Goal: Information Seeking & Learning: Learn about a topic

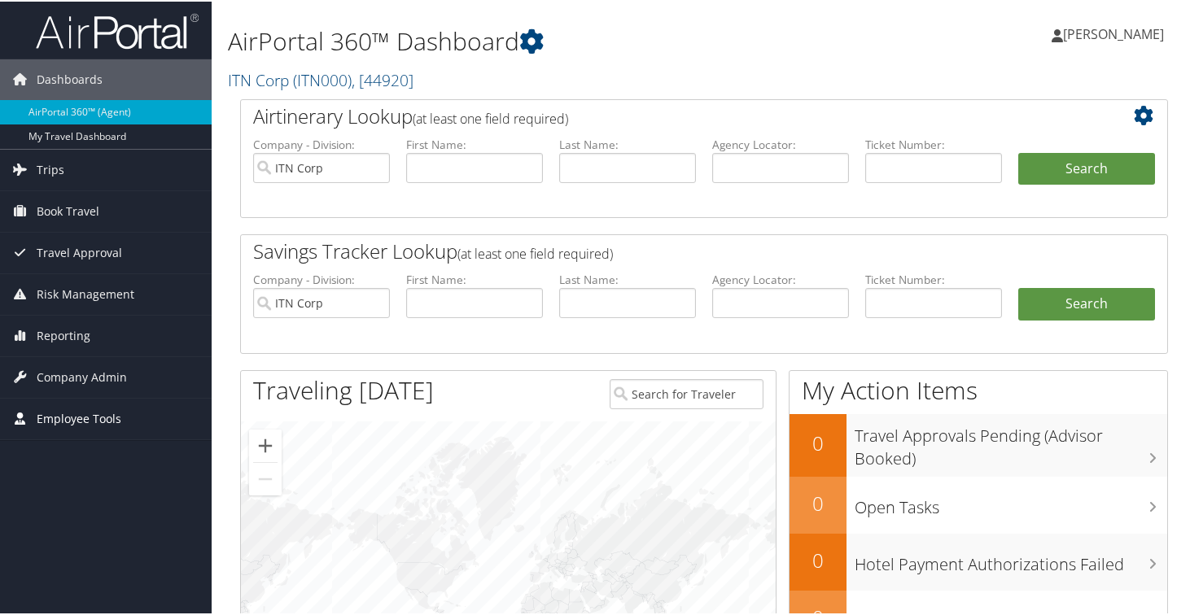
click at [62, 420] on span "Employee Tools" at bounding box center [79, 417] width 85 height 41
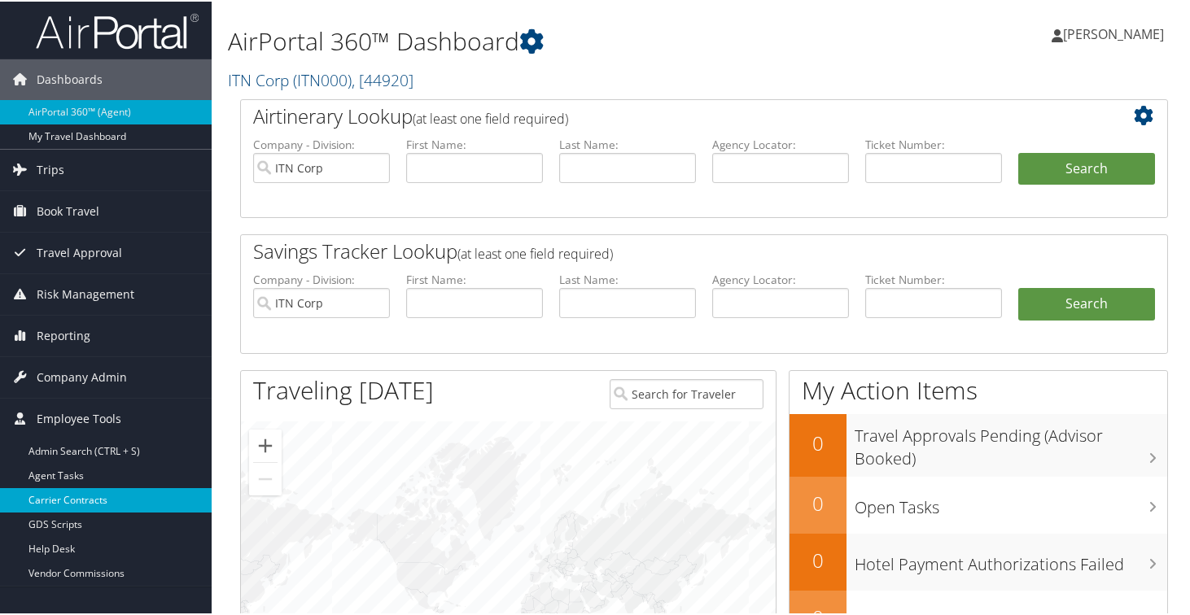
click at [93, 500] on link "Carrier Contracts" at bounding box center [106, 499] width 212 height 24
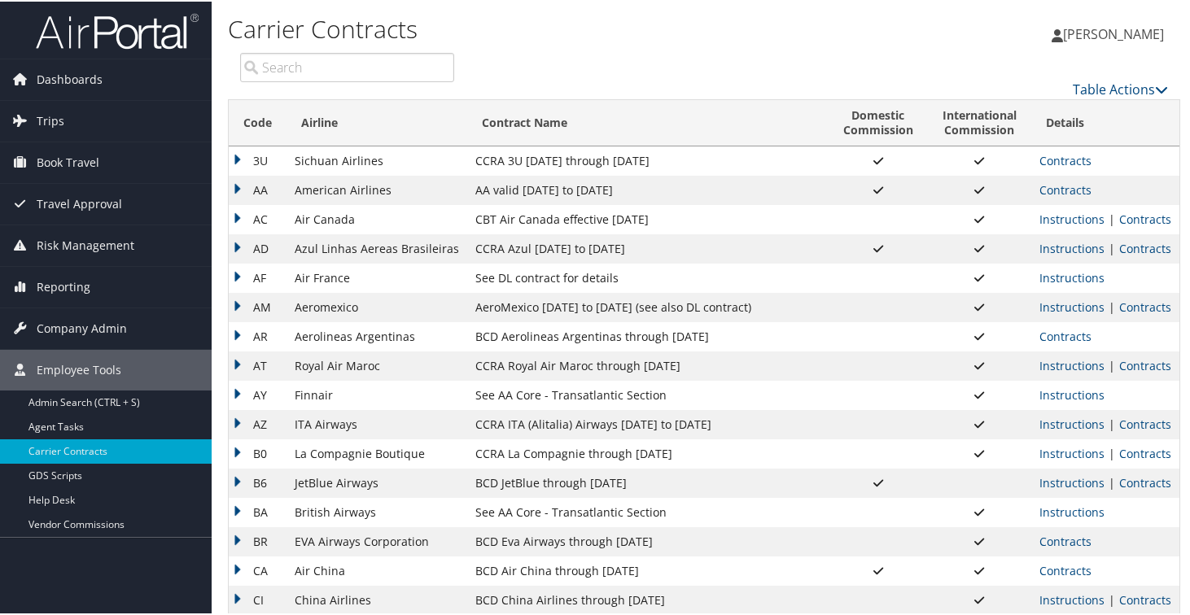
click at [242, 192] on td "AA" at bounding box center [258, 188] width 58 height 29
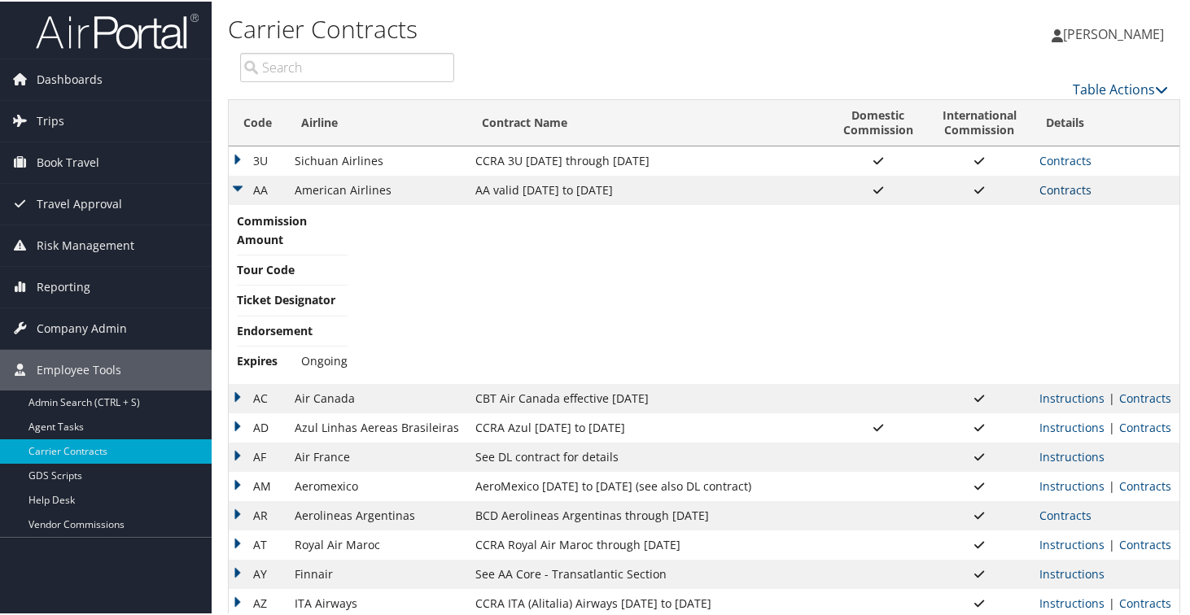
click at [1042, 189] on link "Contracts" at bounding box center [1065, 188] width 52 height 15
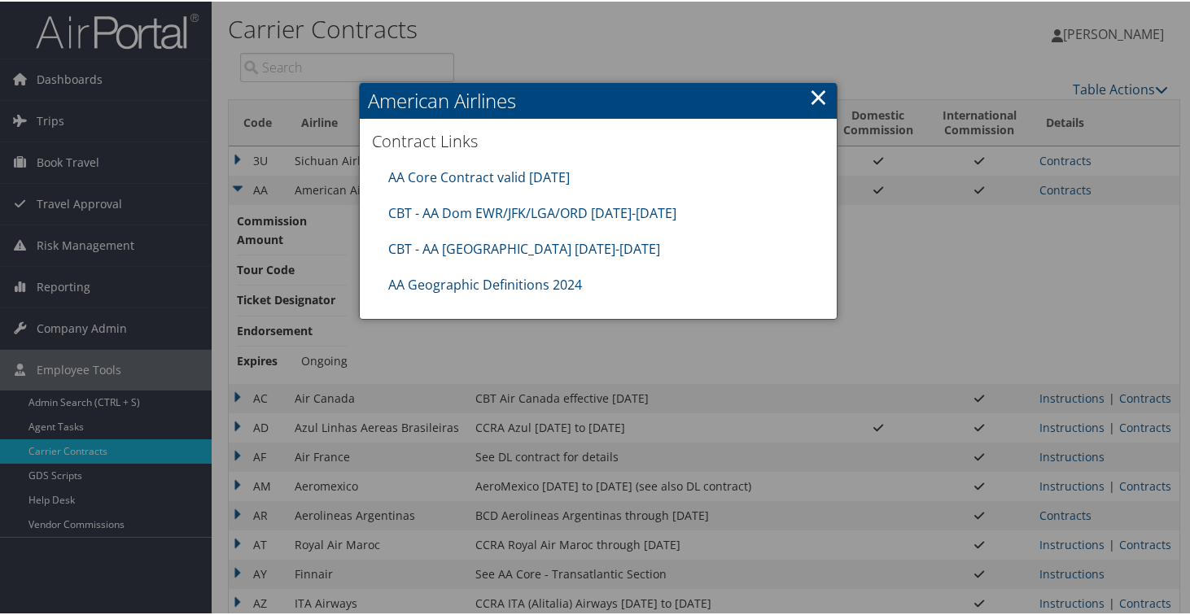
click at [601, 335] on div at bounding box center [598, 307] width 1196 height 615
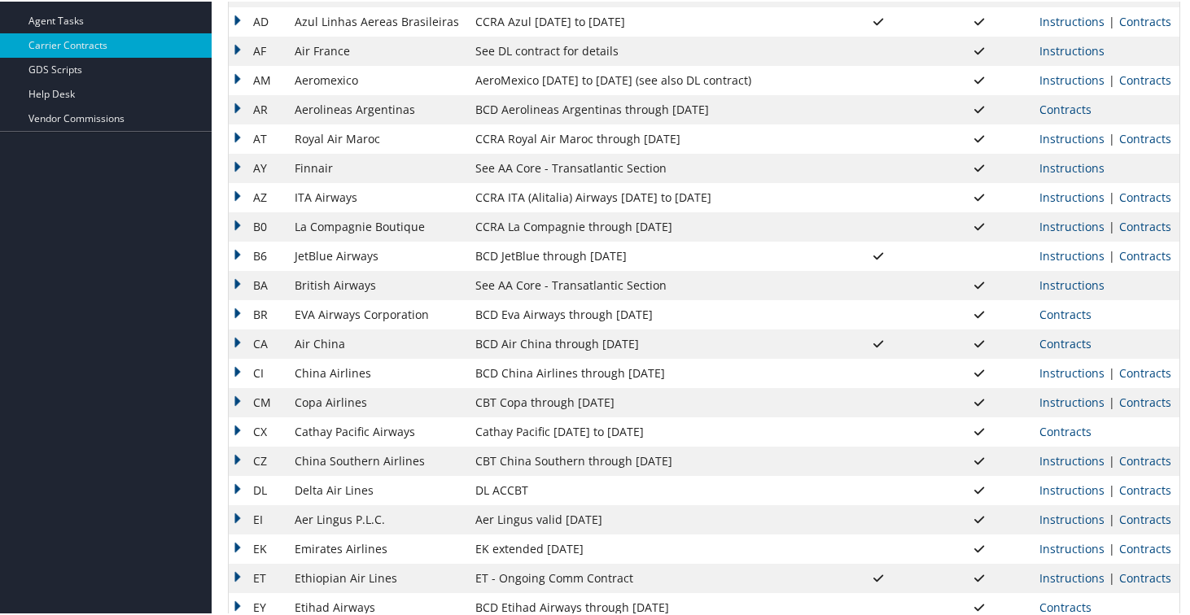
scroll to position [427, 0]
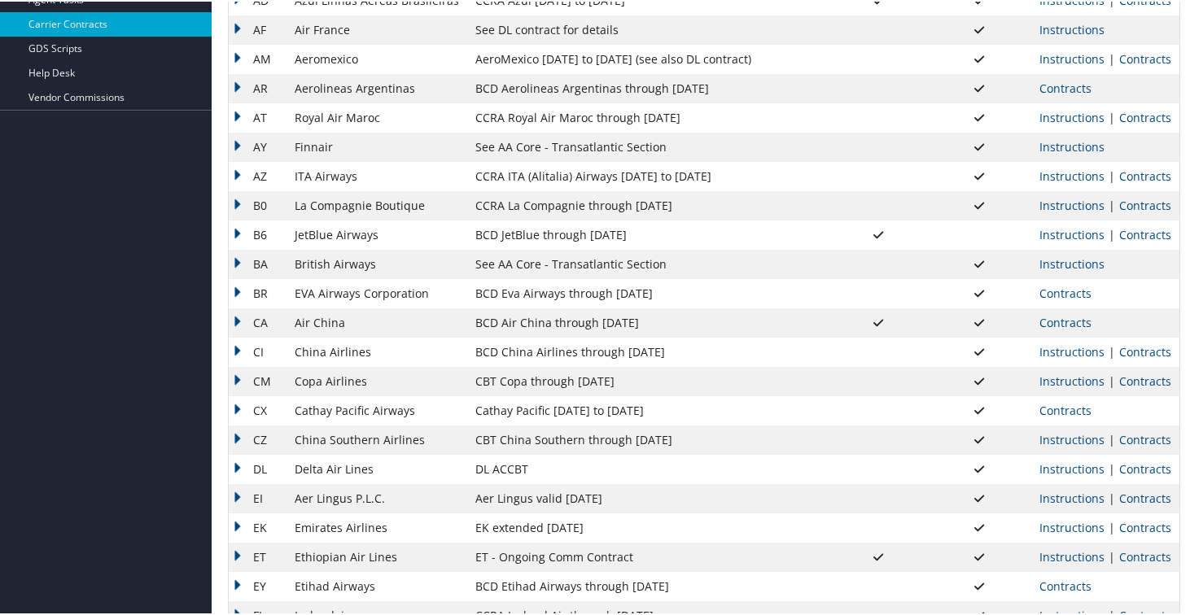
click at [236, 461] on td "DL" at bounding box center [258, 467] width 58 height 29
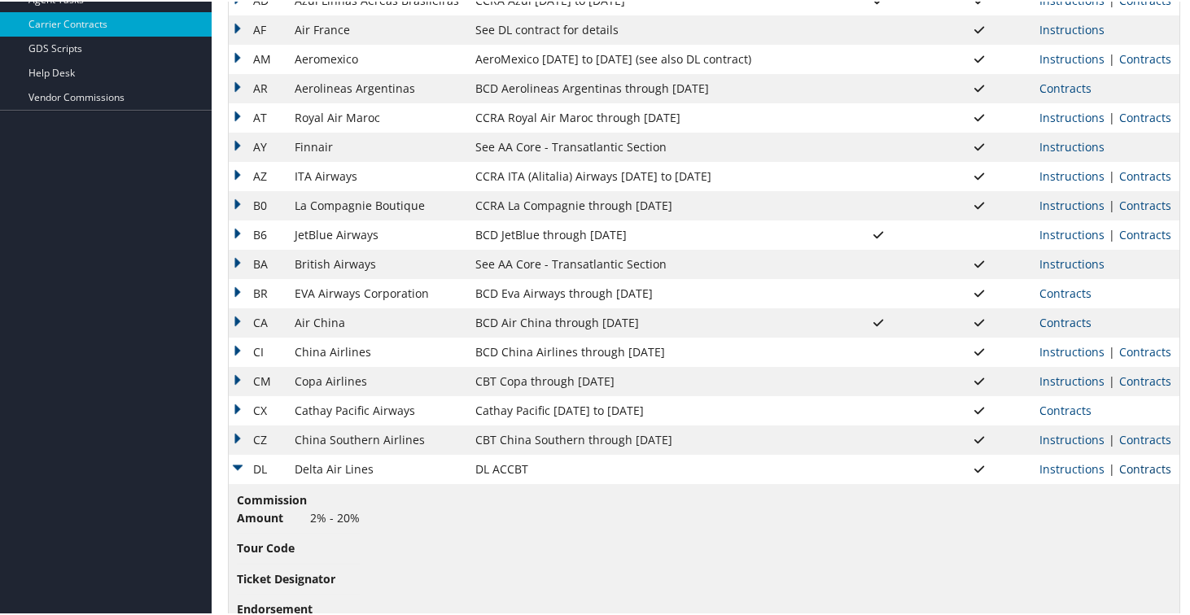
click at [1149, 461] on link "Contracts" at bounding box center [1145, 467] width 52 height 15
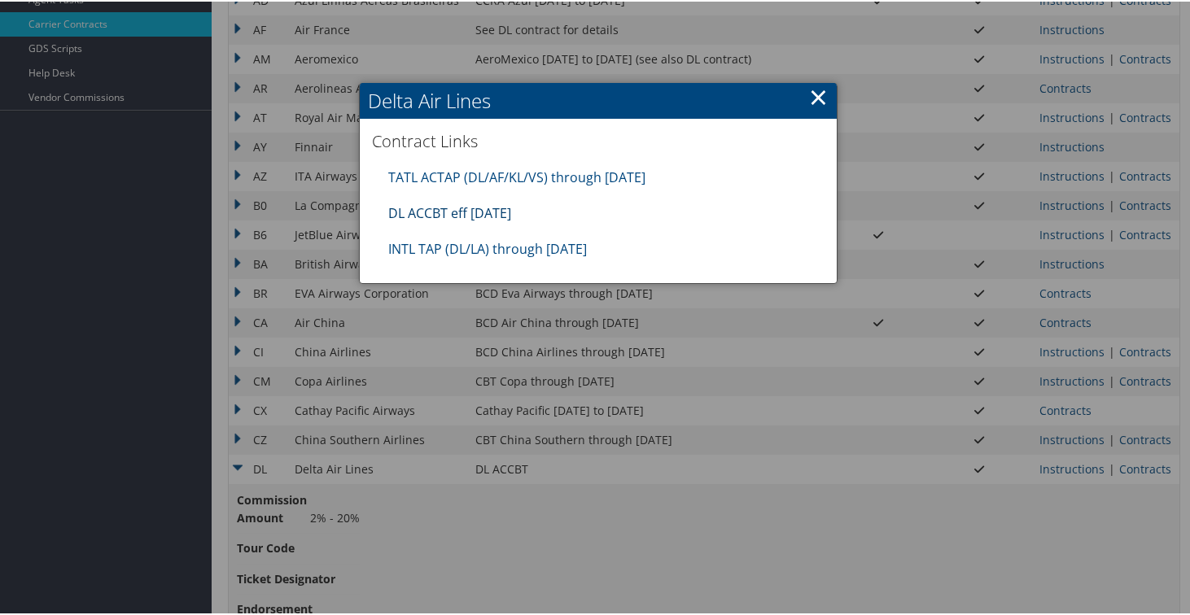
click at [496, 220] on div "DL ACCBT eff [DATE]" at bounding box center [598, 212] width 436 height 36
click at [505, 206] on link "DL ACCBT eff [DATE]" at bounding box center [449, 212] width 123 height 18
click at [809, 95] on link "×" at bounding box center [818, 95] width 19 height 33
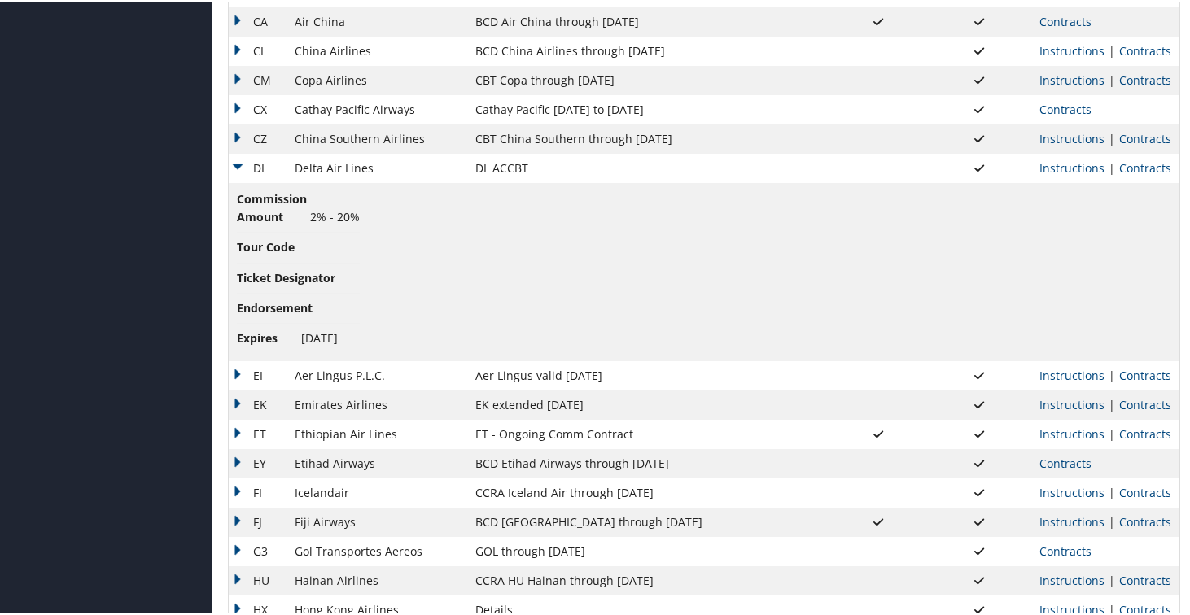
scroll to position [735, 0]
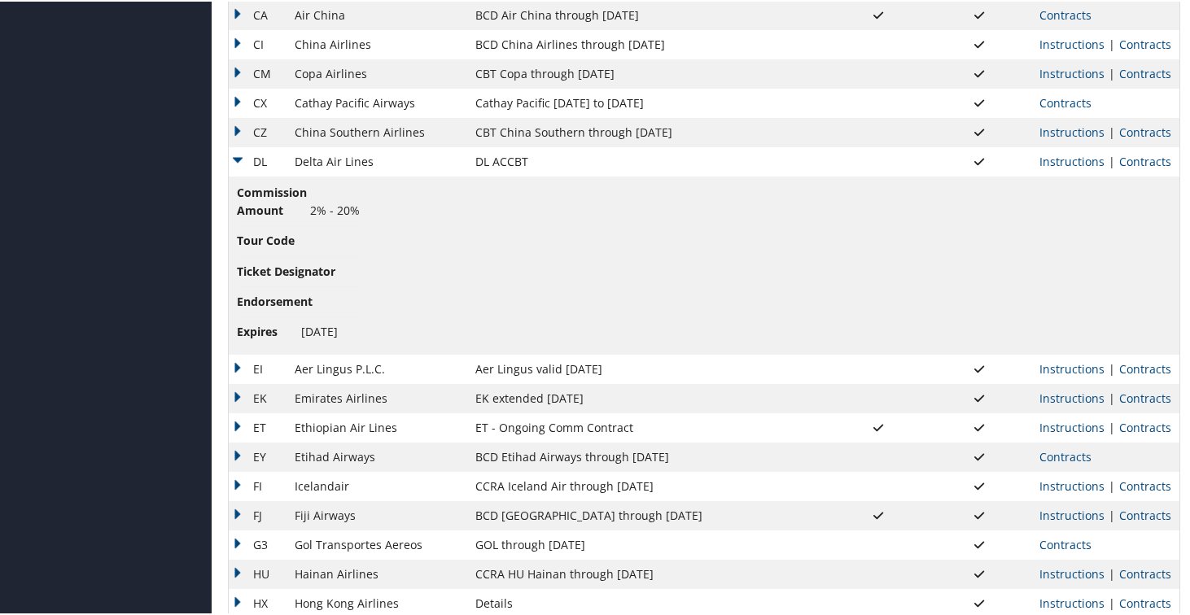
click at [241, 160] on td "DL" at bounding box center [258, 160] width 58 height 29
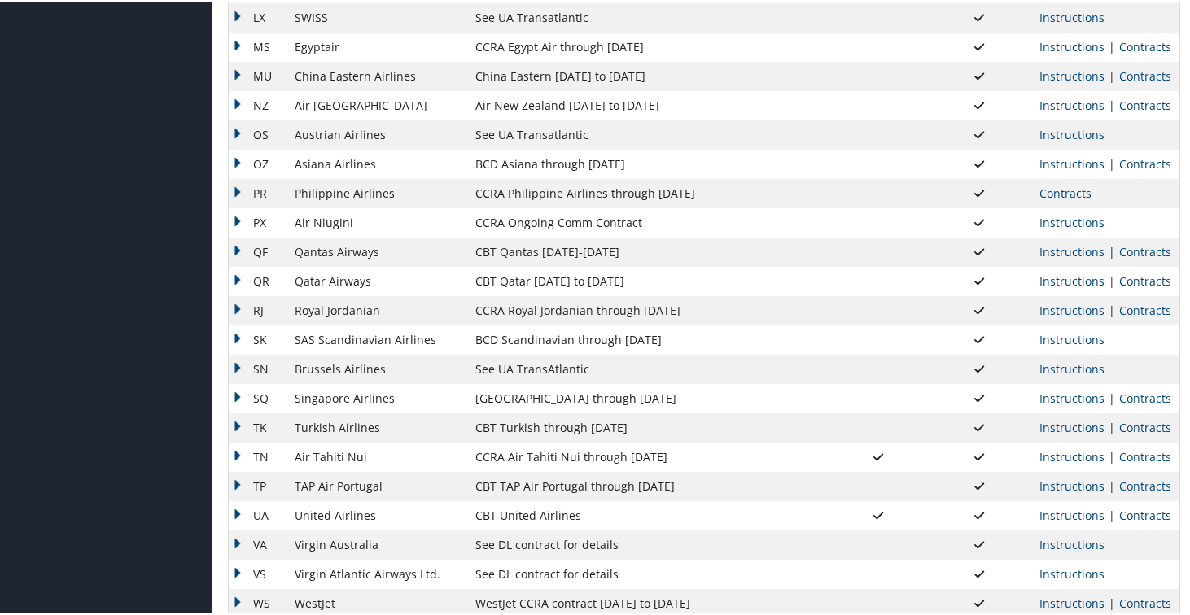
scroll to position [1465, 0]
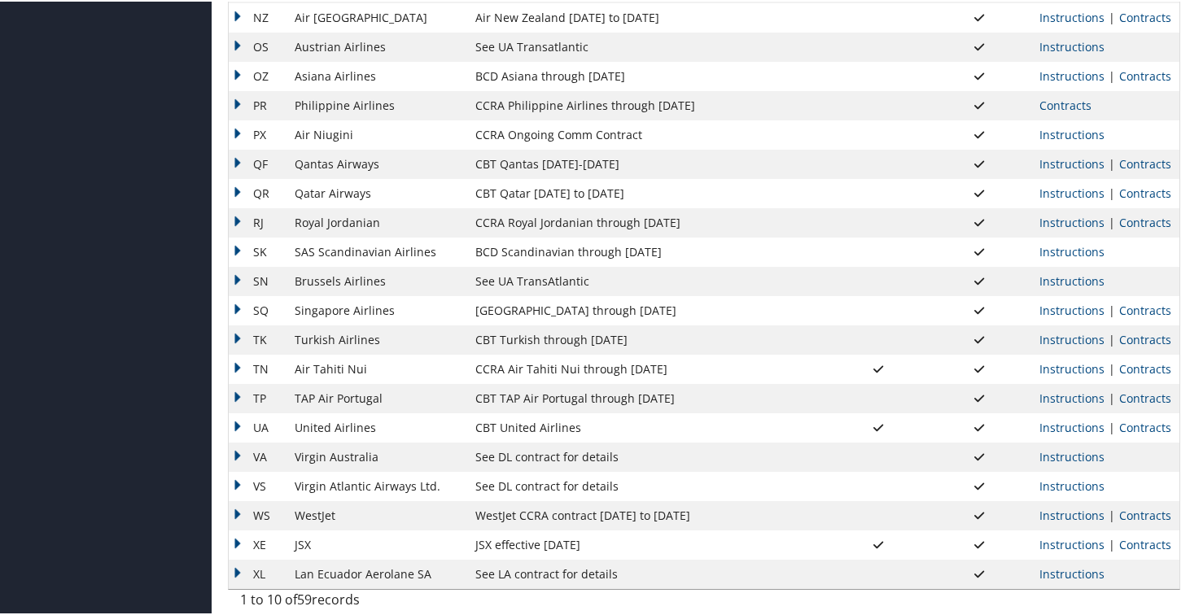
click at [235, 422] on td "UA" at bounding box center [258, 426] width 58 height 29
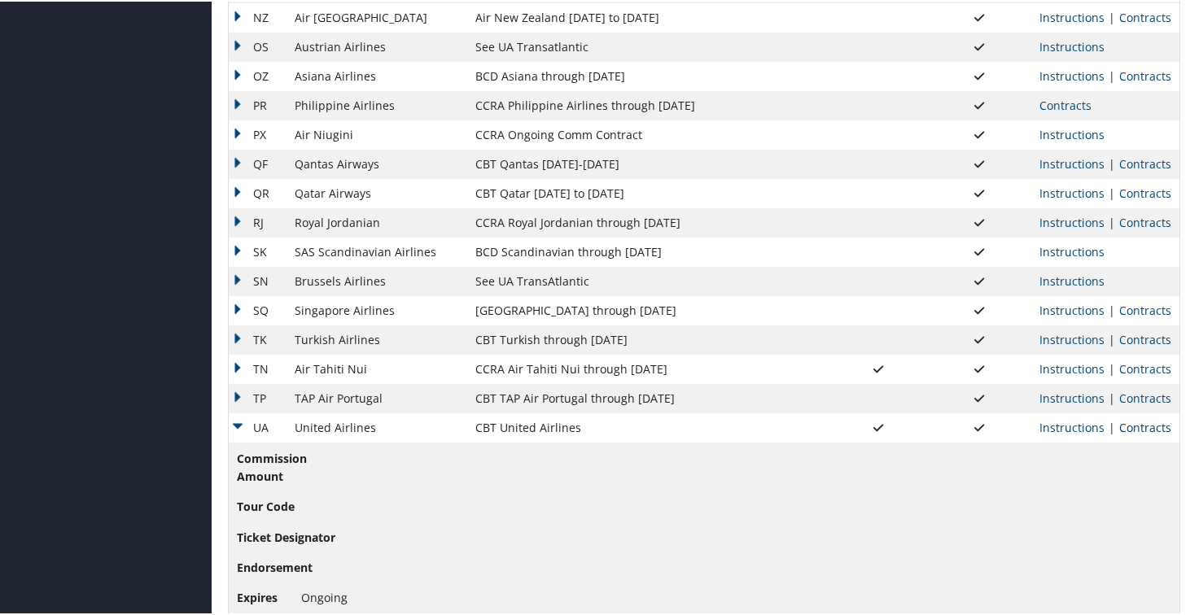
click at [1132, 428] on link "Contracts" at bounding box center [1145, 425] width 52 height 15
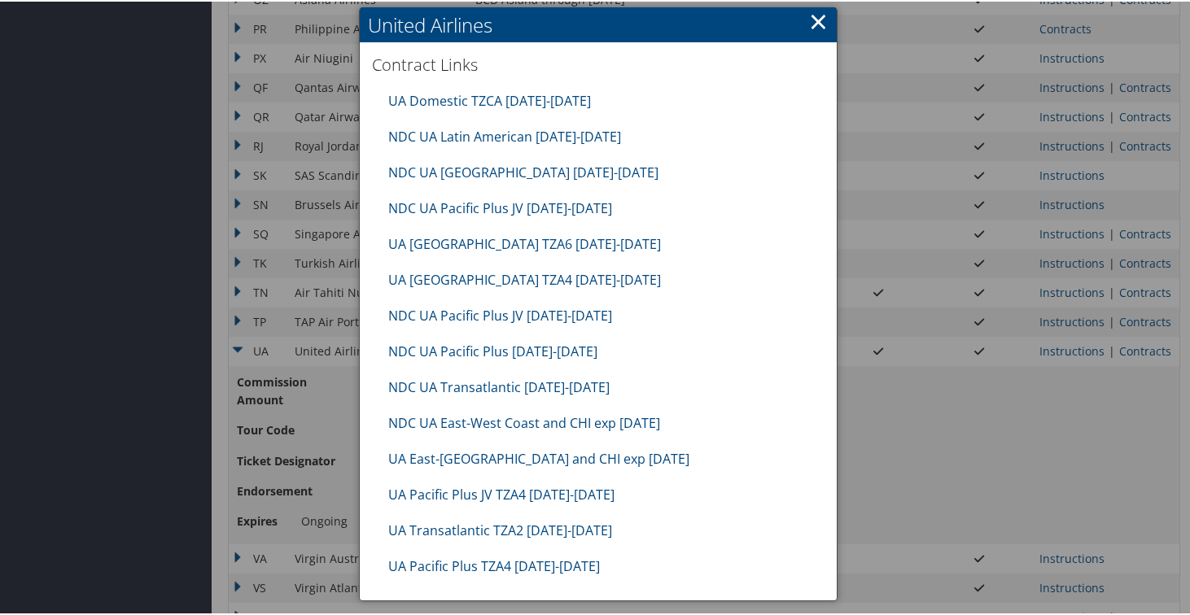
scroll to position [1540, 0]
click at [478, 103] on link "UA Domestic TZCA [DATE]-[DATE]" at bounding box center [489, 100] width 203 height 18
click at [436, 237] on link "UA [GEOGRAPHIC_DATA] TZA6 [DATE]-[DATE]" at bounding box center [524, 243] width 273 height 18
click at [448, 285] on link "UA [GEOGRAPHIC_DATA] TZA4 [DATE]-[DATE]" at bounding box center [524, 279] width 273 height 18
click at [443, 466] on link "UA East-[GEOGRAPHIC_DATA] and CHI exp [DATE]" at bounding box center [538, 458] width 301 height 18
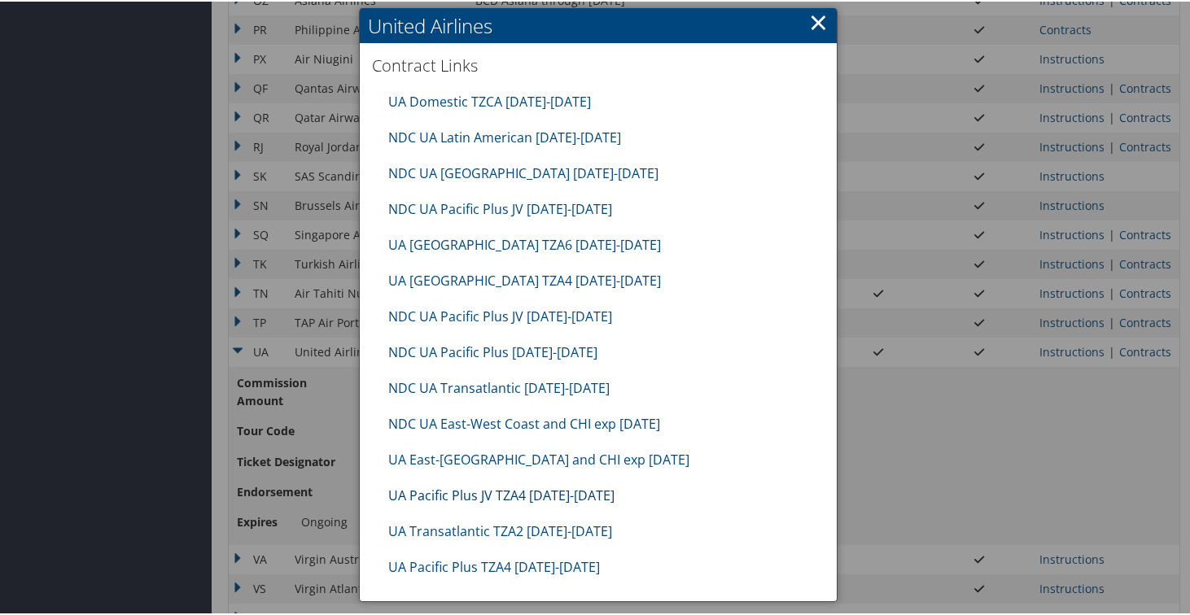
click at [463, 498] on link "UA Pacific Plus JV TZA4 [DATE]-[DATE]" at bounding box center [501, 494] width 226 height 18
click at [472, 535] on link "UA Transatlantic TZA2 [DATE]-[DATE]" at bounding box center [500, 530] width 224 height 18
click at [483, 562] on link "UA Pacific Plus TZA4 [DATE]-[DATE]" at bounding box center [494, 566] width 212 height 18
click at [815, 20] on link "×" at bounding box center [818, 20] width 19 height 33
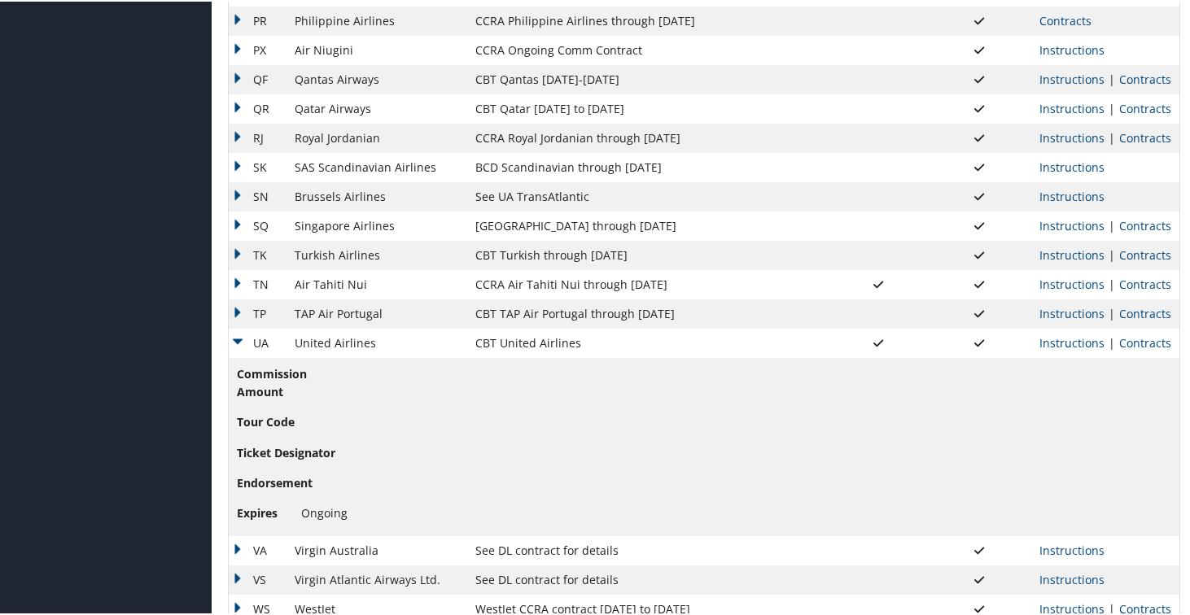
scroll to position [1644, 0]
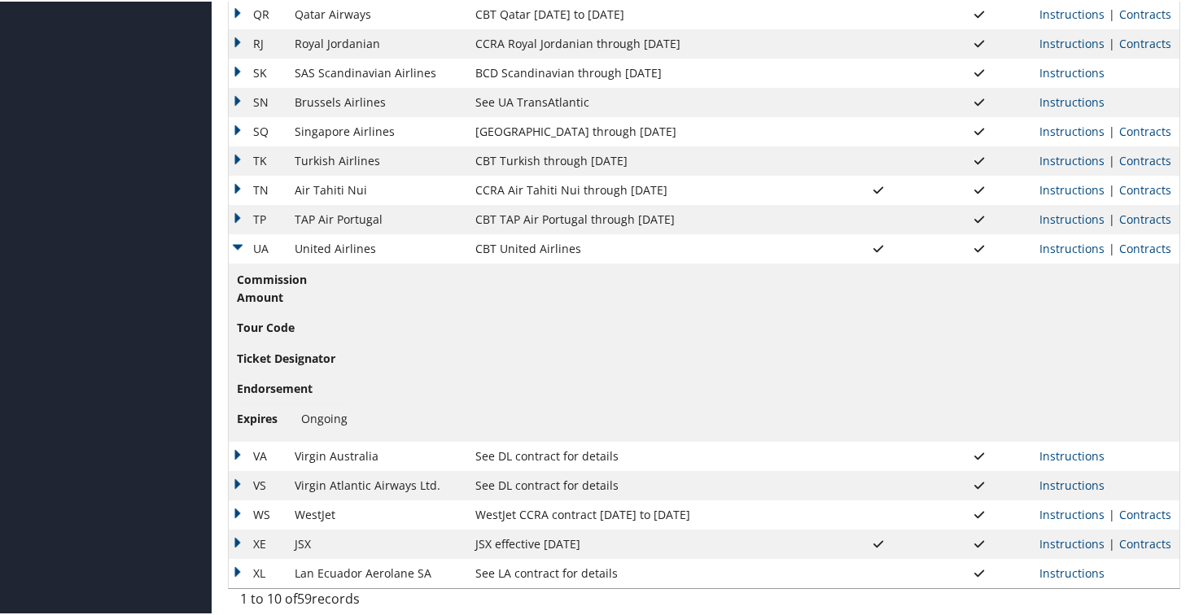
click at [240, 242] on td "UA" at bounding box center [258, 247] width 58 height 29
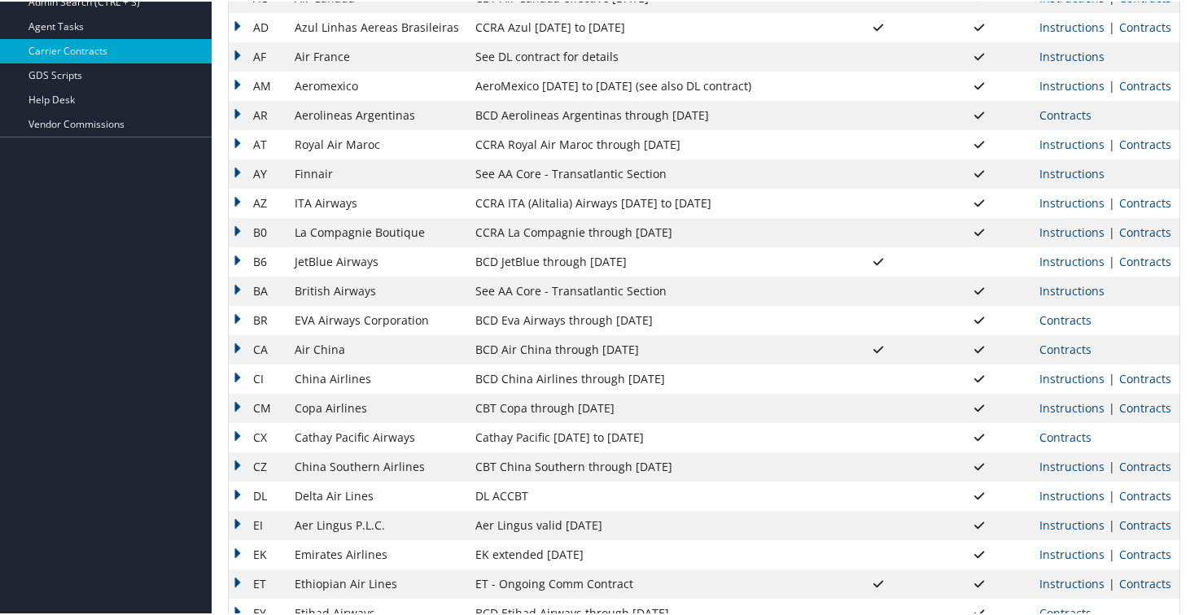
scroll to position [0, 0]
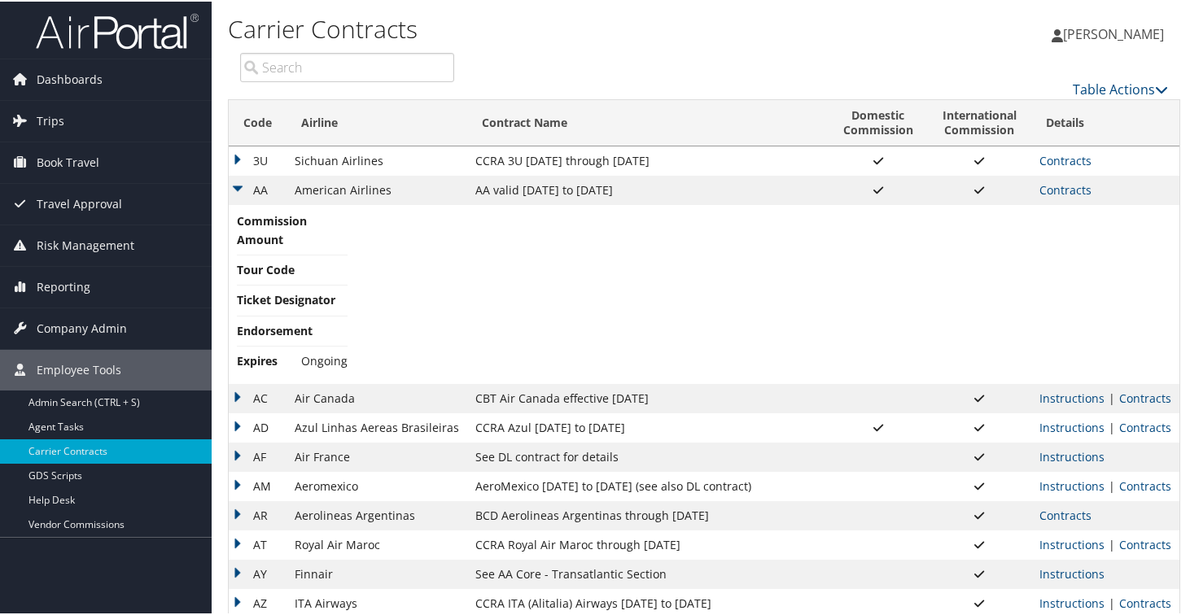
click at [1049, 190] on link "Contracts" at bounding box center [1065, 188] width 52 height 15
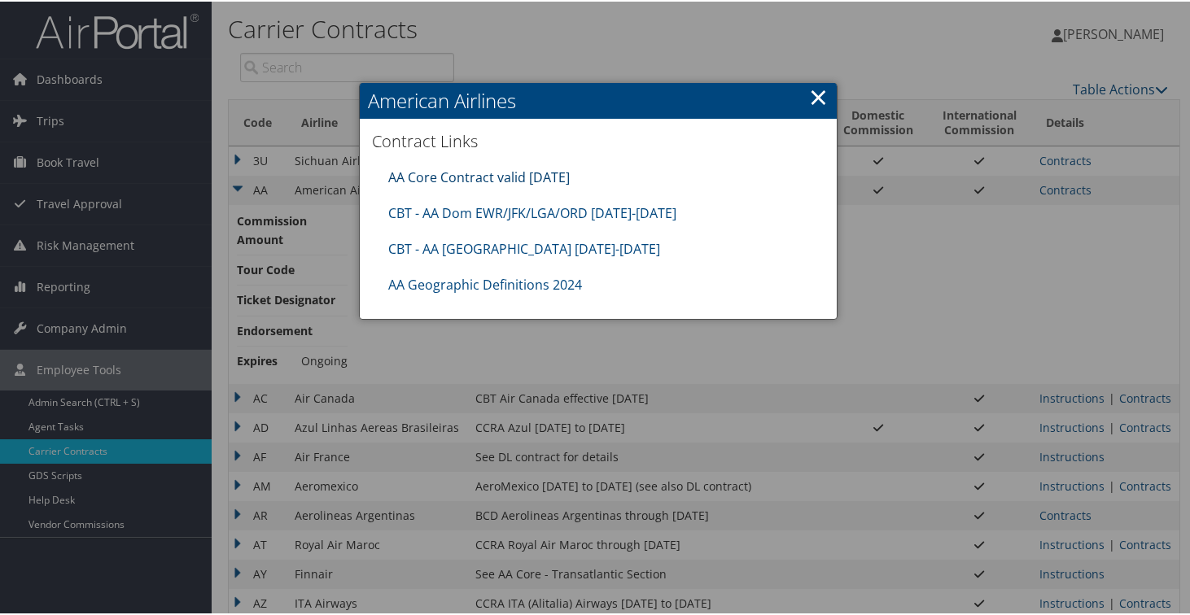
click at [524, 177] on link "AA Core Contract valid [DATE]" at bounding box center [478, 176] width 181 height 18
click at [529, 208] on link "CBT - AA Dom EWR/JFK/LGA/ORD [DATE]-[DATE]" at bounding box center [532, 212] width 288 height 18
click at [496, 251] on link "CBT - AA [GEOGRAPHIC_DATA] [DATE]-[DATE]" at bounding box center [524, 247] width 272 height 18
click at [809, 91] on link "×" at bounding box center [818, 95] width 19 height 33
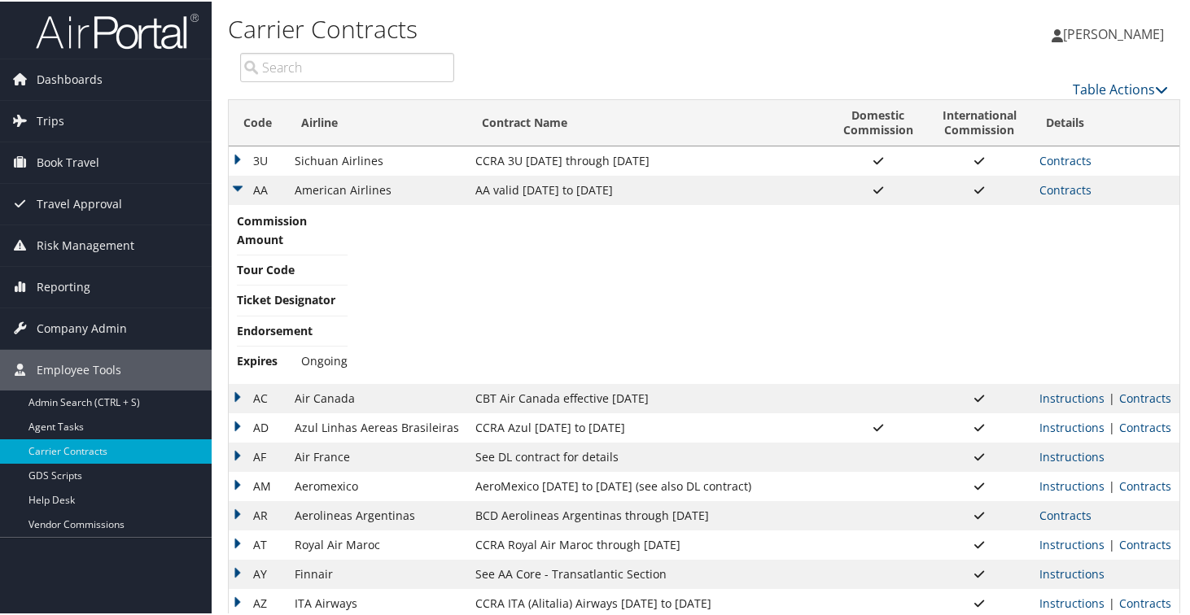
click at [241, 187] on td "AA" at bounding box center [258, 188] width 58 height 29
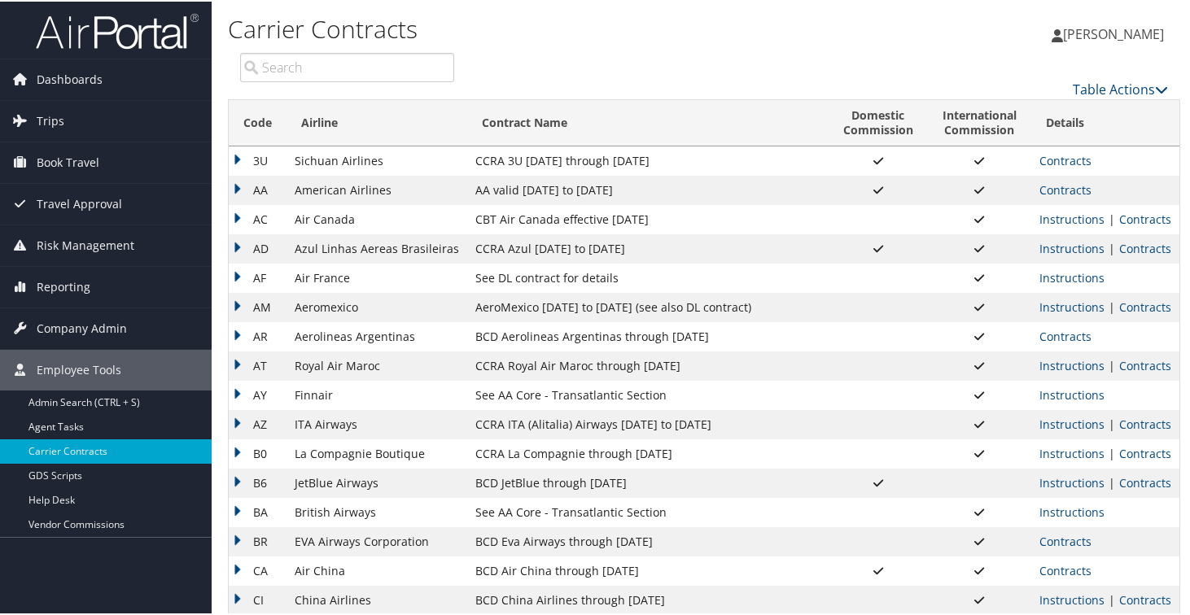
click at [234, 223] on td "AC" at bounding box center [258, 217] width 58 height 29
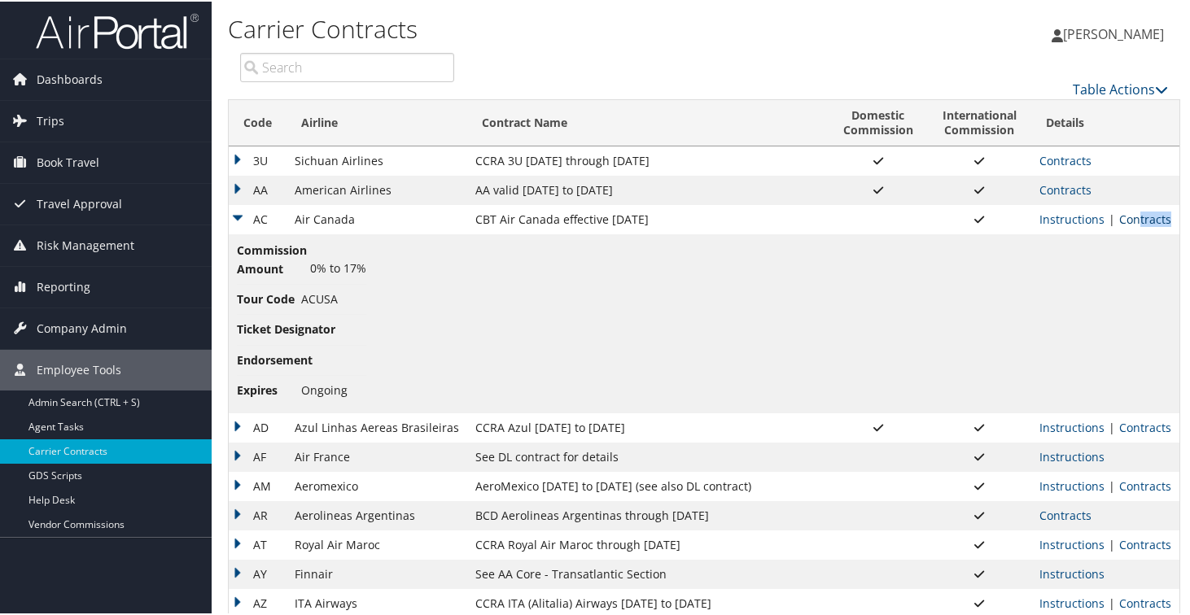
click at [1133, 225] on link "Contracts" at bounding box center [1145, 217] width 52 height 15
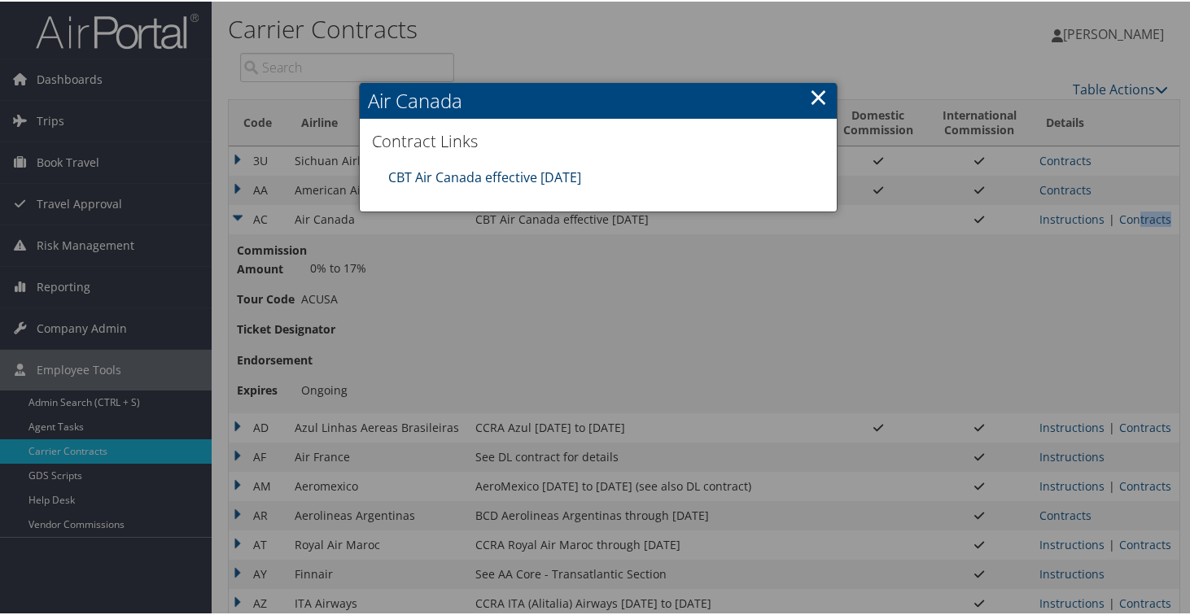
click at [535, 178] on link "CBT Air Canada effective [DATE]" at bounding box center [484, 176] width 193 height 18
click at [811, 92] on link "×" at bounding box center [818, 95] width 19 height 33
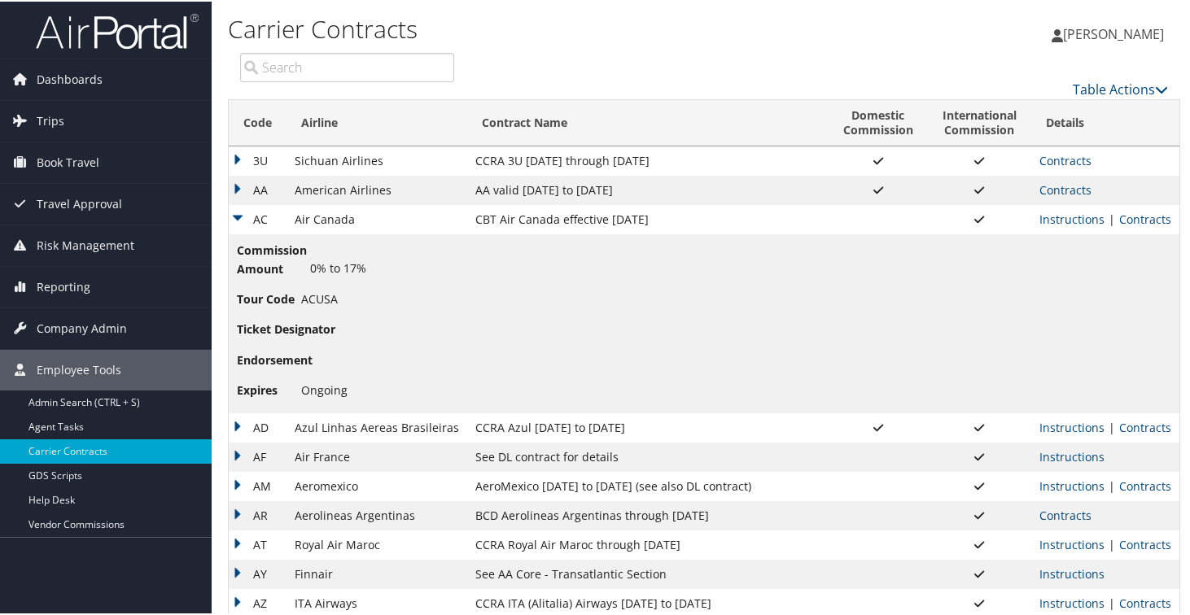
click at [237, 212] on td "AC" at bounding box center [258, 217] width 58 height 29
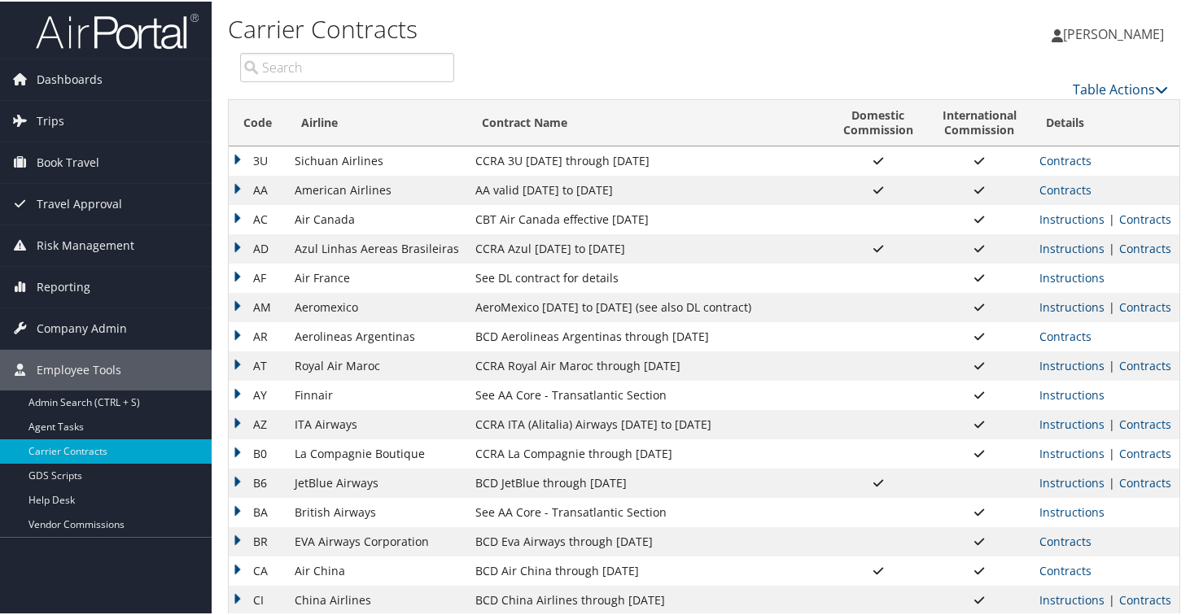
click at [233, 249] on td "AD" at bounding box center [258, 247] width 58 height 29
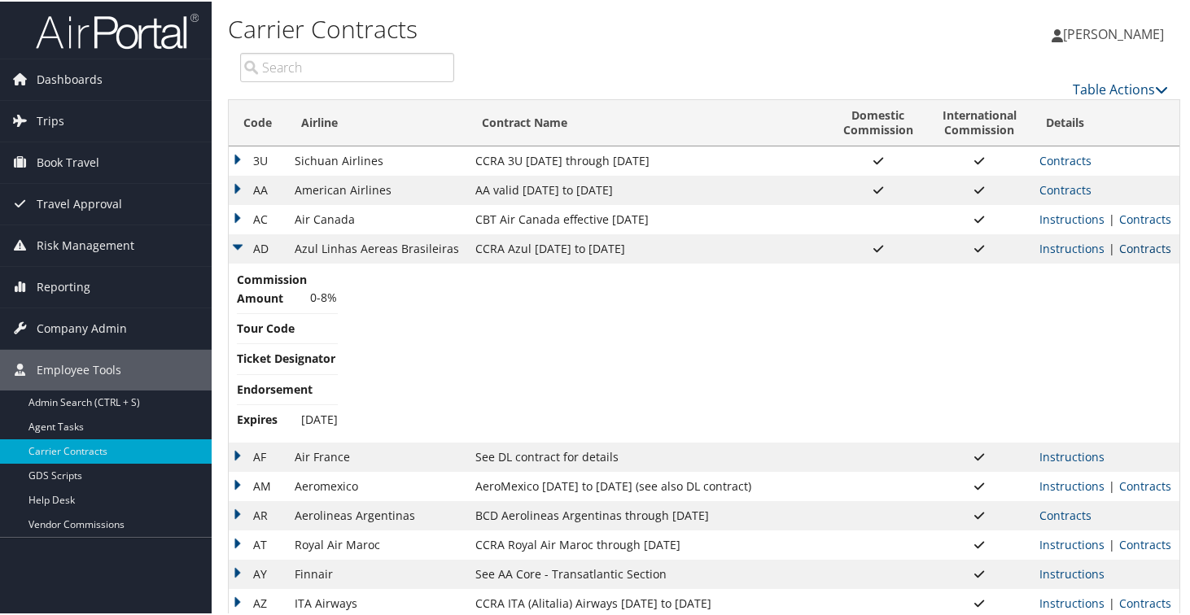
click at [1146, 249] on link "Contracts" at bounding box center [1145, 246] width 52 height 15
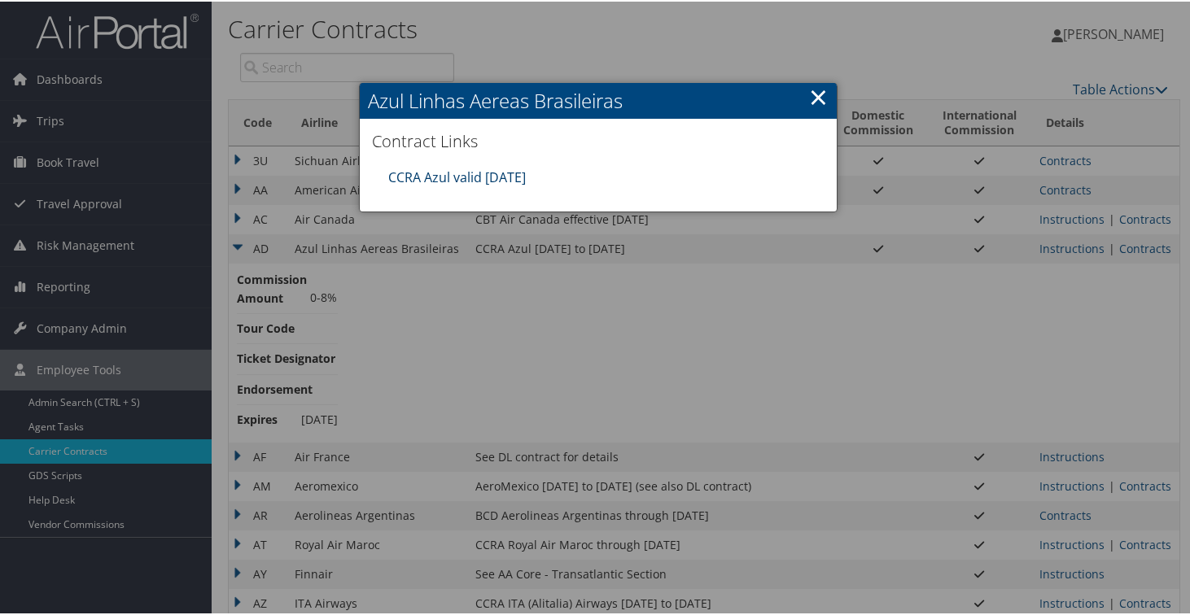
click at [441, 179] on link "CCRA Azul valid [DATE]" at bounding box center [457, 176] width 138 height 18
click at [812, 95] on link "×" at bounding box center [818, 95] width 19 height 33
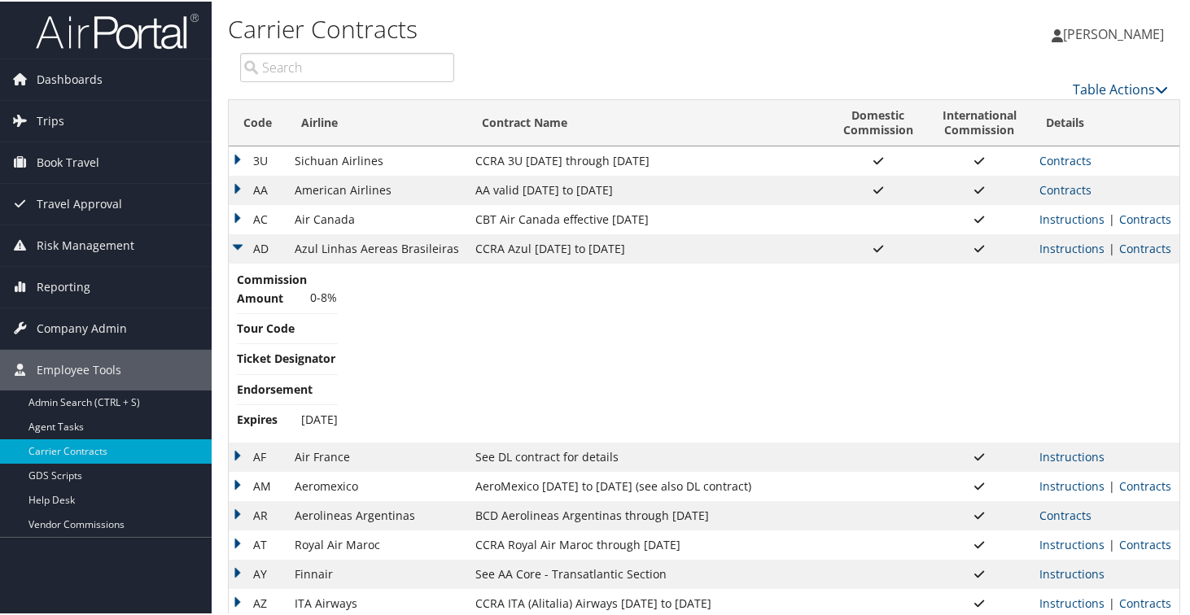
click at [241, 247] on td "AD" at bounding box center [258, 247] width 58 height 29
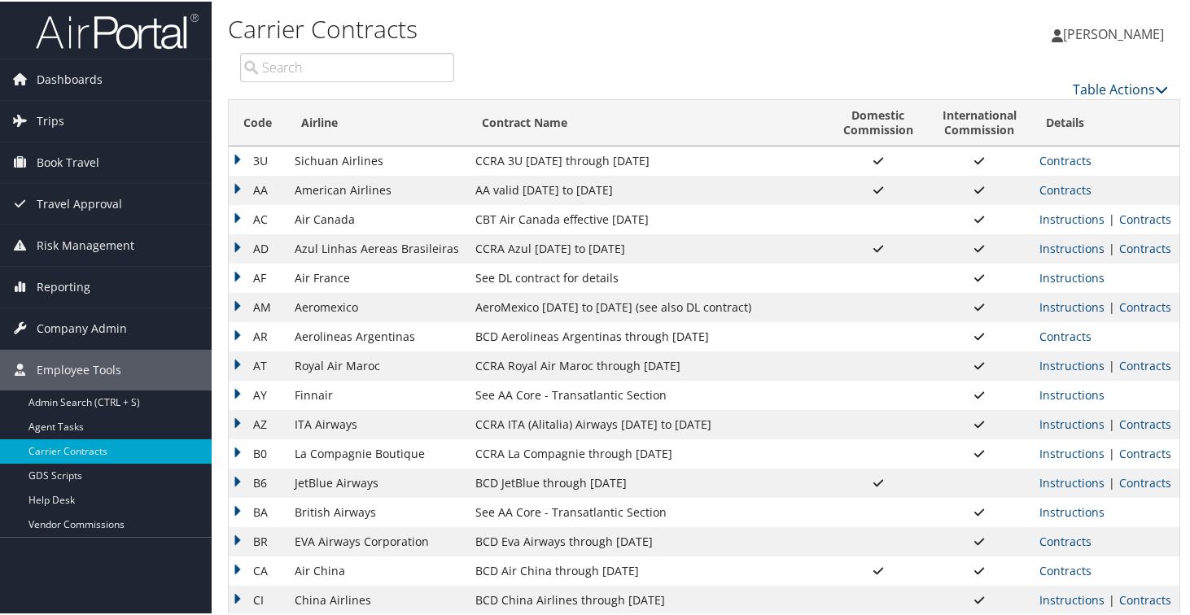
click at [237, 277] on td "AF" at bounding box center [258, 276] width 58 height 29
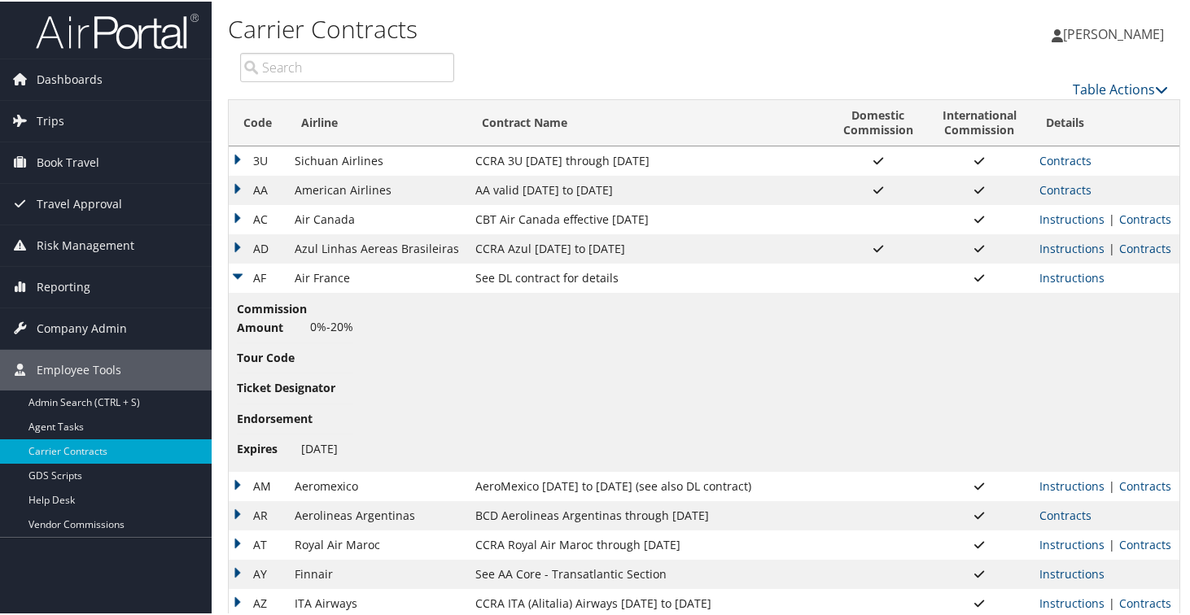
click at [239, 275] on td "AF" at bounding box center [258, 276] width 58 height 29
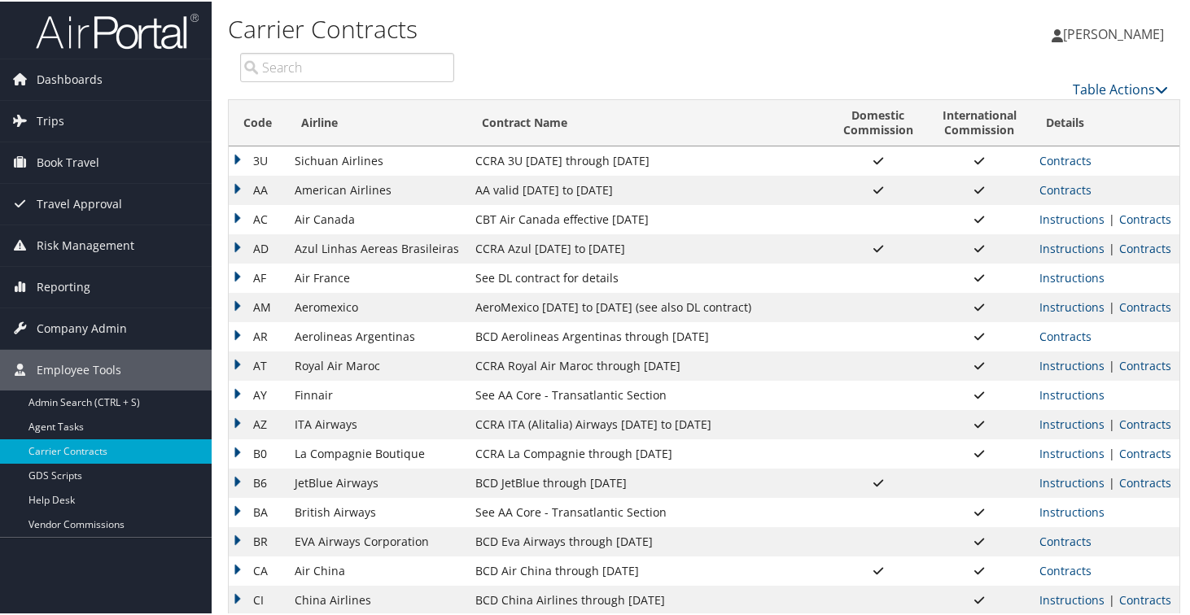
click at [236, 304] on td "AM" at bounding box center [258, 305] width 58 height 29
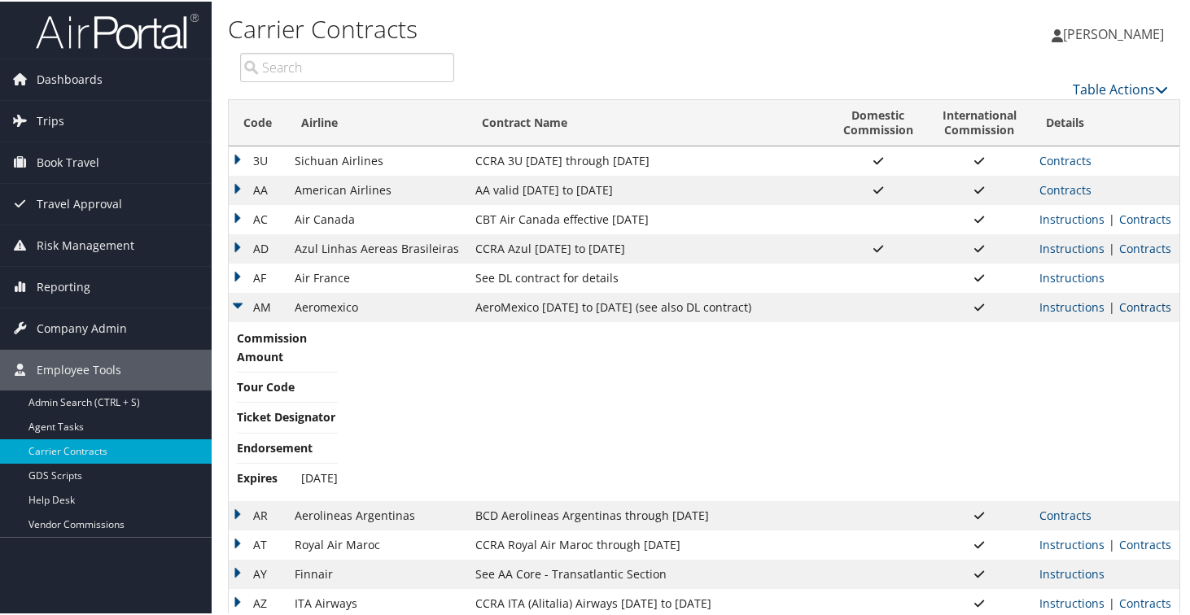
click at [1138, 304] on link "Contracts" at bounding box center [1145, 305] width 52 height 15
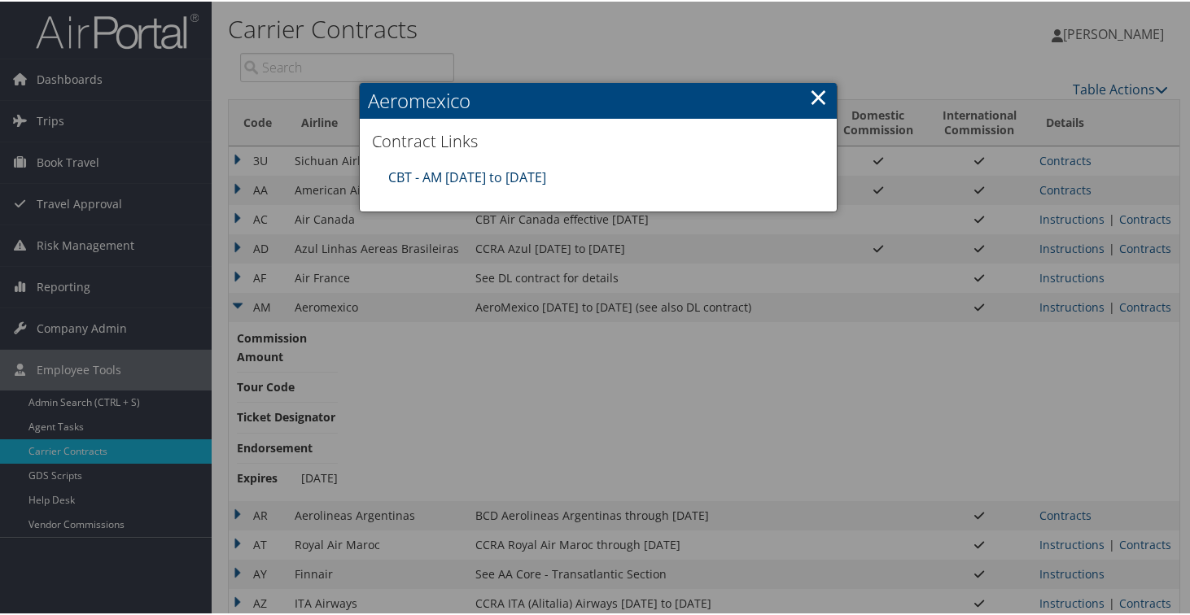
click at [473, 181] on link "CBT - AM [DATE] to [DATE]" at bounding box center [467, 176] width 158 height 18
click at [811, 94] on link "×" at bounding box center [818, 95] width 19 height 33
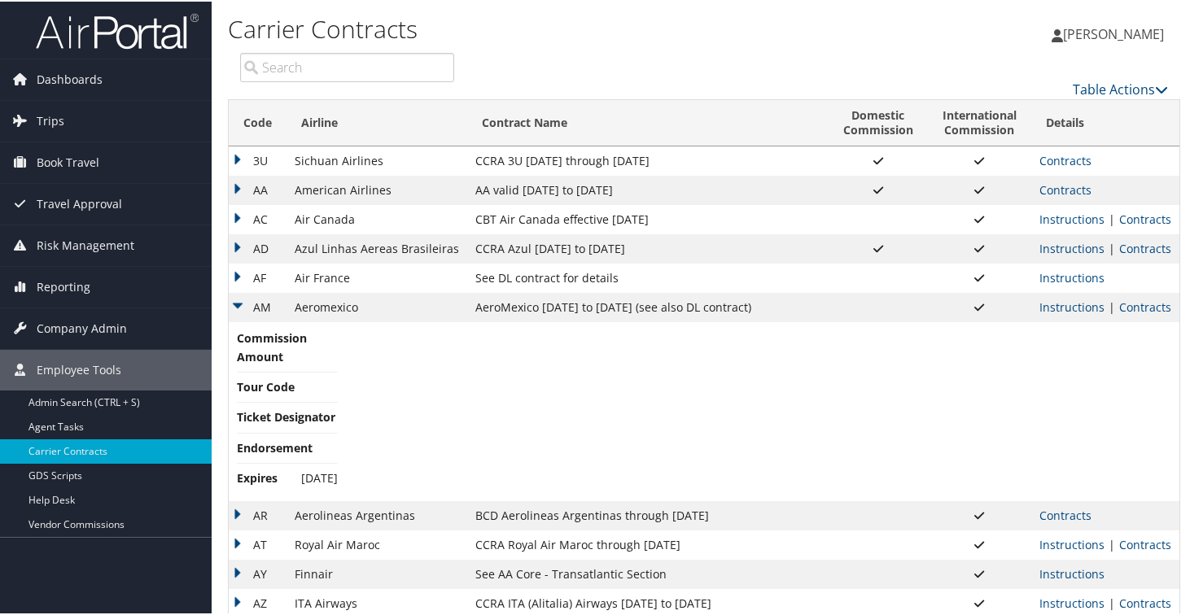
click at [248, 295] on td "AM" at bounding box center [258, 305] width 58 height 29
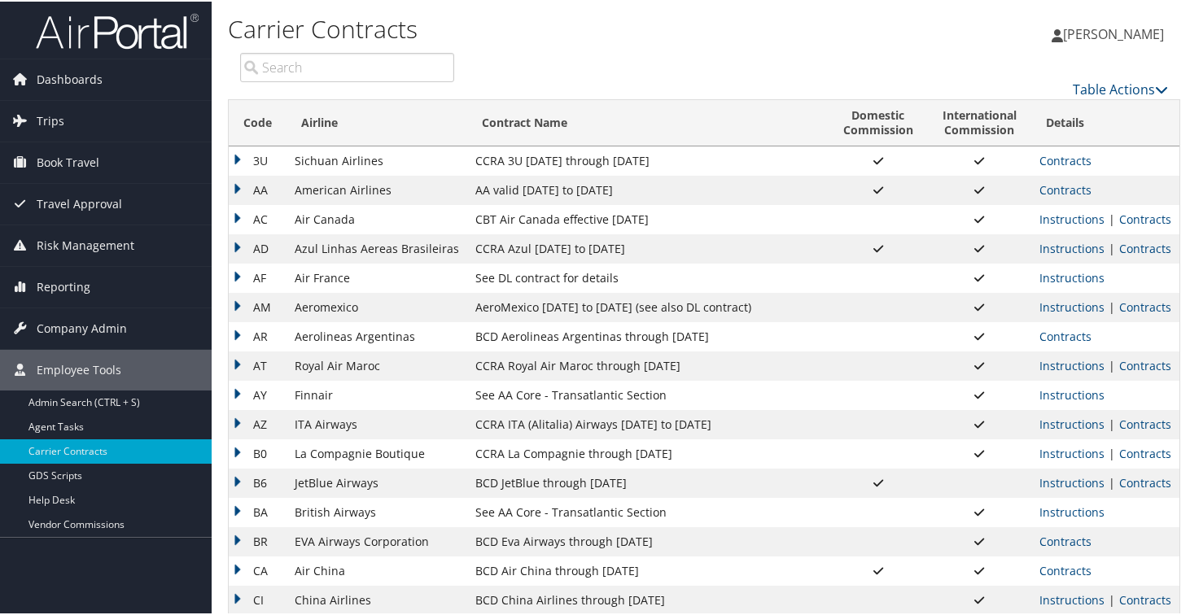
click at [238, 334] on td "AR" at bounding box center [258, 335] width 58 height 29
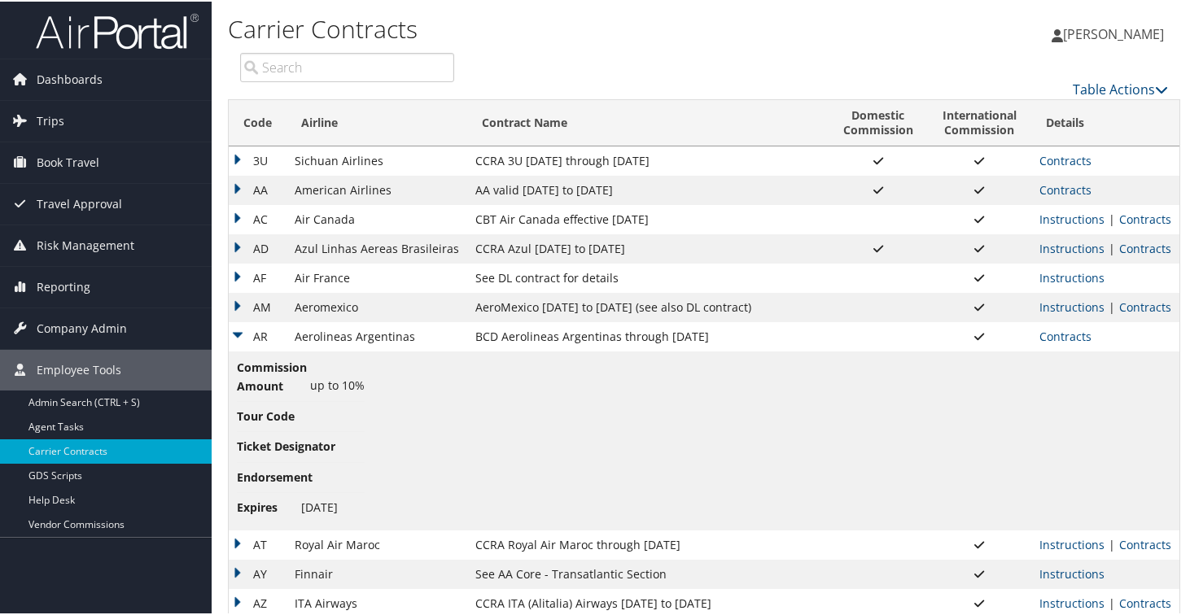
click at [1074, 343] on td "Contracts" at bounding box center [1105, 335] width 148 height 29
click at [1061, 328] on link "Contracts" at bounding box center [1065, 334] width 52 height 15
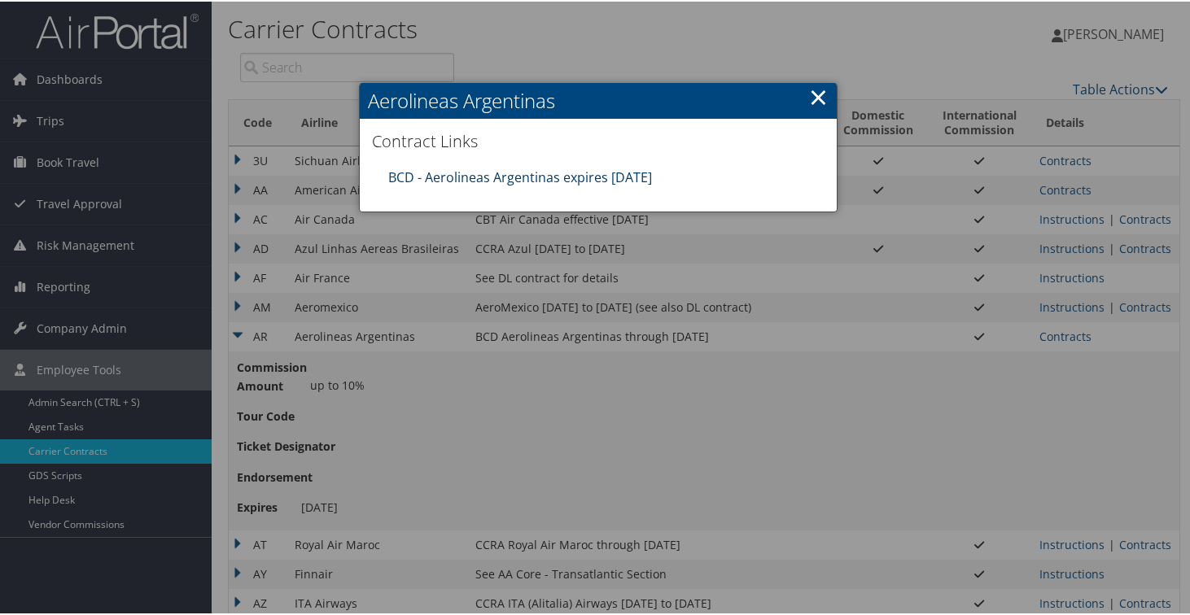
click at [507, 182] on link "BCD - Aerolineas Argentinas expires [DATE]" at bounding box center [520, 176] width 264 height 18
click at [818, 91] on link "×" at bounding box center [818, 95] width 19 height 33
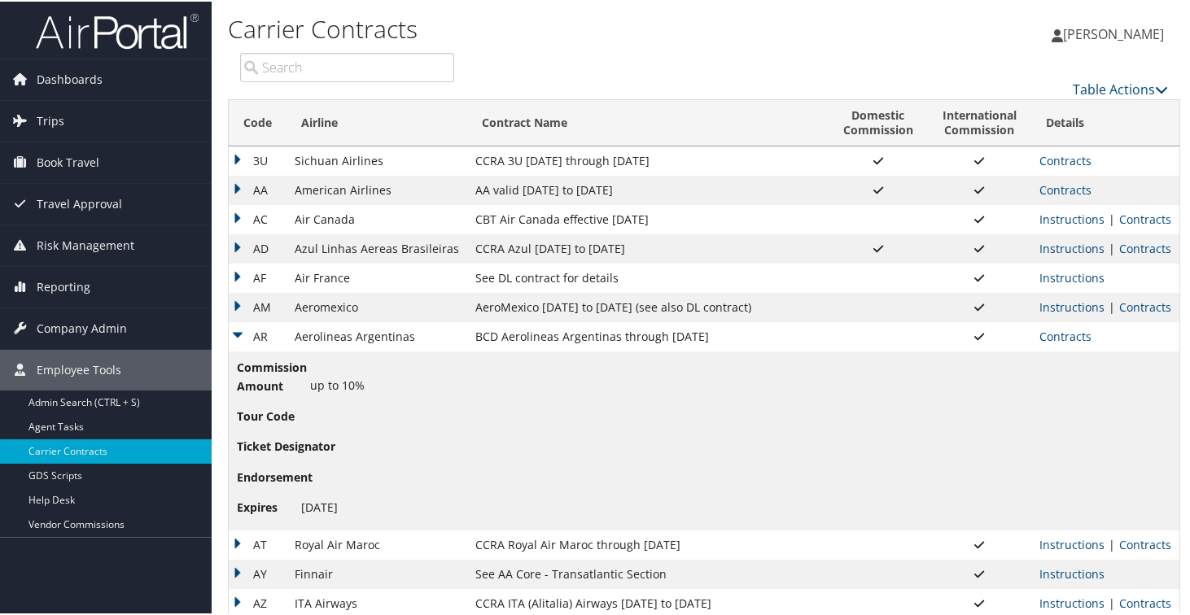
click at [237, 336] on td "AR" at bounding box center [258, 335] width 58 height 29
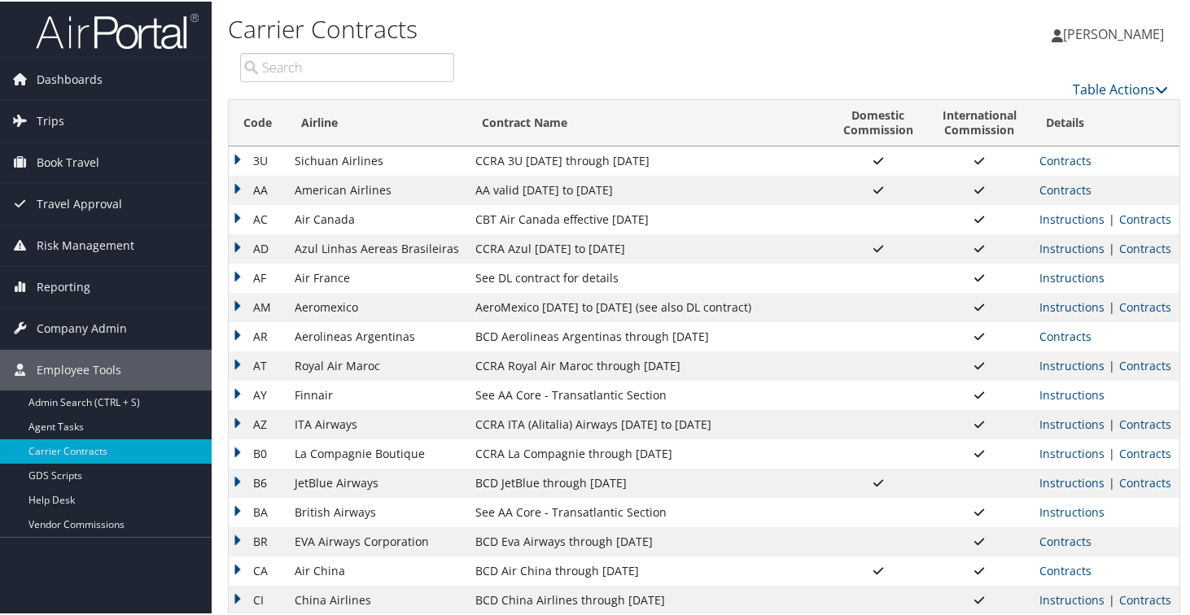
click at [235, 366] on td "AT" at bounding box center [258, 364] width 58 height 29
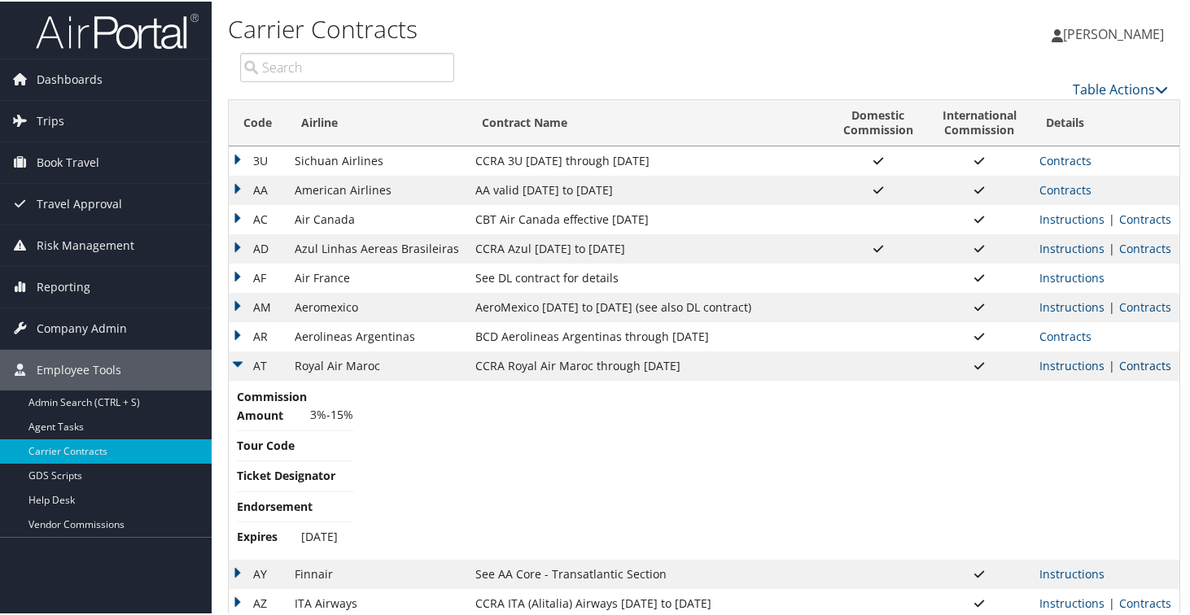
click at [1119, 365] on link "Contracts" at bounding box center [1145, 363] width 52 height 15
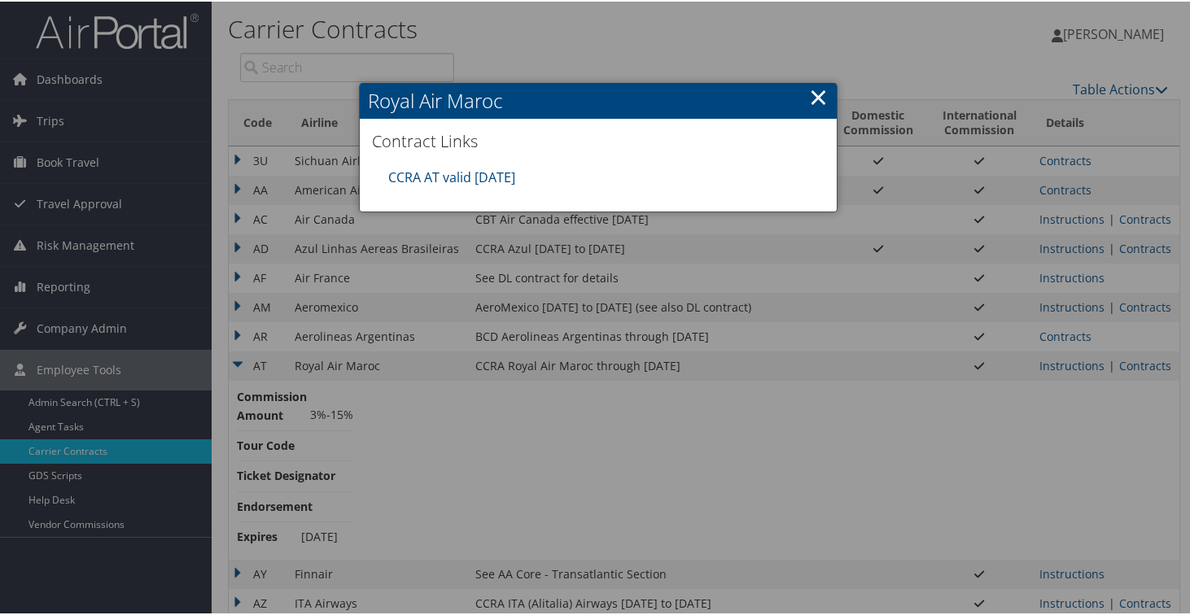
click at [461, 187] on div "CCRA AT valid [DATE]" at bounding box center [598, 176] width 436 height 36
click at [461, 180] on link "CCRA AT valid [DATE]" at bounding box center [451, 176] width 127 height 18
click at [470, 180] on link "CCRA AT valid [DATE]" at bounding box center [451, 176] width 127 height 18
click at [815, 95] on link "×" at bounding box center [818, 95] width 19 height 33
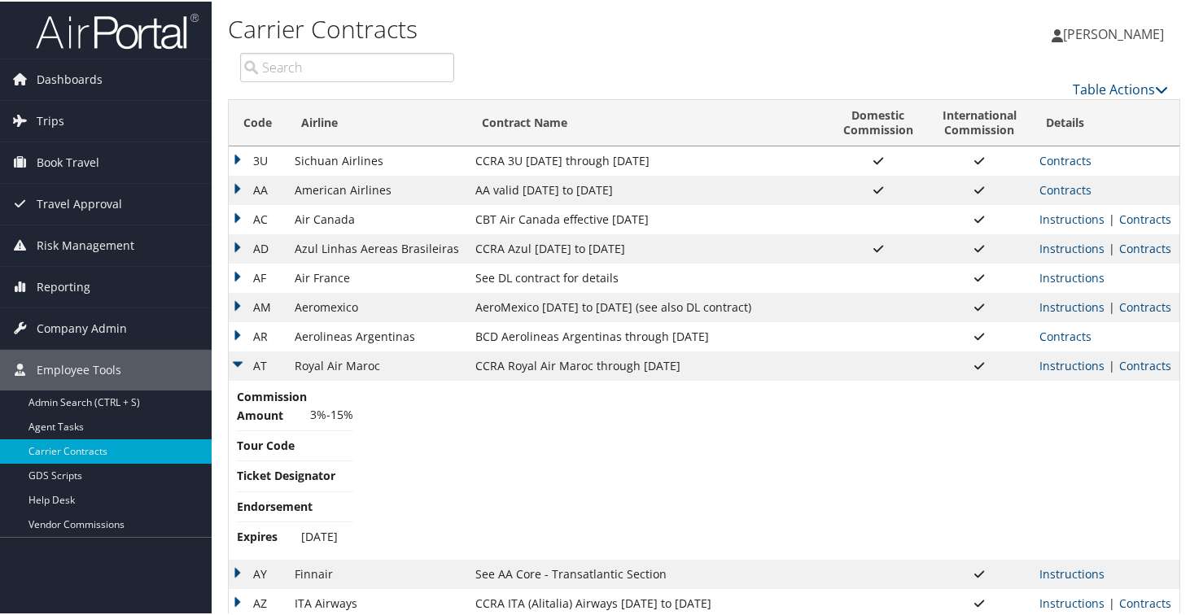
click at [241, 370] on td "AT" at bounding box center [258, 364] width 58 height 29
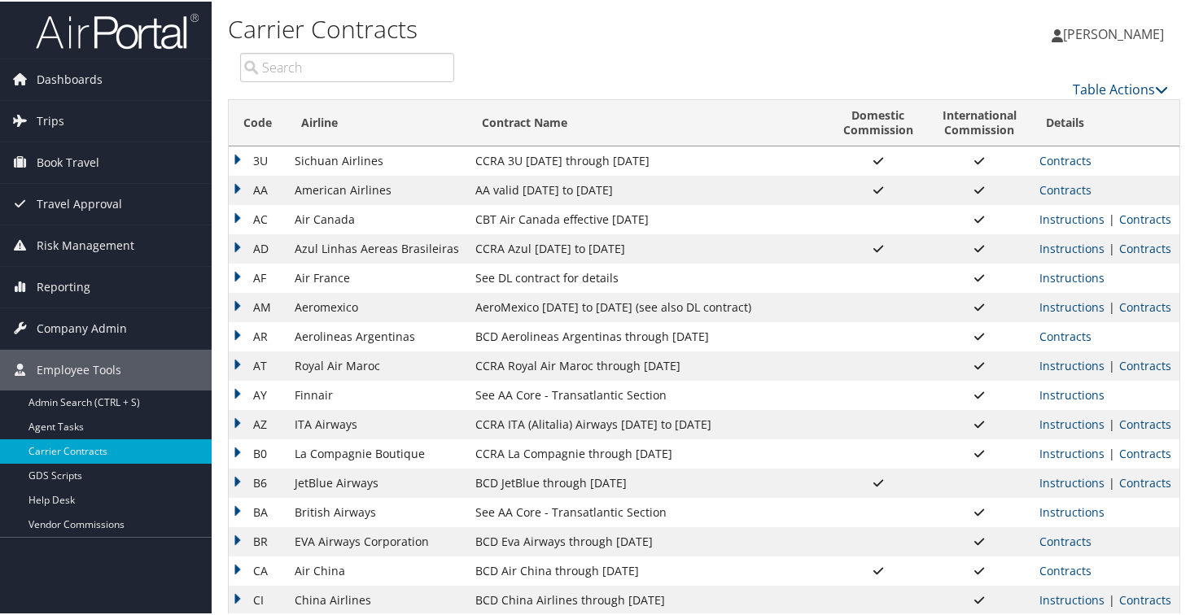
click at [237, 392] on td "AY" at bounding box center [258, 393] width 58 height 29
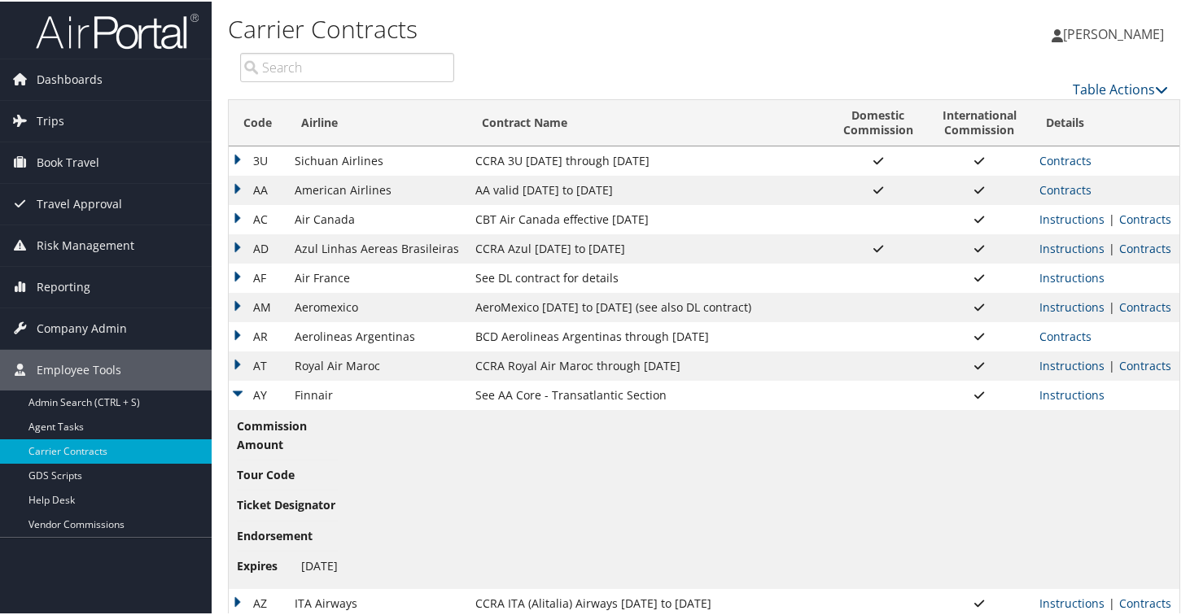
click at [231, 388] on td "AY" at bounding box center [258, 393] width 58 height 29
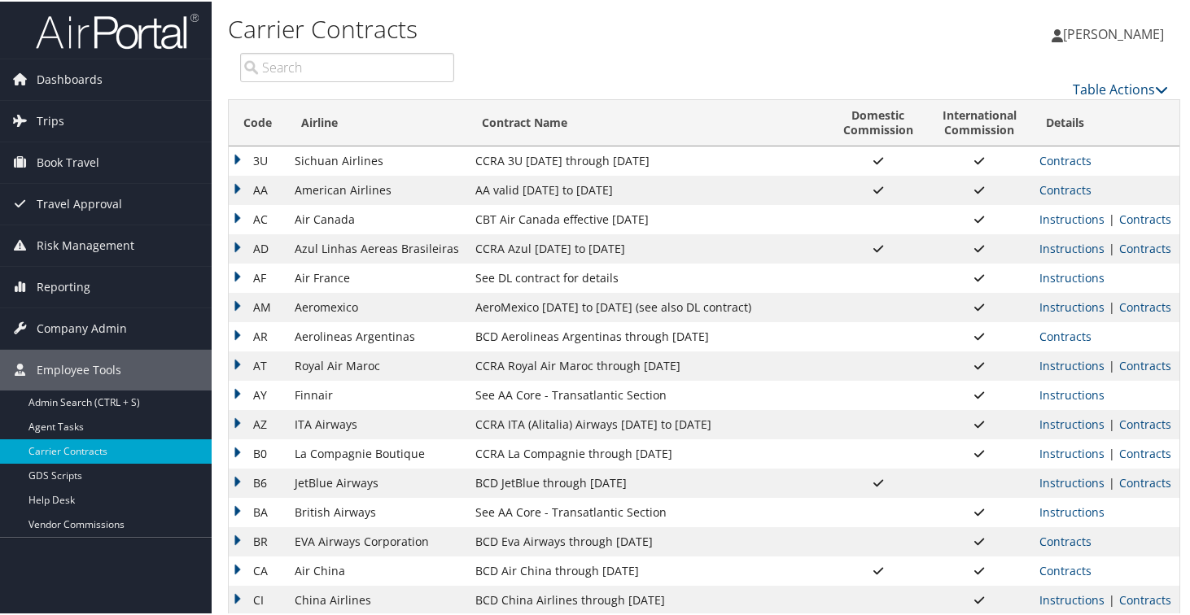
click at [251, 422] on td "AZ" at bounding box center [258, 422] width 58 height 29
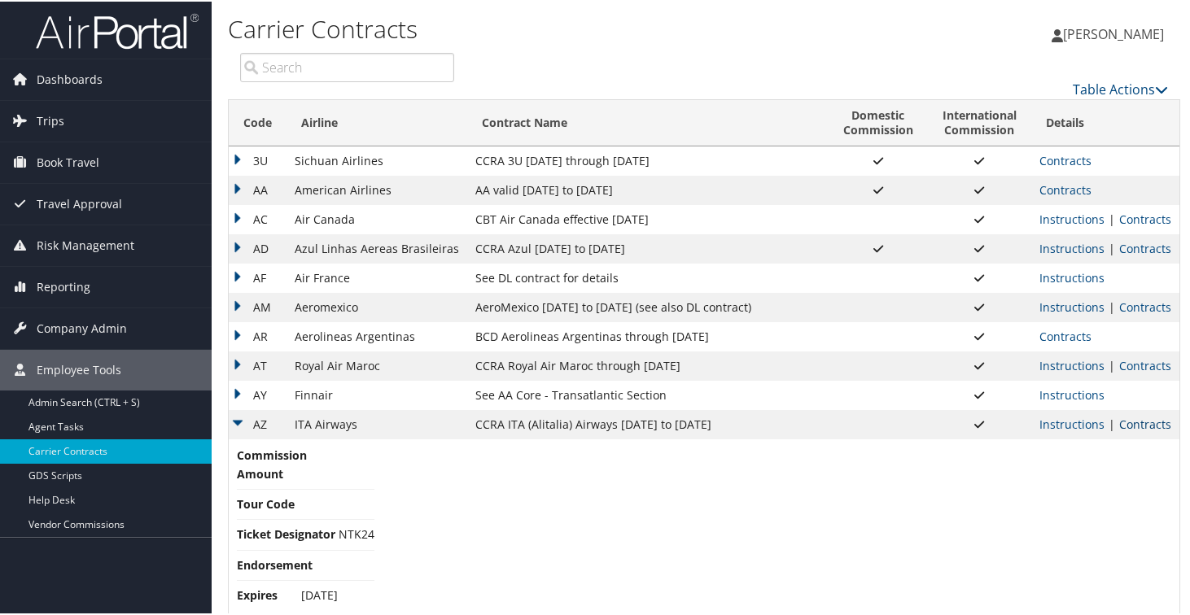
click at [1124, 425] on link "Contracts" at bounding box center [1145, 422] width 52 height 15
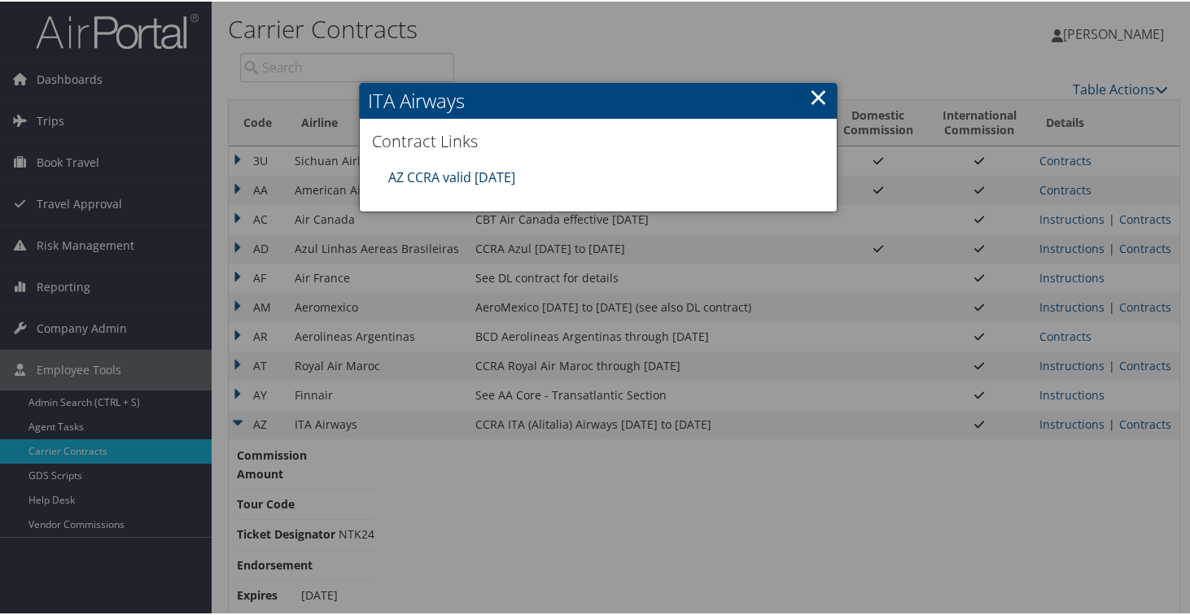
click at [460, 170] on link "AZ CCRA valid [DATE]" at bounding box center [451, 176] width 127 height 18
click at [814, 93] on link "×" at bounding box center [818, 95] width 19 height 33
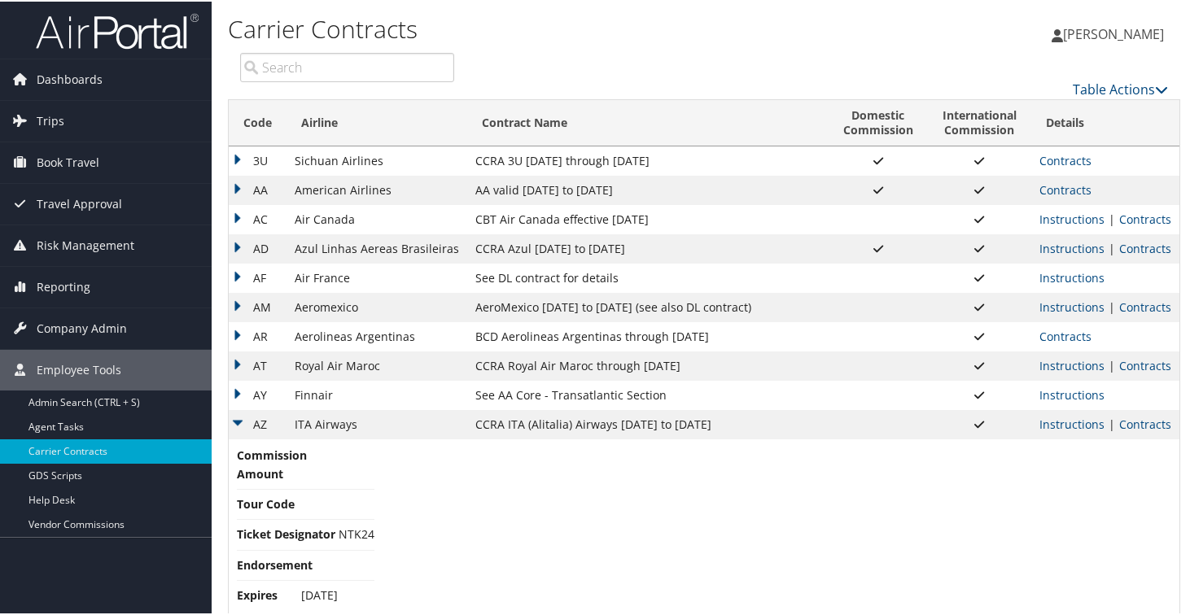
click at [236, 421] on td "AZ" at bounding box center [258, 422] width 58 height 29
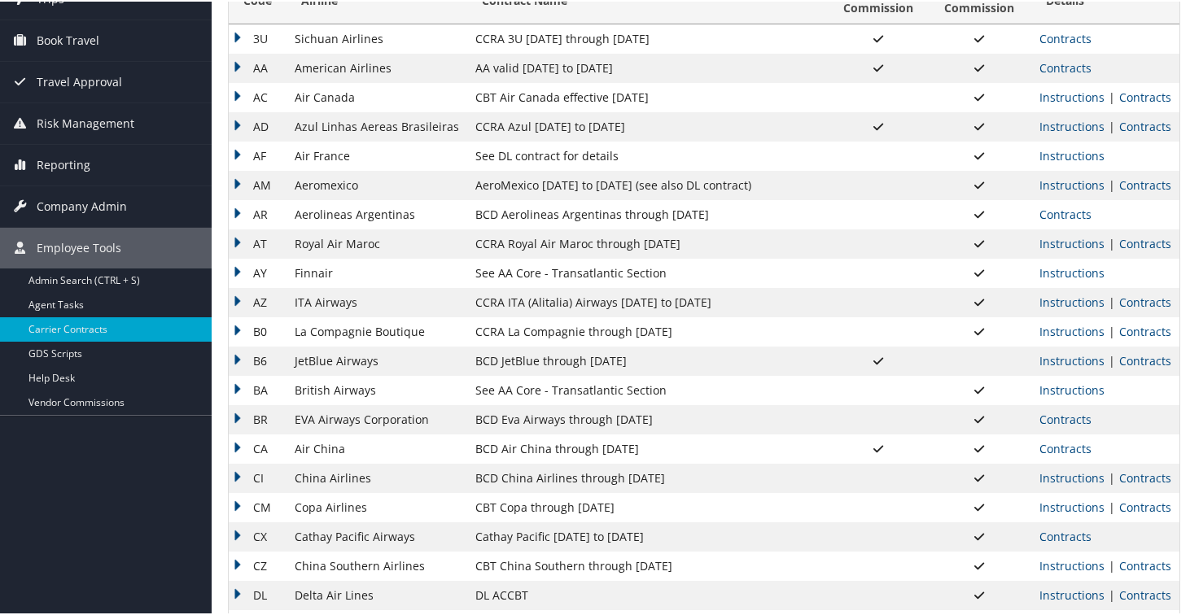
scroll to position [123, 0]
click at [241, 335] on td "B0" at bounding box center [258, 329] width 58 height 29
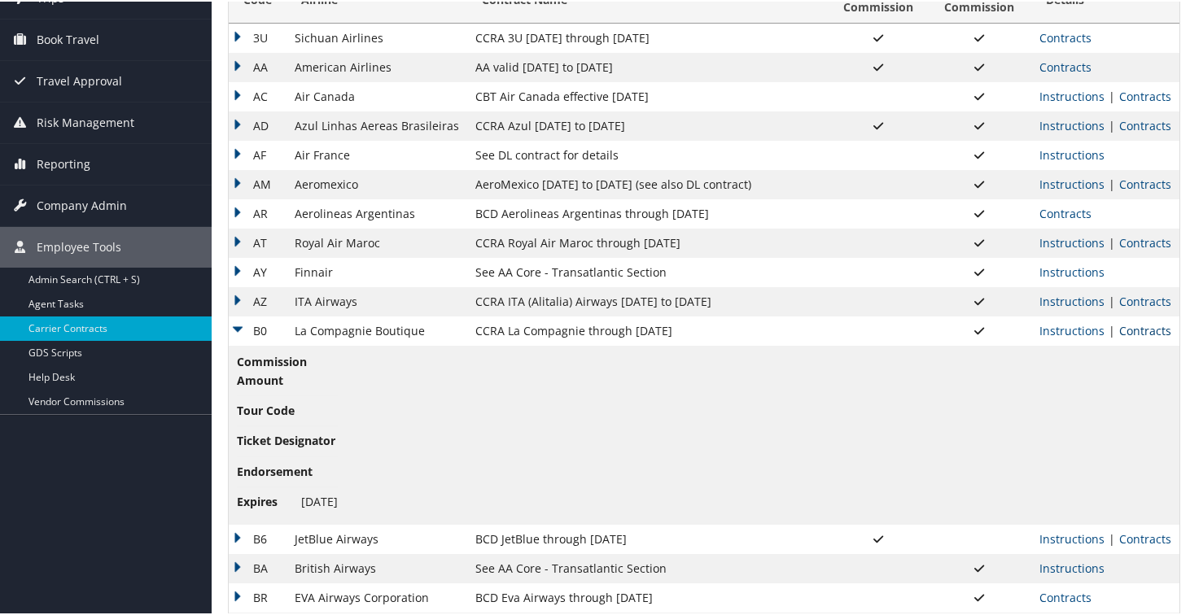
click at [1135, 326] on link "Contracts" at bounding box center [1145, 328] width 52 height 15
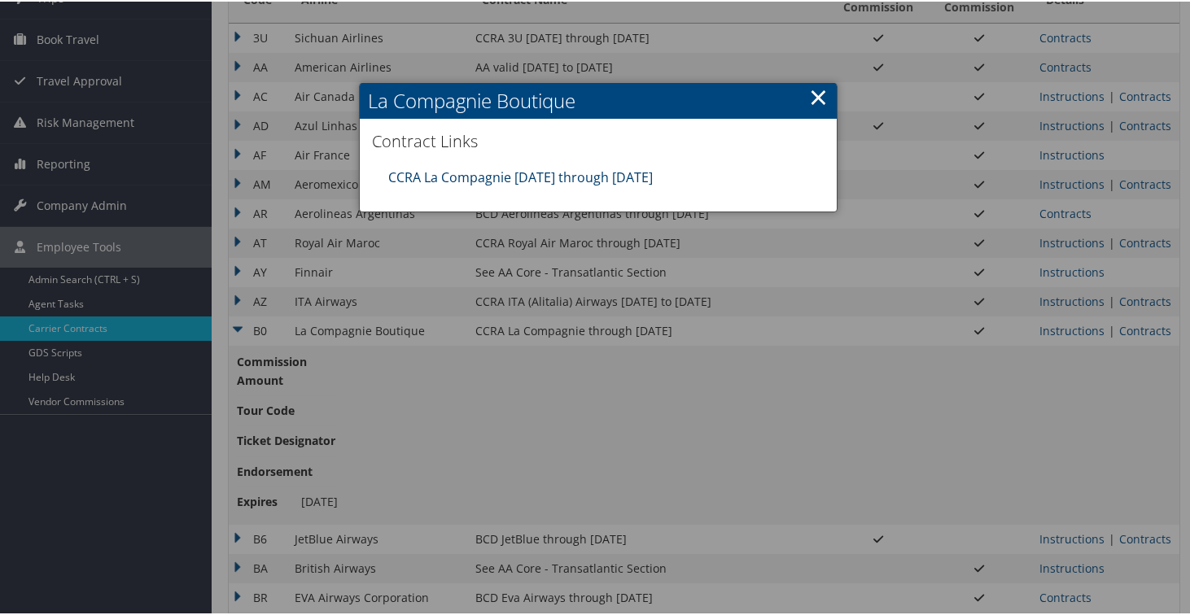
click at [465, 174] on link "CCRA La Compagnie [DATE] through [DATE]" at bounding box center [520, 176] width 264 height 18
click at [815, 94] on link "×" at bounding box center [818, 95] width 19 height 33
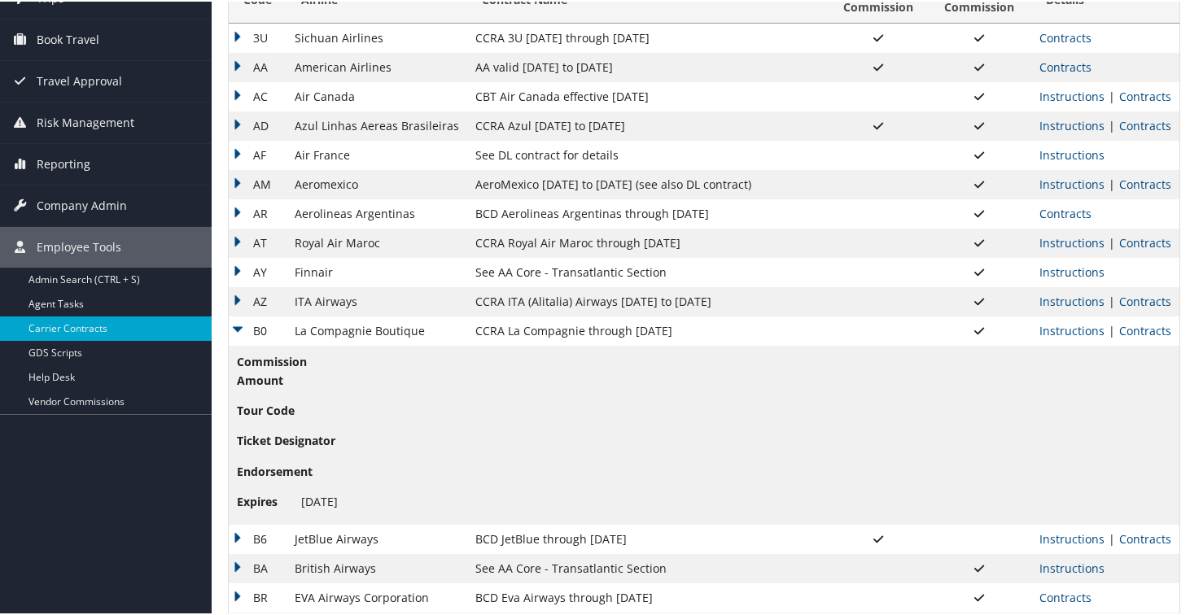
click at [240, 330] on td "B0" at bounding box center [258, 329] width 58 height 29
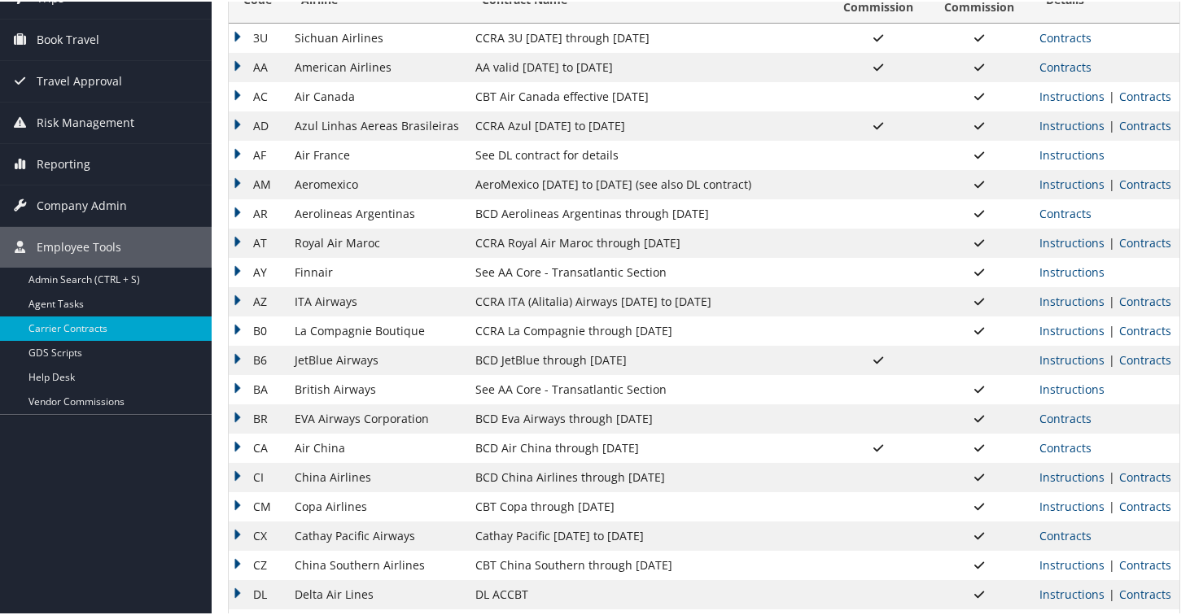
click at [242, 365] on td "B6" at bounding box center [258, 358] width 58 height 29
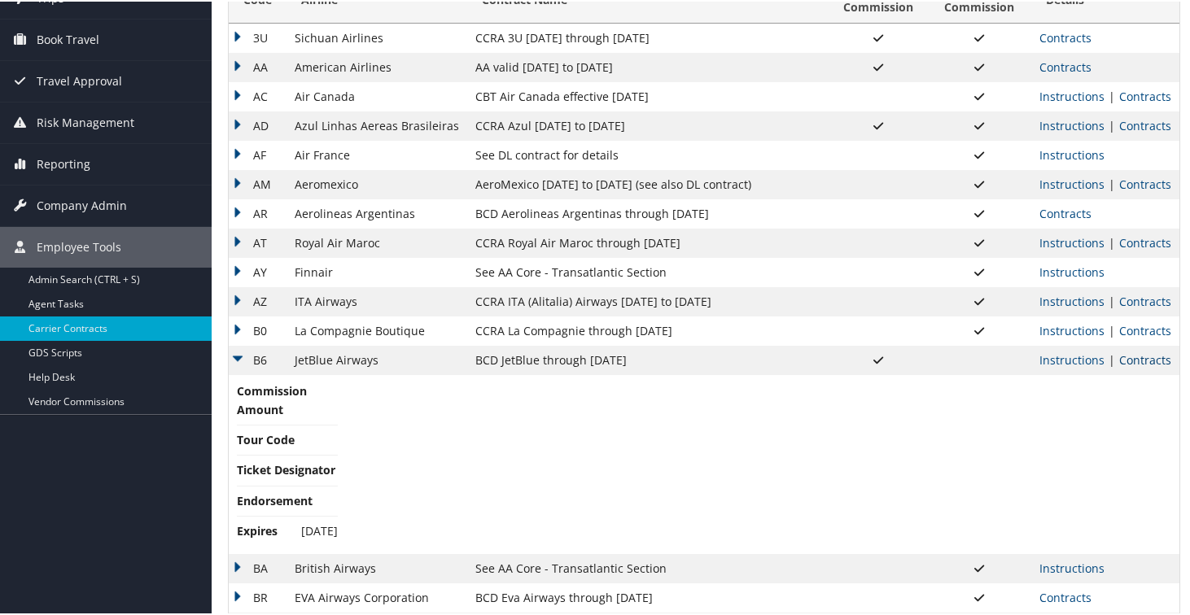
click at [1122, 366] on link "Contracts" at bounding box center [1145, 358] width 52 height 15
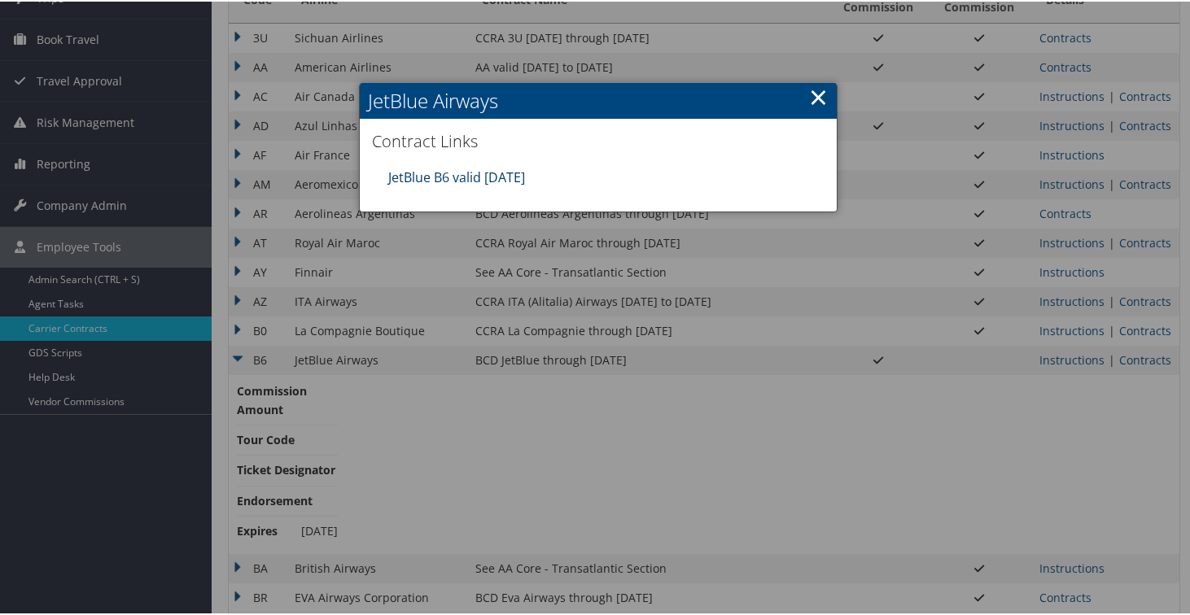
click at [447, 175] on link "JetBlue B6 valid [DATE]" at bounding box center [456, 176] width 137 height 18
click at [813, 96] on link "×" at bounding box center [818, 95] width 19 height 33
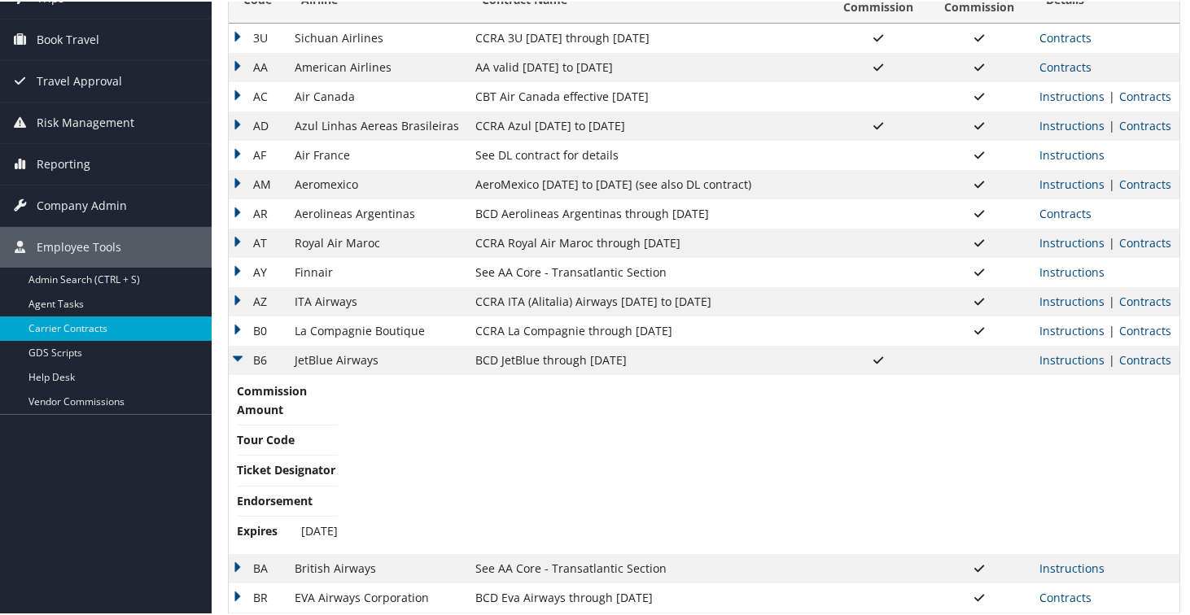
click at [242, 357] on td "B6" at bounding box center [258, 358] width 58 height 29
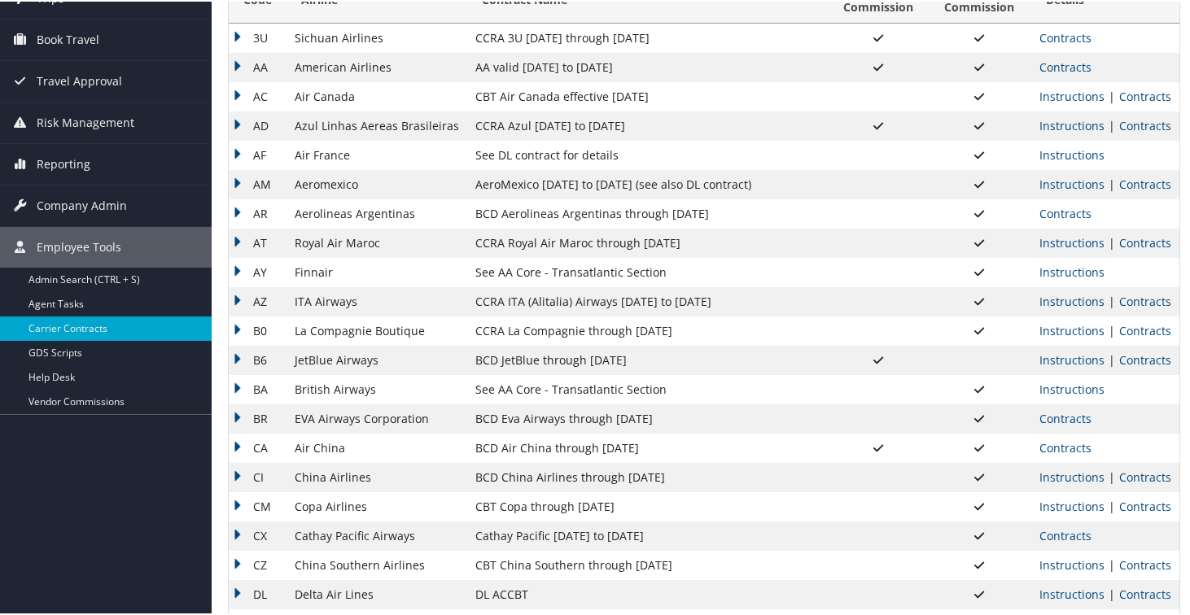
click at [237, 384] on td "BA" at bounding box center [258, 388] width 58 height 29
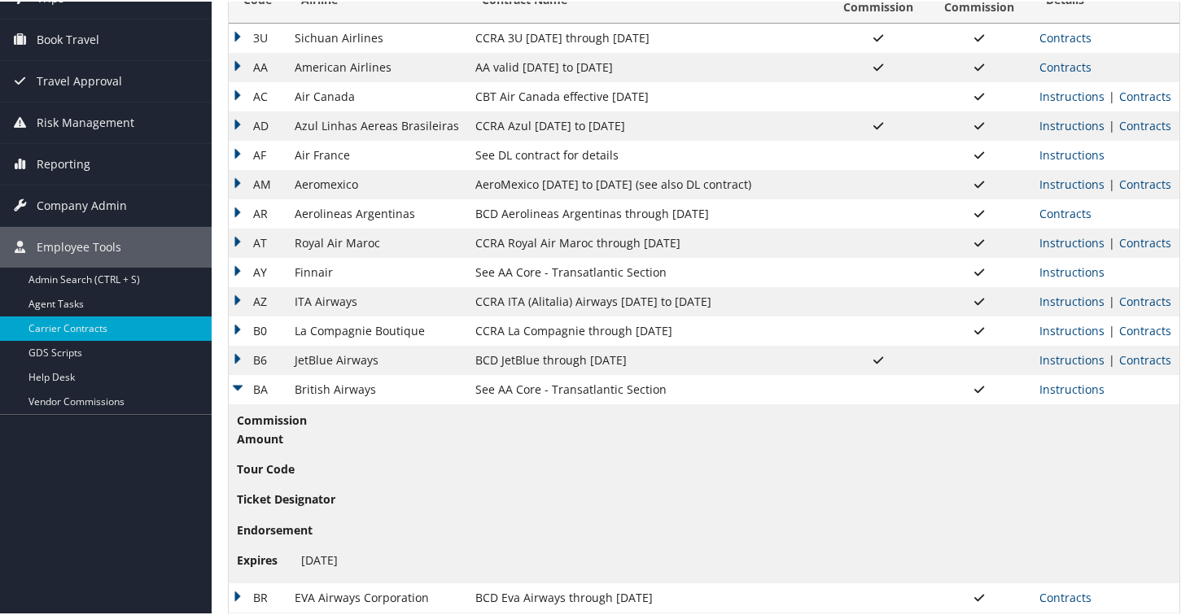
click at [238, 387] on td "BA" at bounding box center [258, 388] width 58 height 29
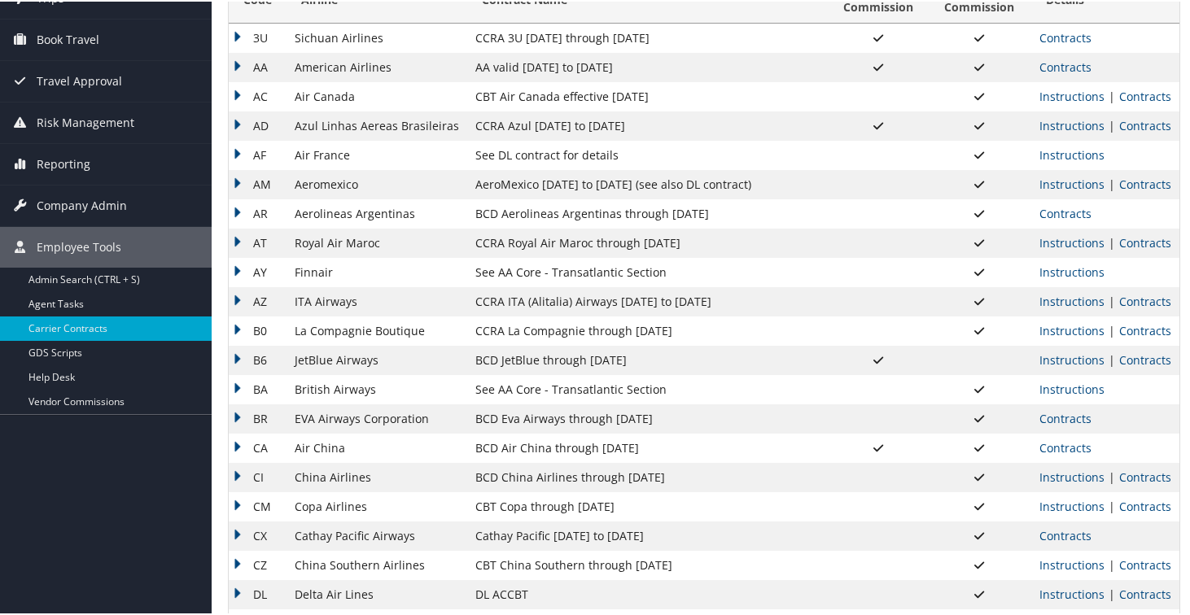
click at [234, 416] on td "BR" at bounding box center [258, 417] width 58 height 29
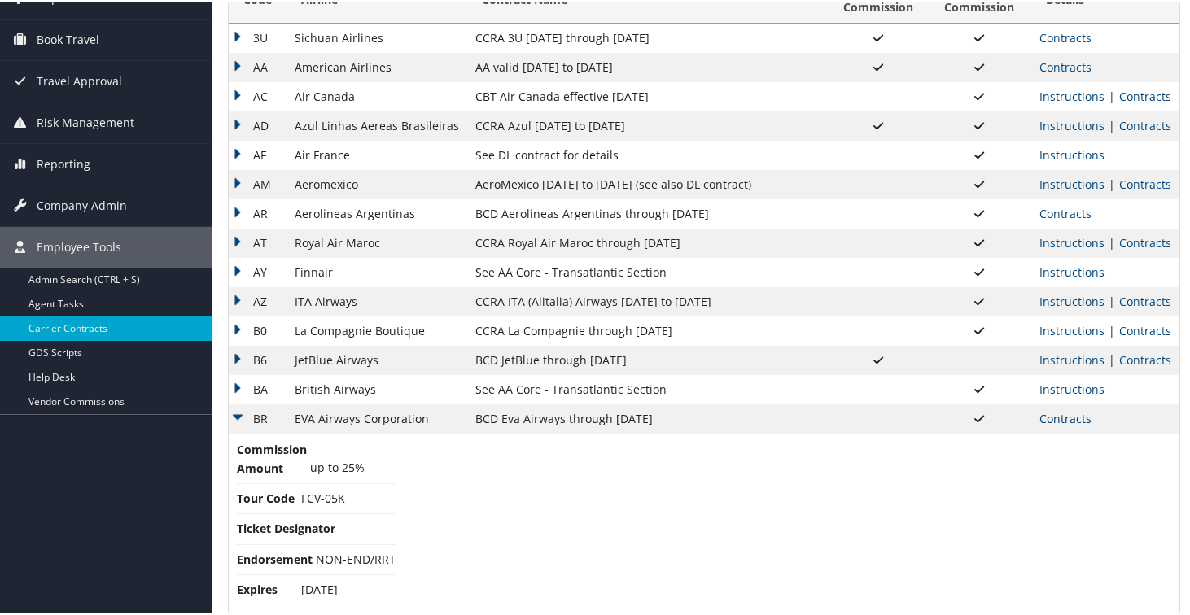
click at [1060, 420] on link "Contracts" at bounding box center [1065, 416] width 52 height 15
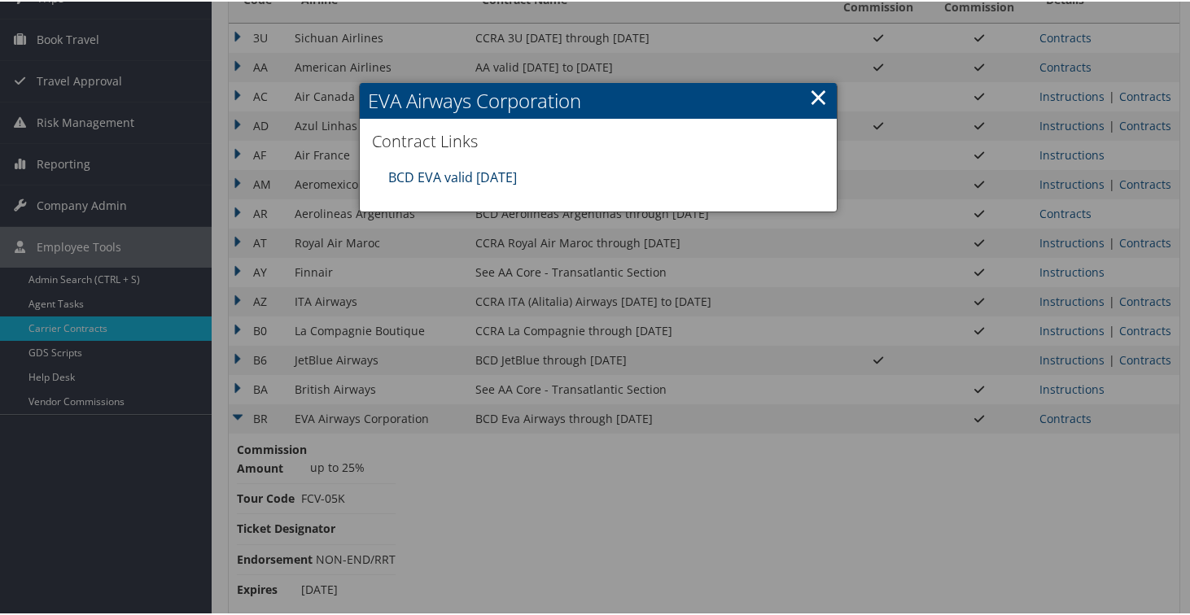
click at [489, 175] on link "BCD EVA valid [DATE]" at bounding box center [452, 176] width 129 height 18
click at [811, 99] on link "×" at bounding box center [818, 95] width 19 height 33
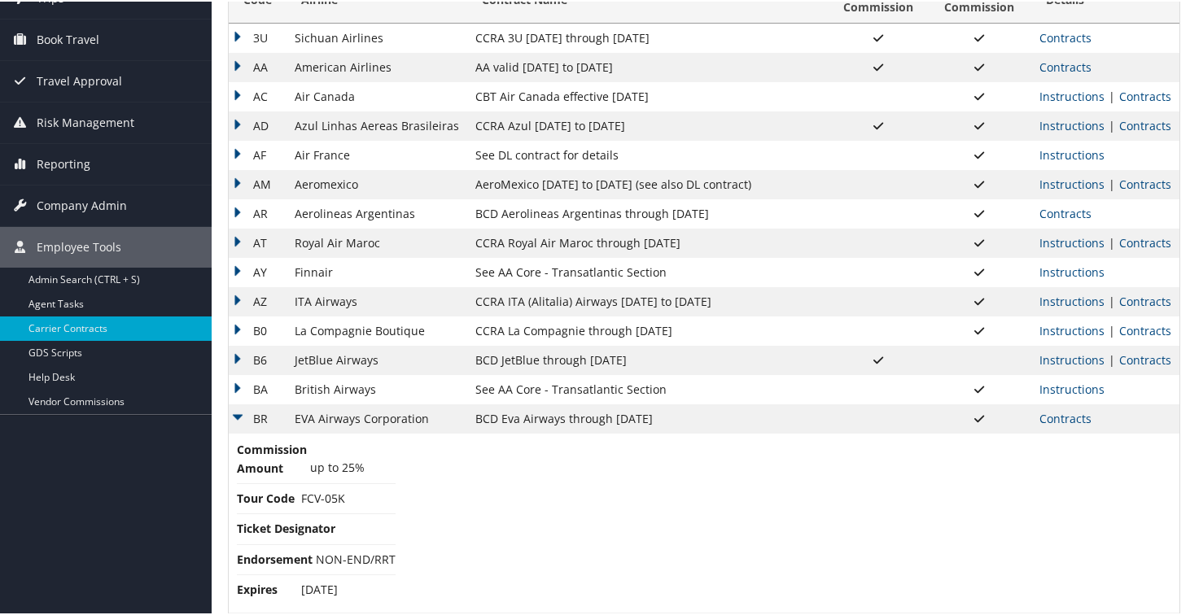
click at [242, 413] on td "BR" at bounding box center [258, 417] width 58 height 29
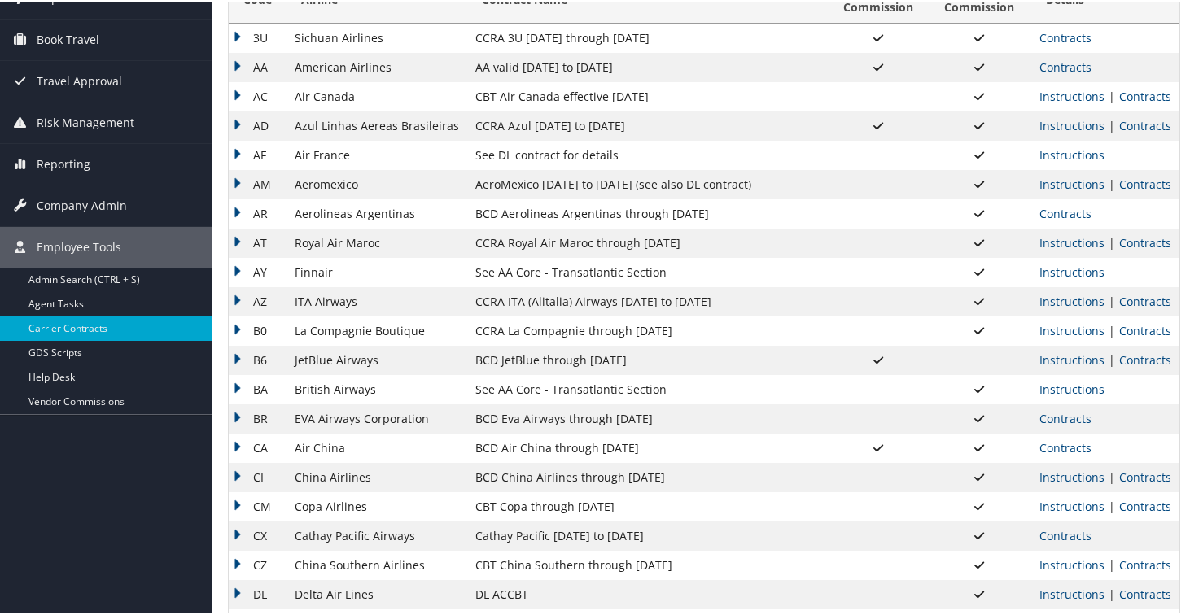
click at [236, 447] on td "CA" at bounding box center [258, 446] width 58 height 29
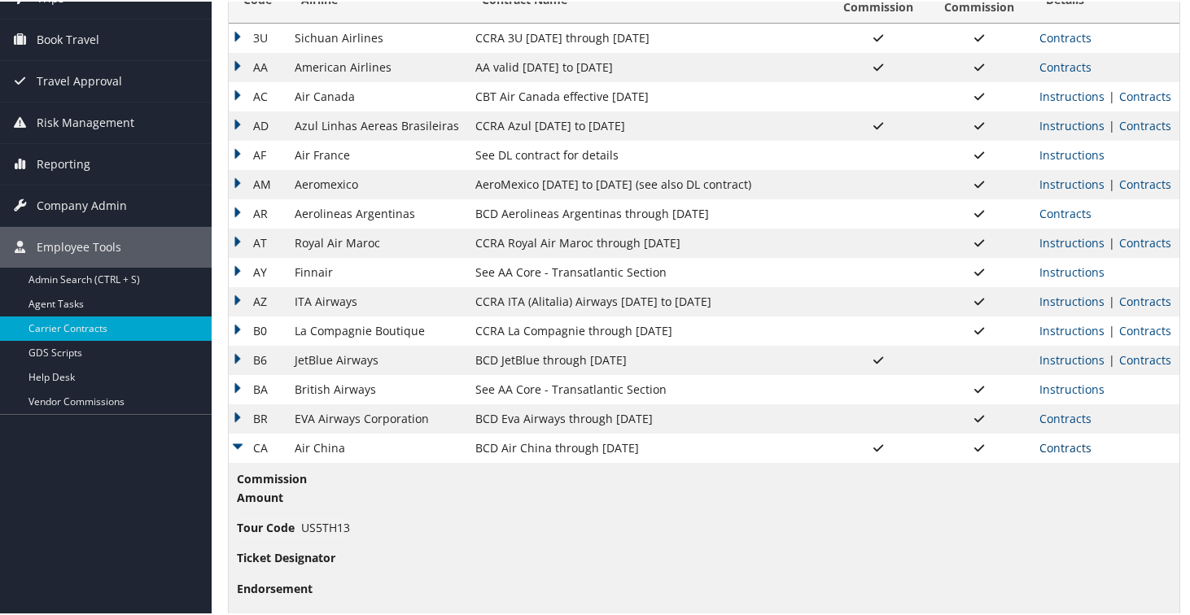
click at [1046, 446] on link "Contracts" at bounding box center [1065, 446] width 52 height 15
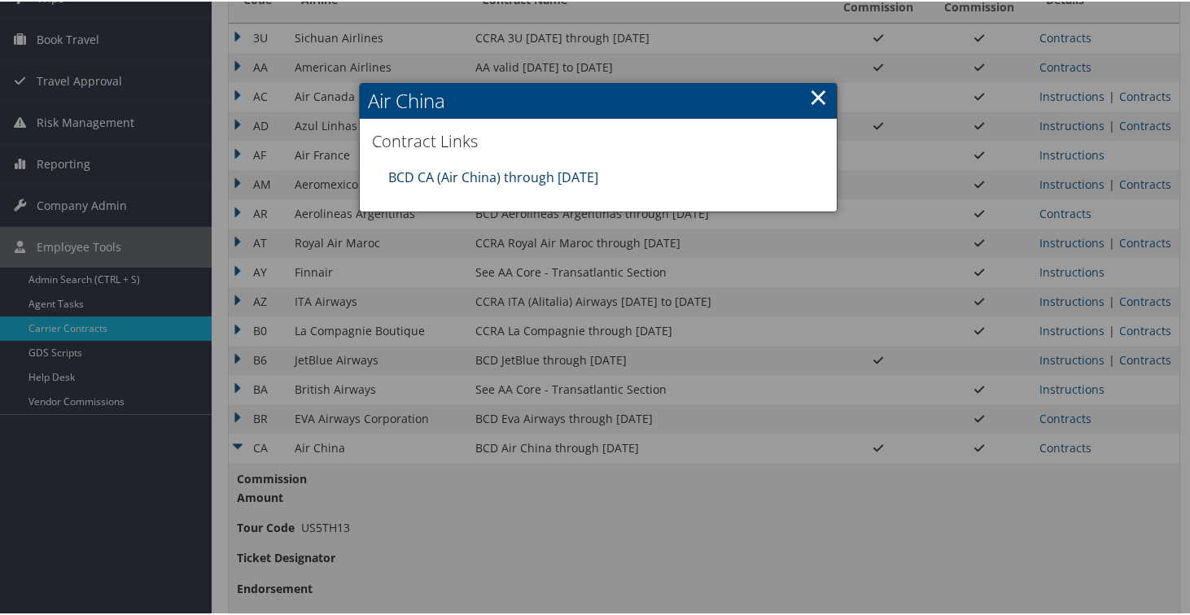
click at [513, 182] on link "BCD CA (Air China) through [DATE]" at bounding box center [493, 176] width 210 height 18
click at [812, 94] on link "×" at bounding box center [818, 95] width 19 height 33
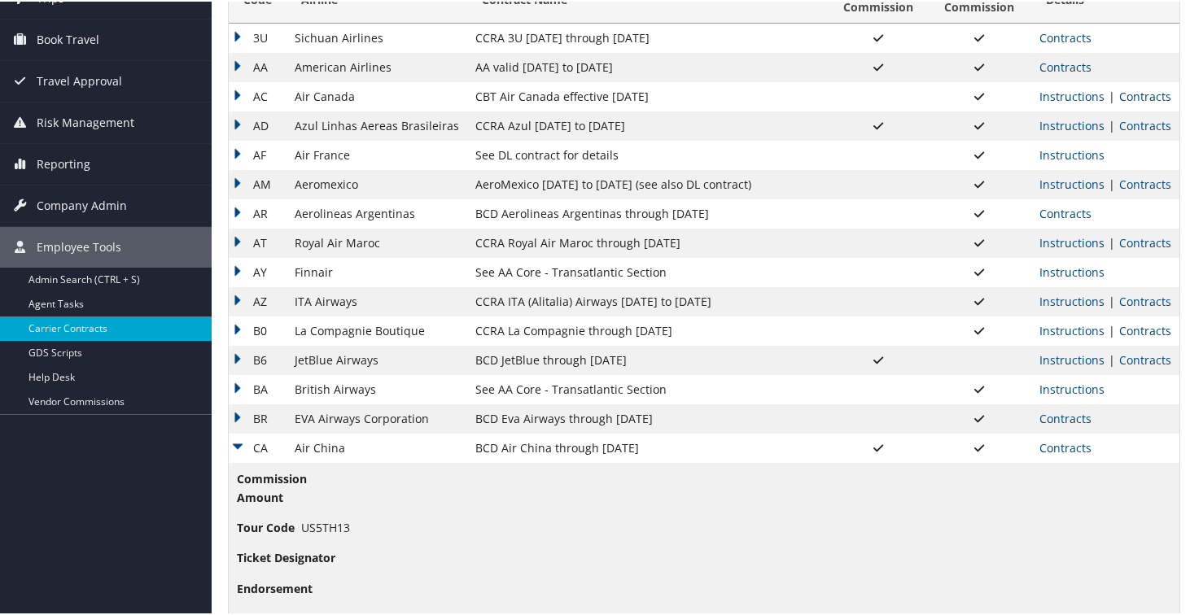
click at [242, 444] on td "CA" at bounding box center [258, 446] width 58 height 29
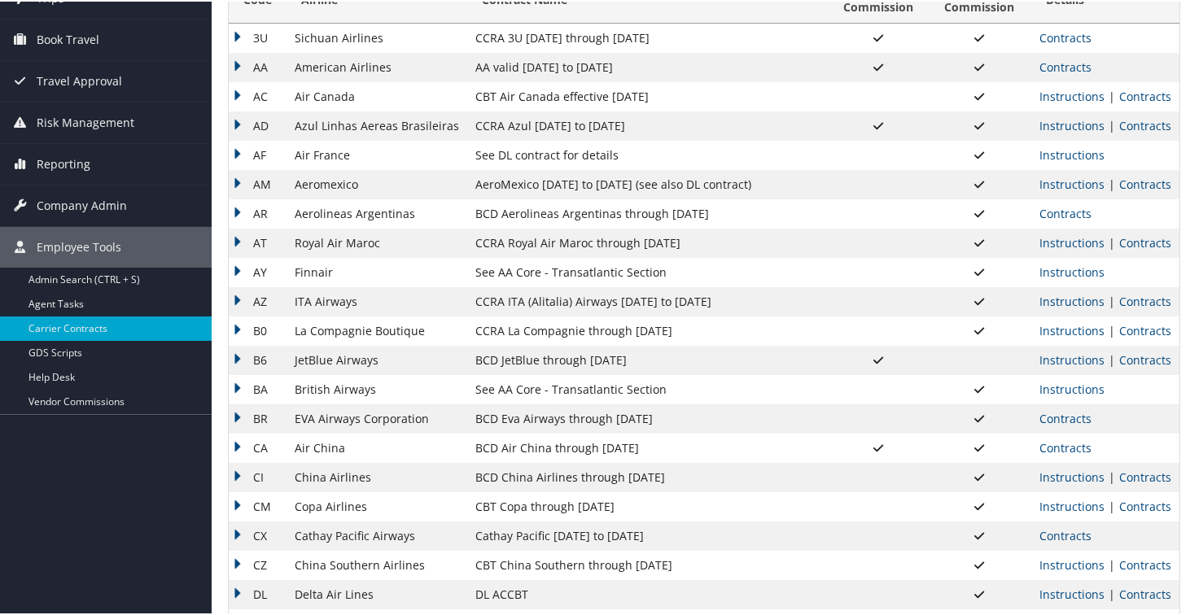
click at [238, 470] on td "CI" at bounding box center [258, 475] width 58 height 29
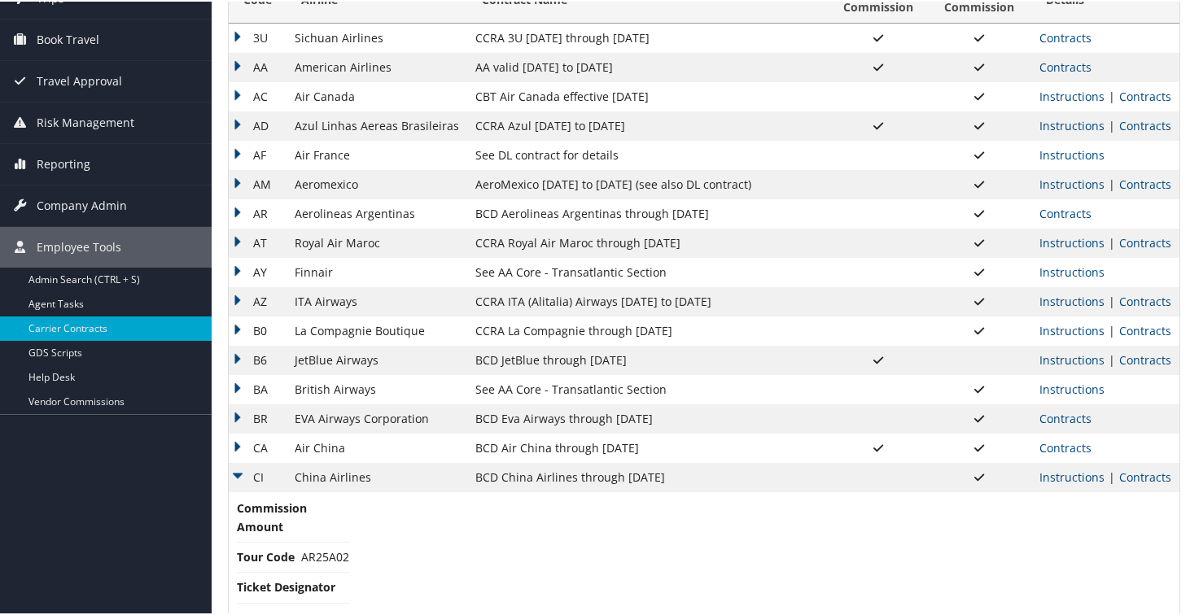
click at [1122, 486] on td "Instructions | Contracts" at bounding box center [1105, 475] width 148 height 29
click at [1123, 480] on link "Contracts" at bounding box center [1145, 475] width 52 height 15
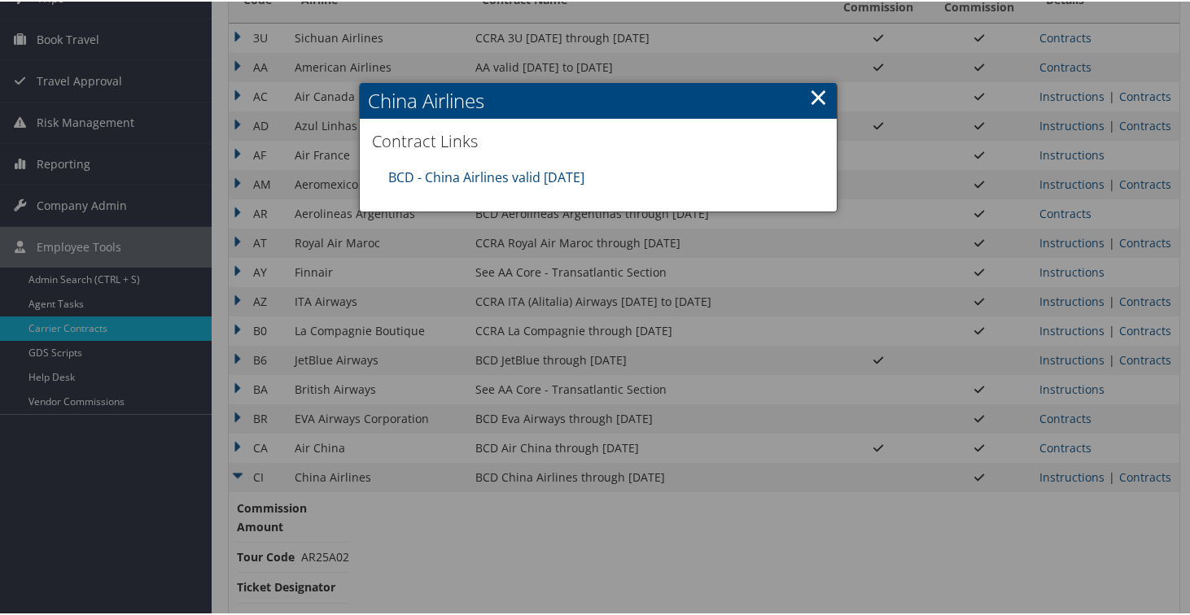
click at [556, 186] on div "BCD - China Airlines valid [DATE]" at bounding box center [598, 176] width 436 height 36
click at [554, 172] on link "BCD - China Airlines valid [DATE]" at bounding box center [486, 176] width 196 height 18
click at [810, 96] on link "×" at bounding box center [818, 95] width 19 height 33
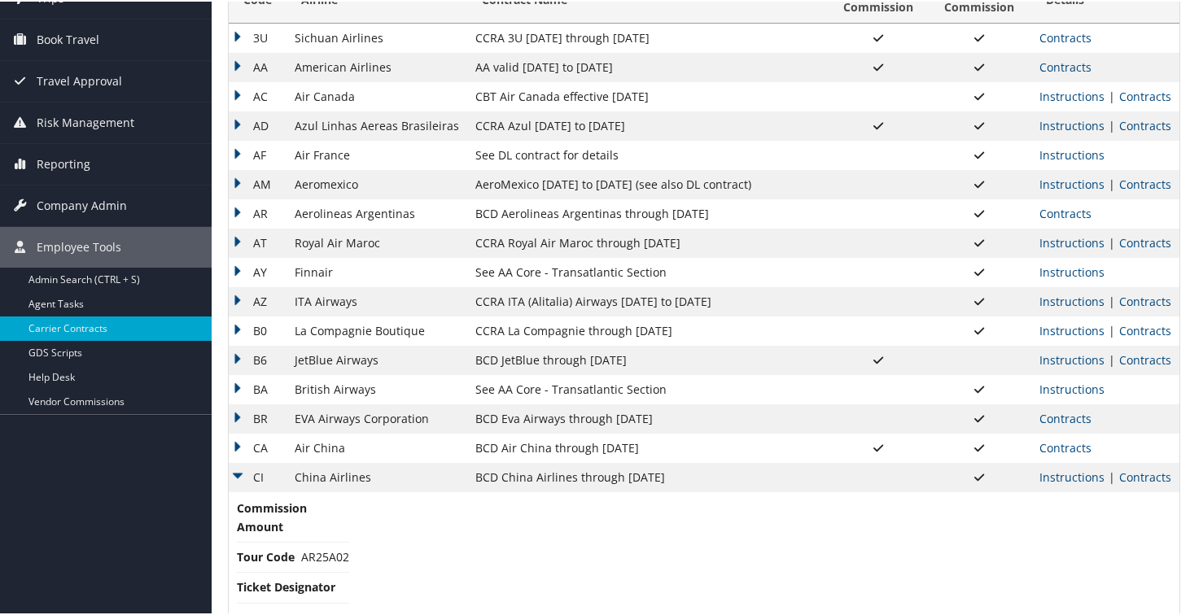
click at [241, 473] on td "CI" at bounding box center [258, 475] width 58 height 29
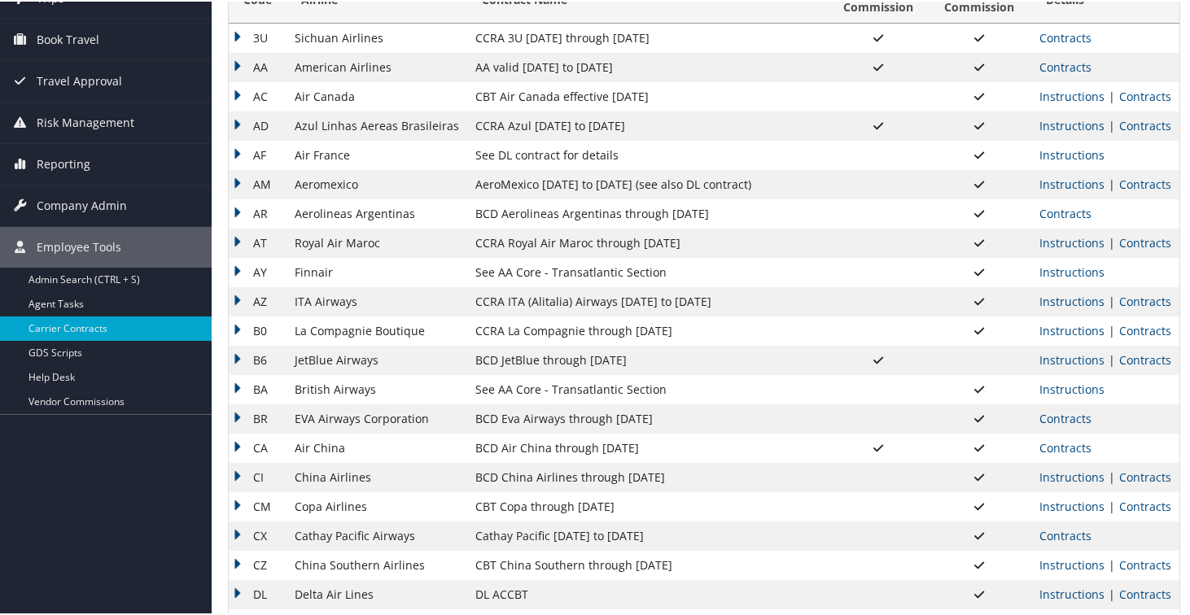
click at [238, 501] on td "CM" at bounding box center [258, 505] width 58 height 29
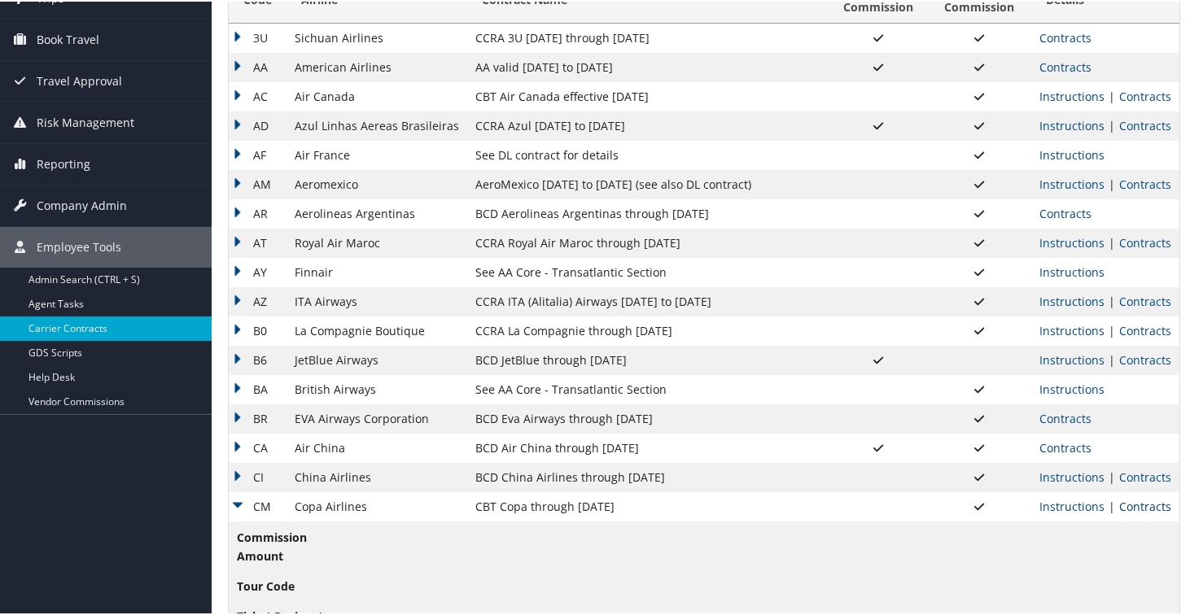
click at [1119, 502] on link "Contracts" at bounding box center [1145, 504] width 52 height 15
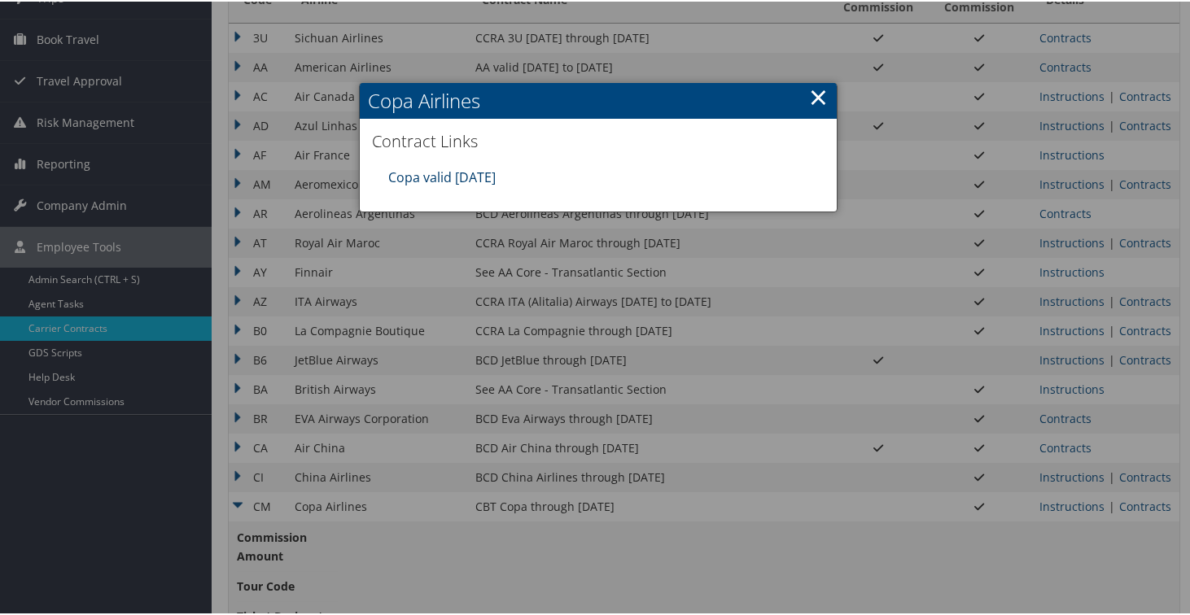
click at [442, 178] on link "Copa valid [DATE]" at bounding box center [441, 176] width 107 height 18
click at [817, 93] on link "×" at bounding box center [818, 95] width 19 height 33
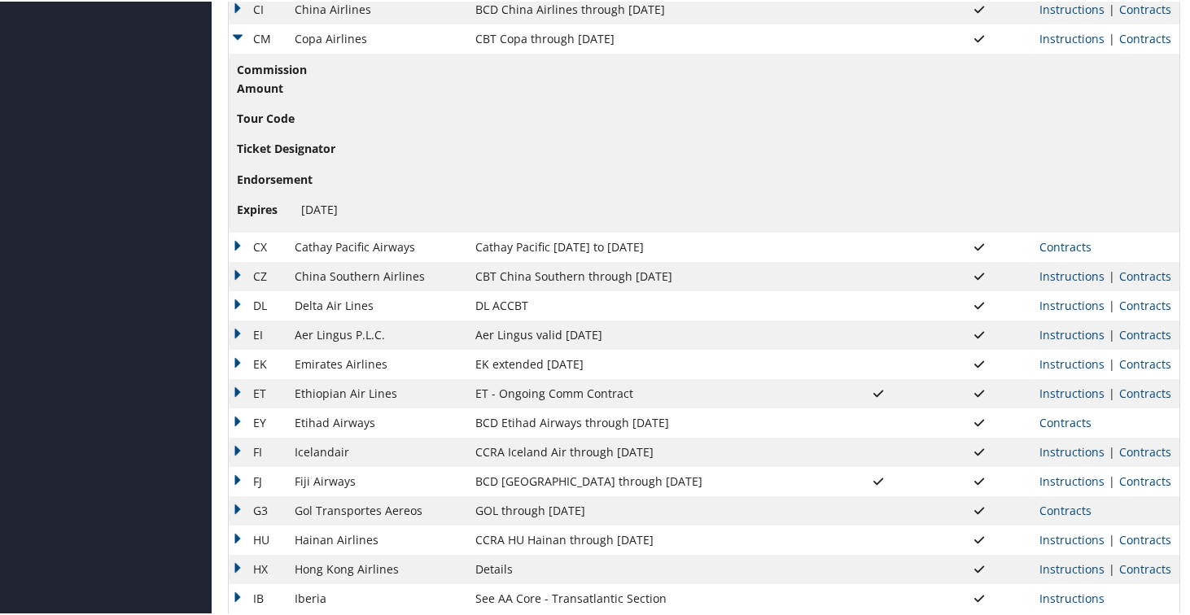
scroll to position [592, 0]
click at [231, 26] on td "CM" at bounding box center [258, 35] width 58 height 29
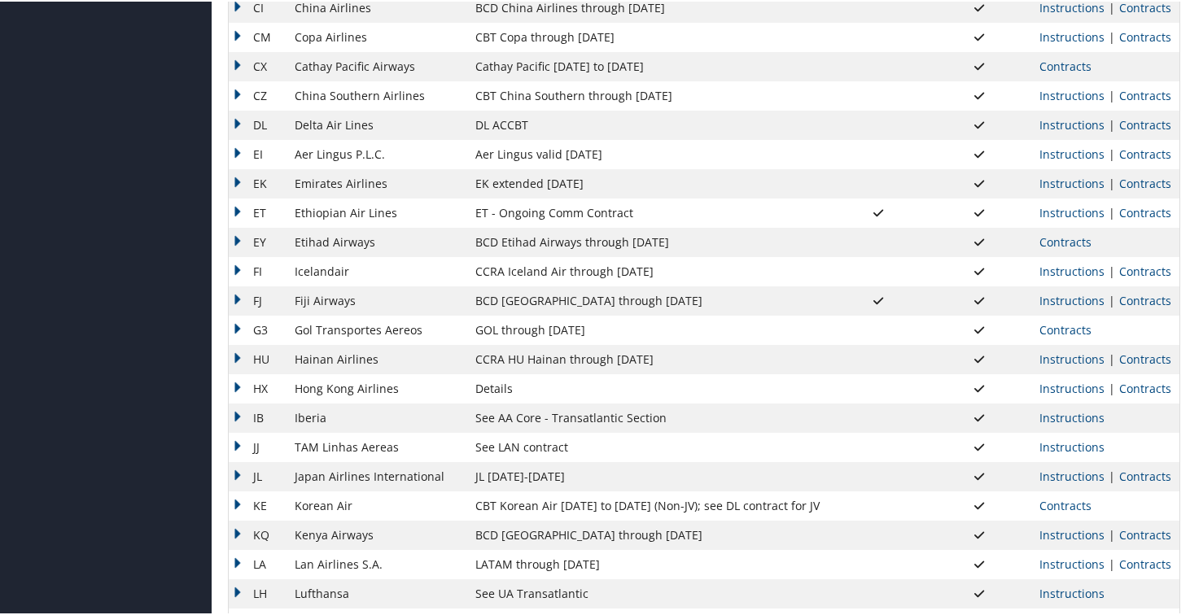
click at [242, 63] on td "CX" at bounding box center [258, 64] width 58 height 29
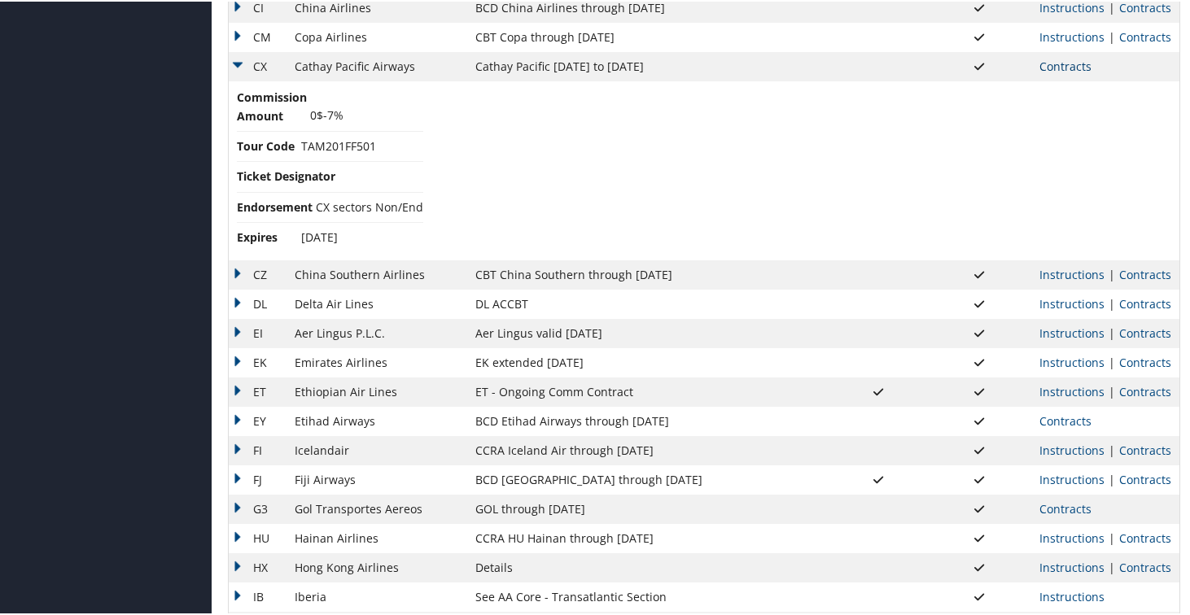
click at [1062, 65] on link "Contracts" at bounding box center [1065, 64] width 52 height 15
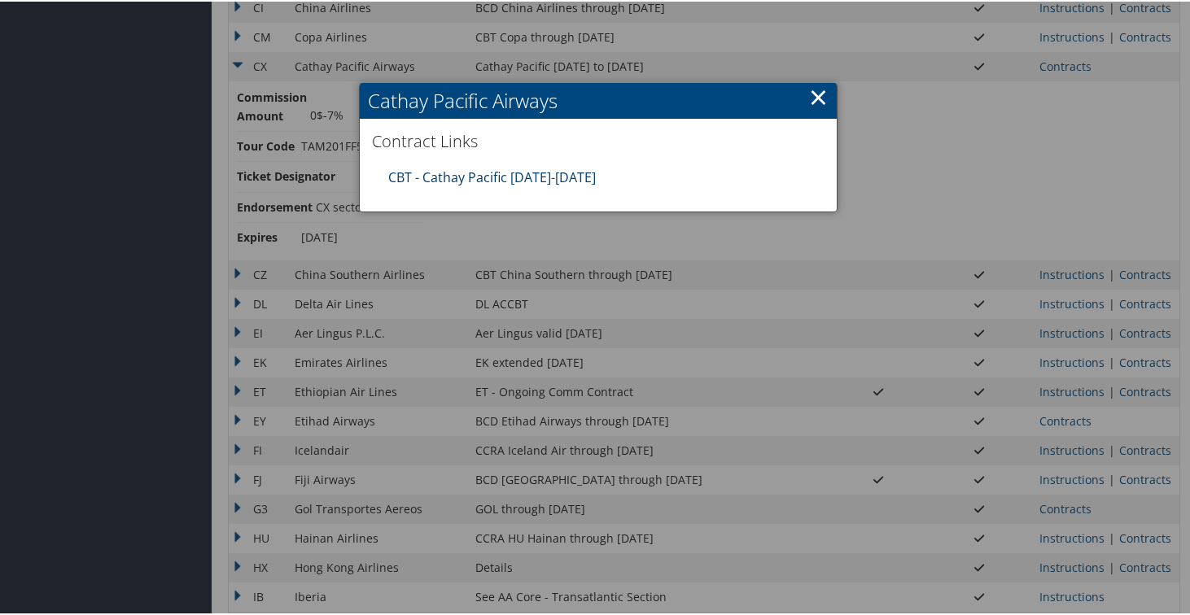
click at [554, 179] on link "CBT - Cathay Pacific [DATE]-[DATE]" at bounding box center [492, 176] width 208 height 18
click at [814, 99] on link "×" at bounding box center [818, 95] width 19 height 33
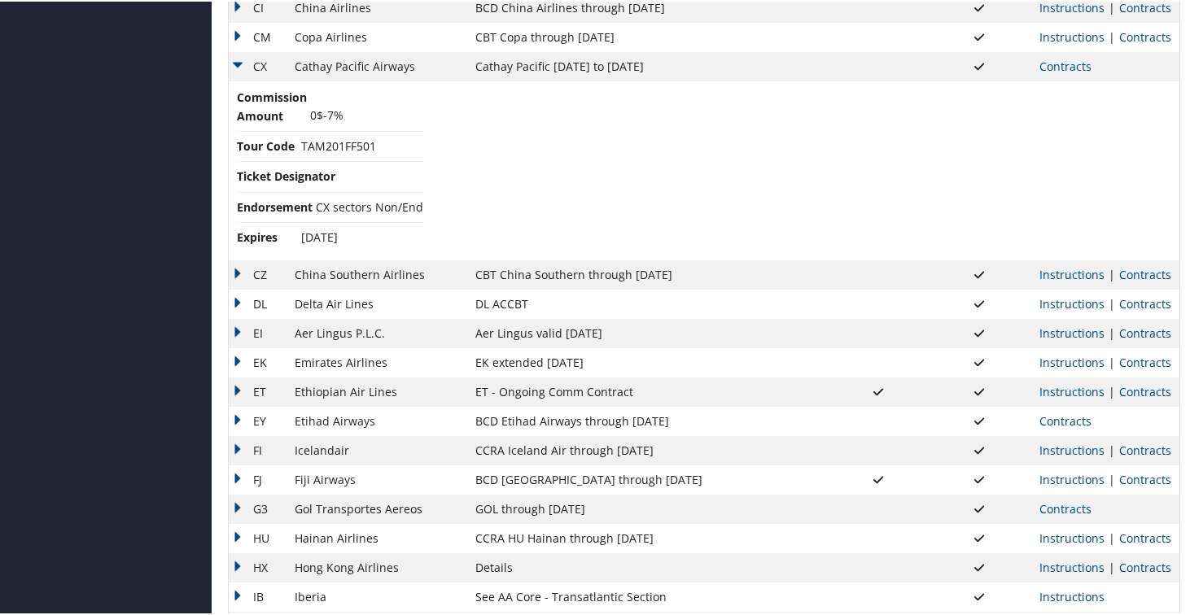
click at [240, 274] on td "CZ" at bounding box center [258, 273] width 58 height 29
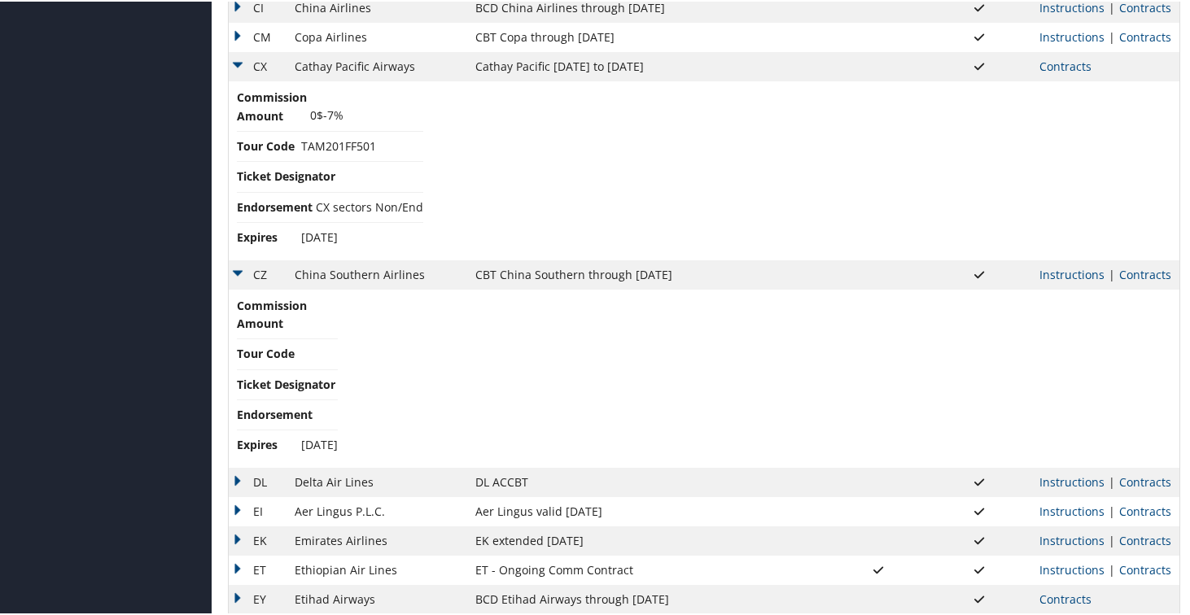
click at [238, 66] on td "CX" at bounding box center [258, 64] width 58 height 29
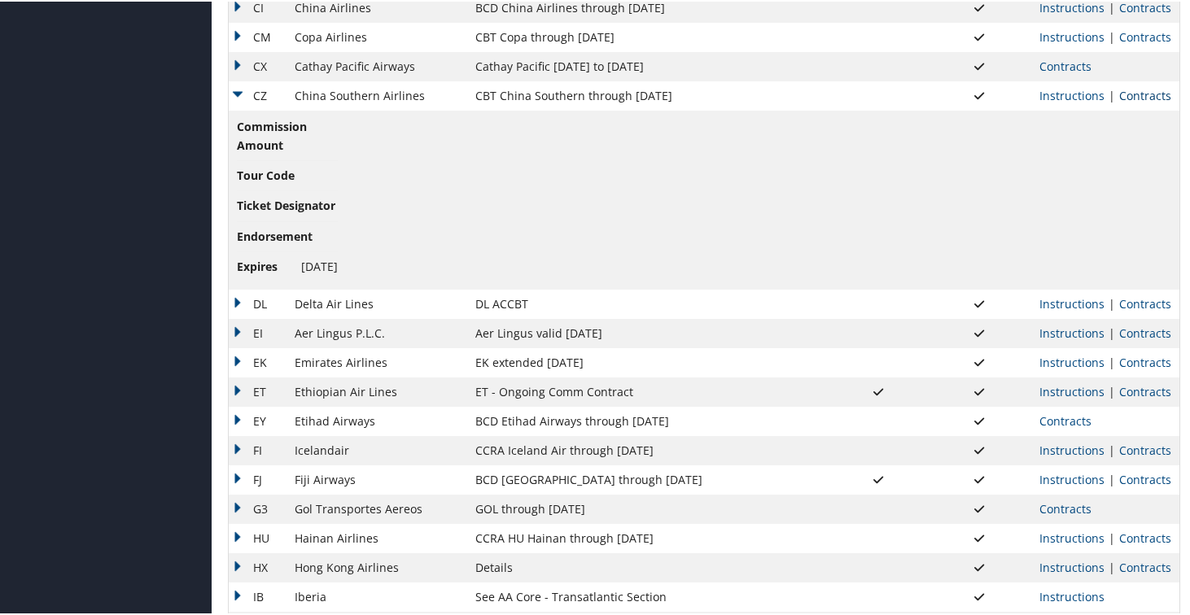
click at [1127, 100] on link "Contracts" at bounding box center [1145, 93] width 52 height 15
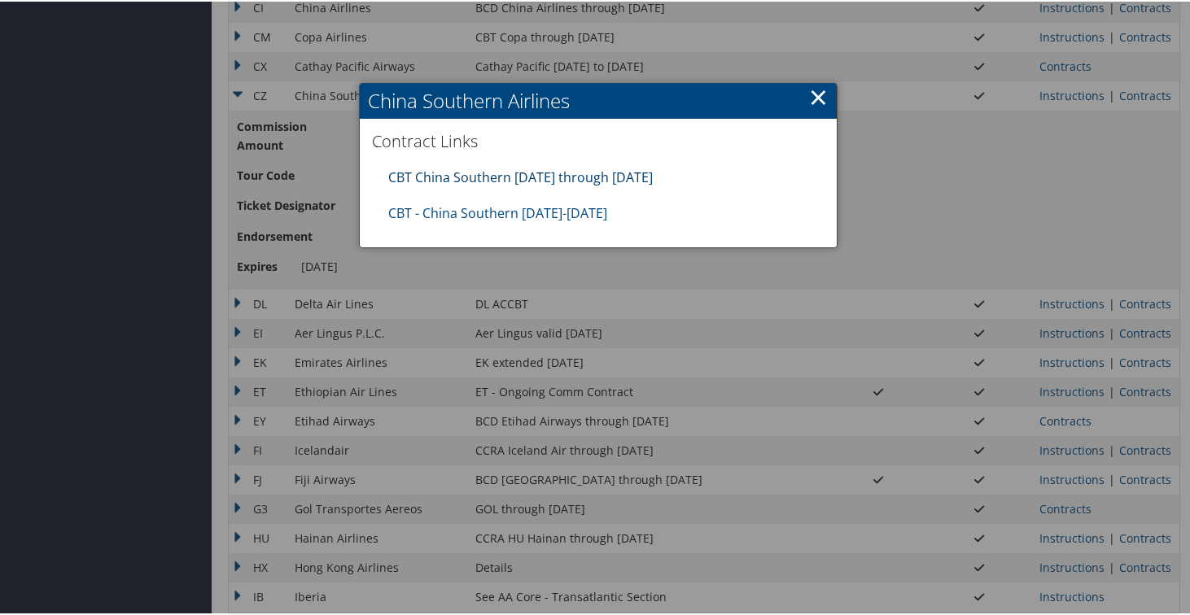
click at [571, 168] on link "CBT China Southern [DATE] through [DATE]" at bounding box center [520, 176] width 264 height 18
click at [593, 216] on link "CBT - China Southern [DATE]-[DATE]" at bounding box center [497, 212] width 219 height 18
click at [814, 98] on link "×" at bounding box center [818, 95] width 19 height 33
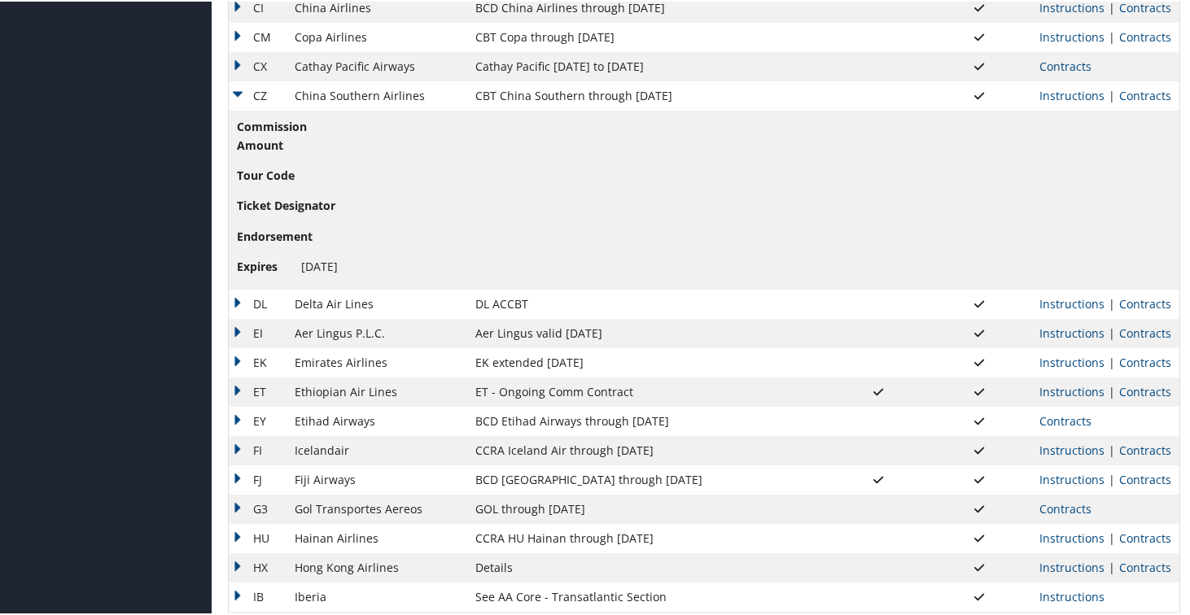
click at [236, 91] on td "CZ" at bounding box center [258, 94] width 58 height 29
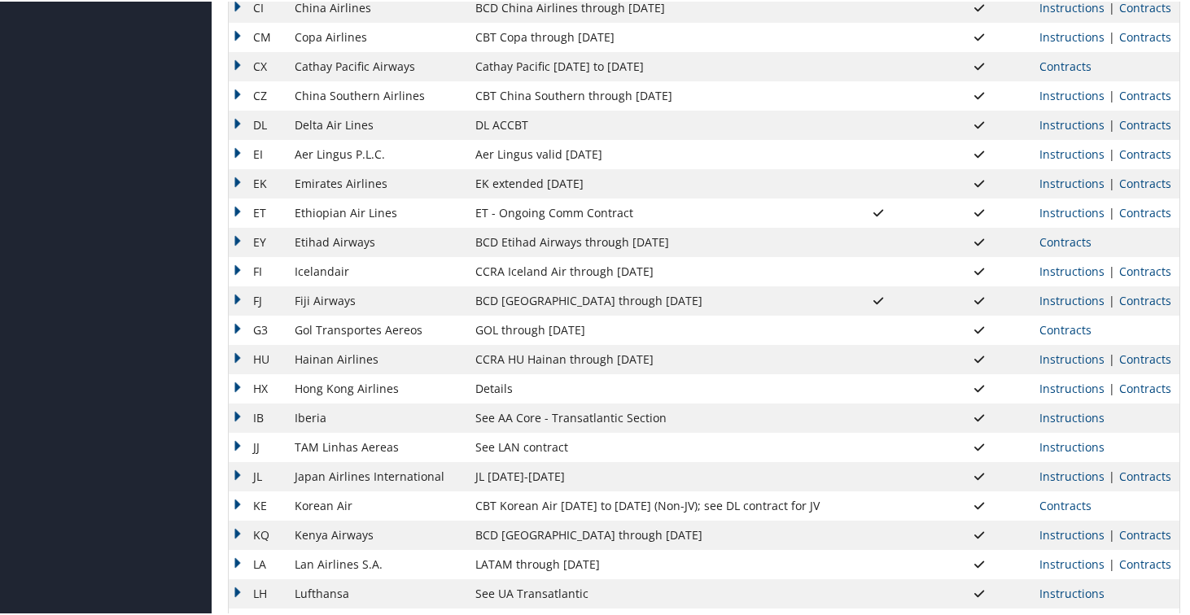
click at [238, 129] on td "DL" at bounding box center [258, 123] width 58 height 29
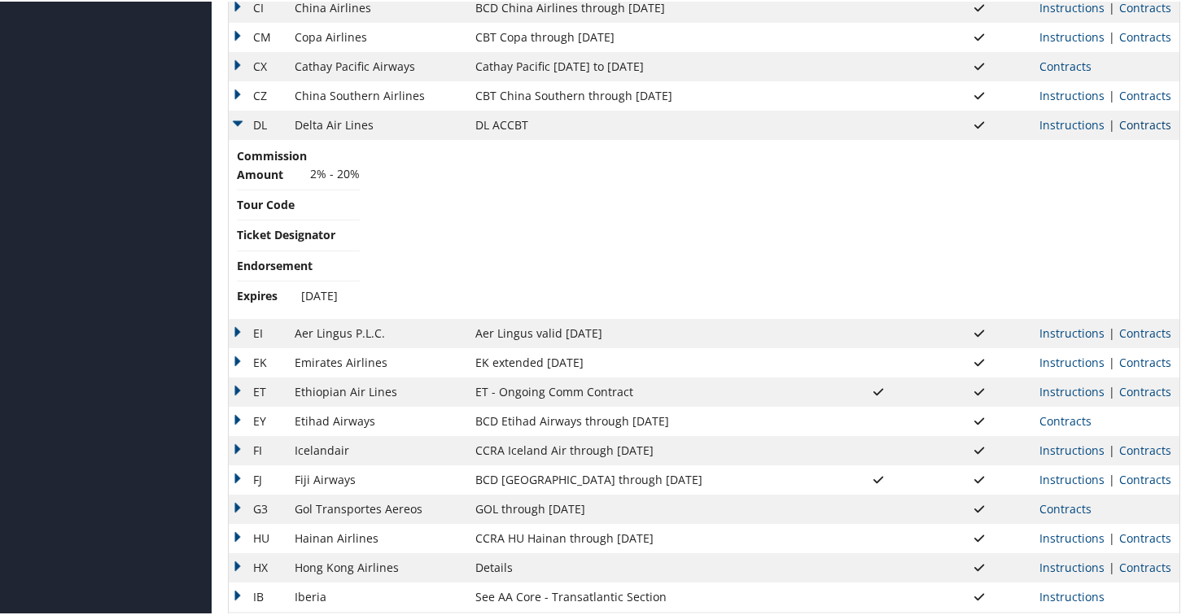
click at [1131, 129] on link "Contracts" at bounding box center [1145, 123] width 52 height 15
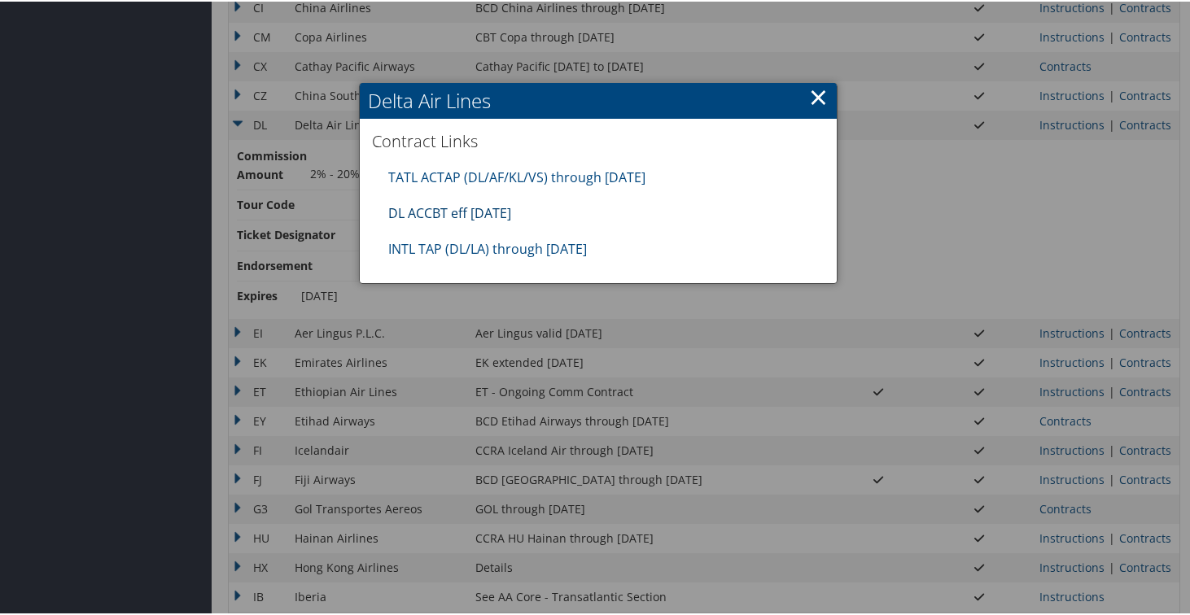
click at [487, 209] on link "DL ACCBT eff [DATE]" at bounding box center [449, 212] width 123 height 18
click at [811, 93] on link "×" at bounding box center [818, 95] width 19 height 33
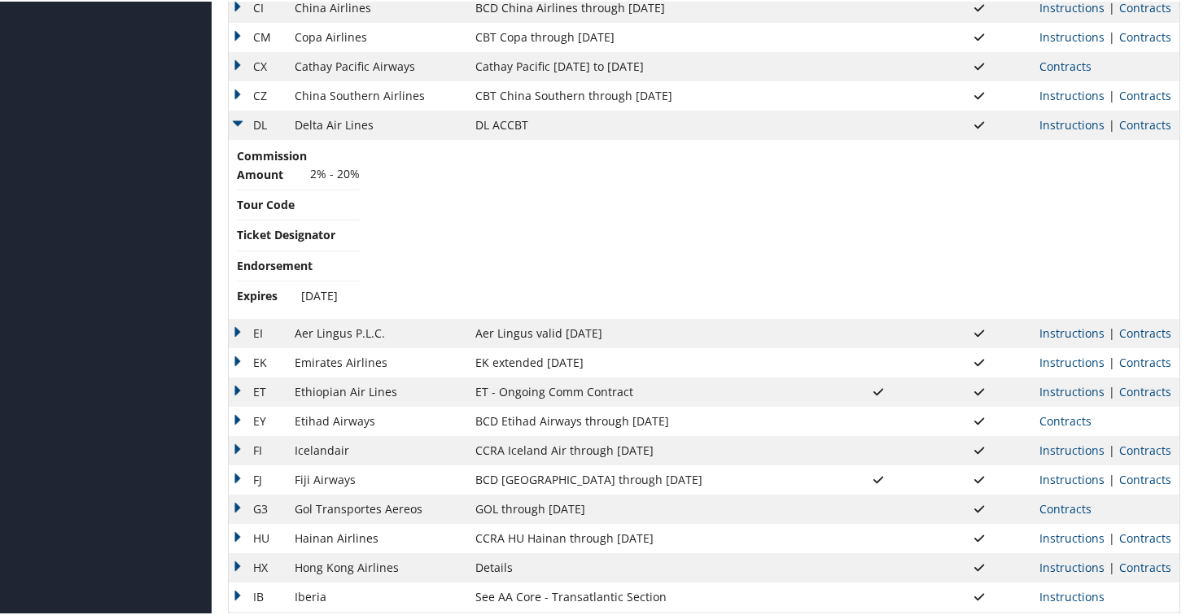
click at [234, 120] on td "DL" at bounding box center [258, 123] width 58 height 29
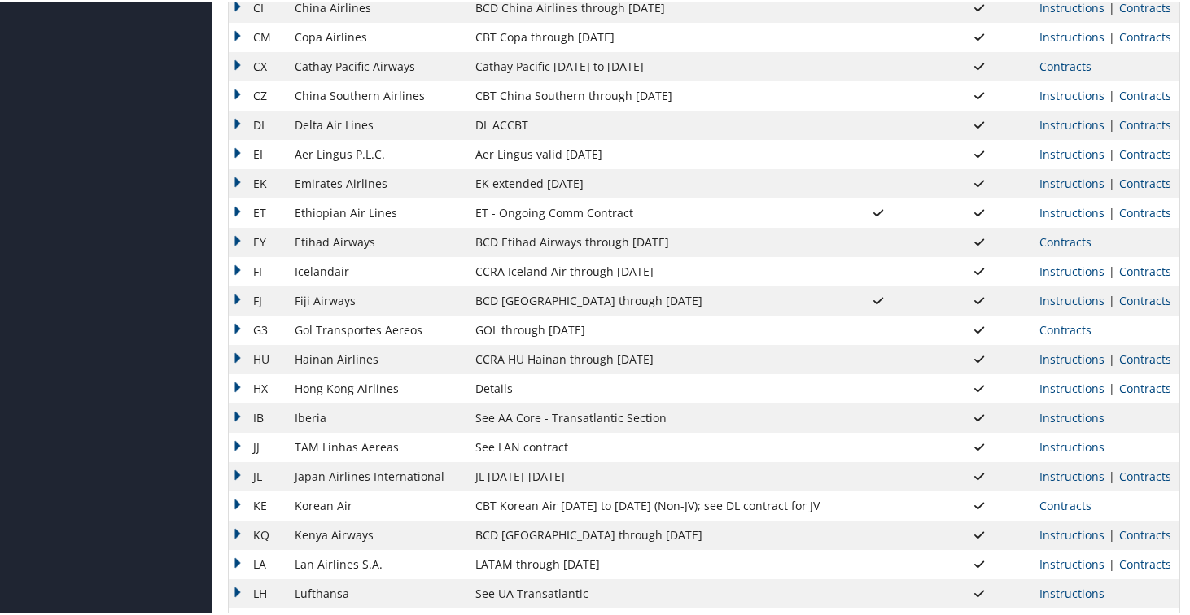
click at [240, 152] on td "EI" at bounding box center [258, 152] width 58 height 29
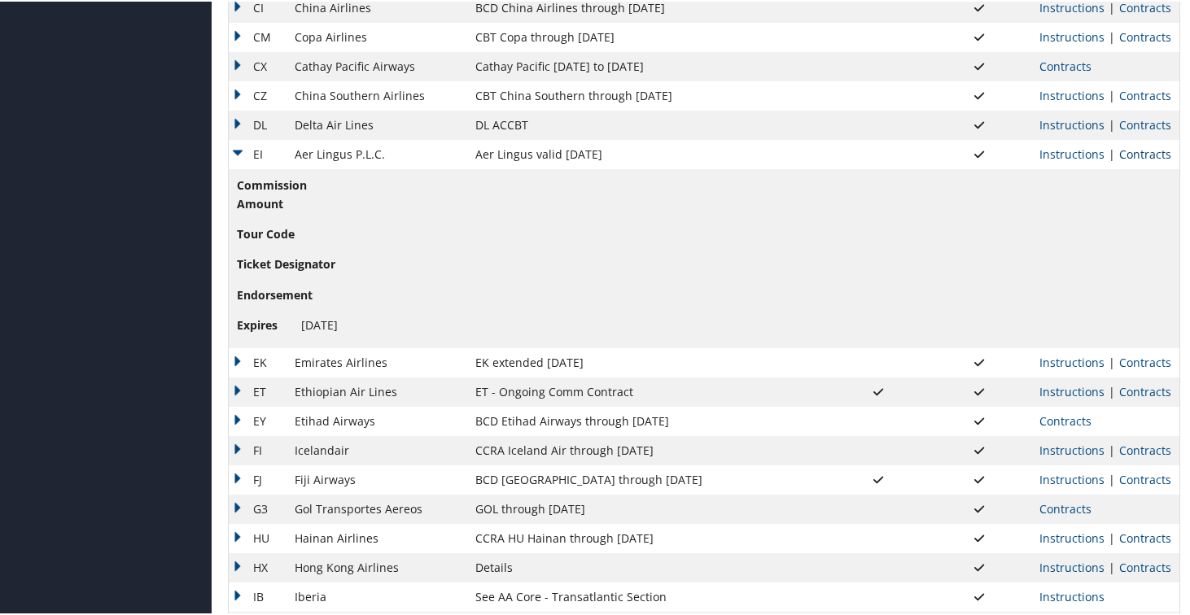
click at [1119, 156] on link "Contracts" at bounding box center [1145, 152] width 52 height 15
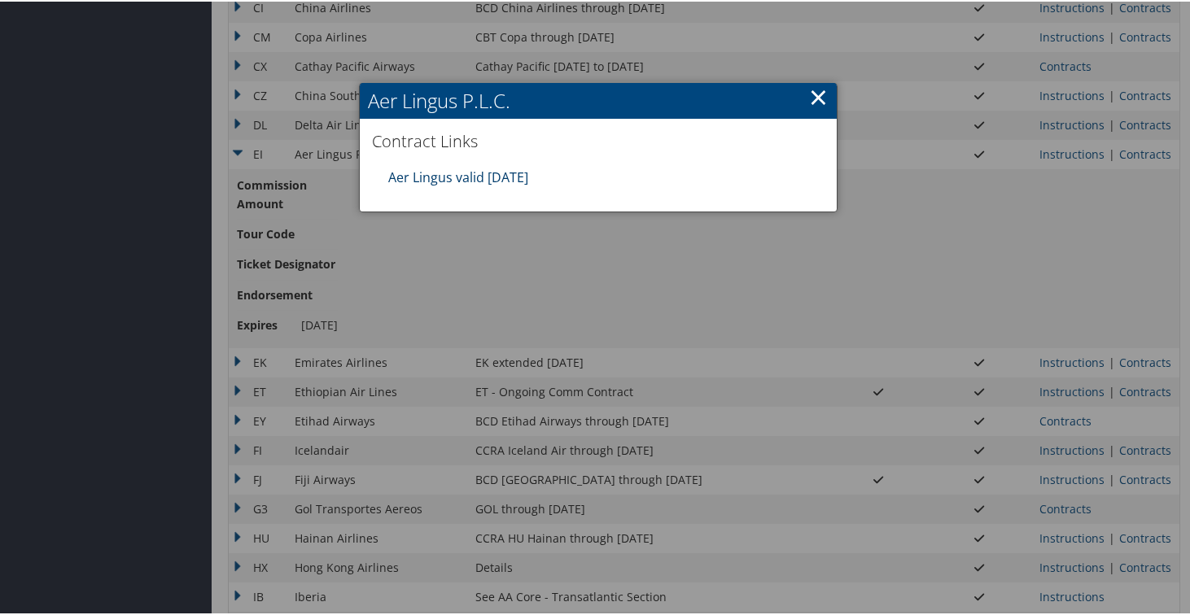
click at [470, 170] on link "Aer Lingus valid [DATE]" at bounding box center [458, 176] width 140 height 18
click at [809, 97] on link "×" at bounding box center [818, 95] width 19 height 33
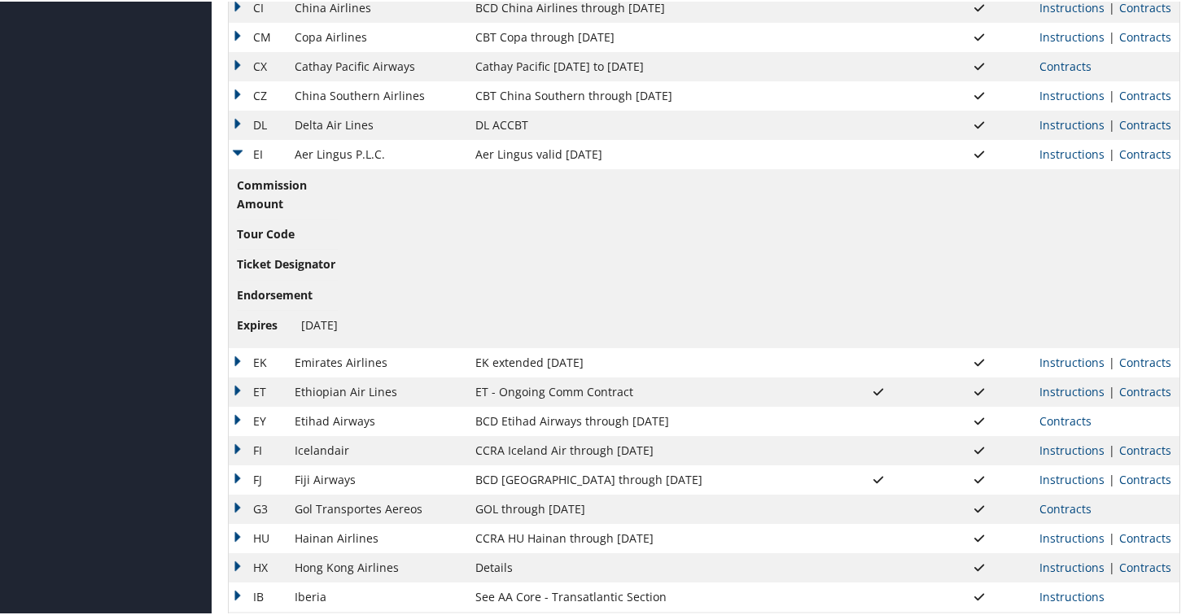
click at [239, 153] on td "EI" at bounding box center [258, 152] width 58 height 29
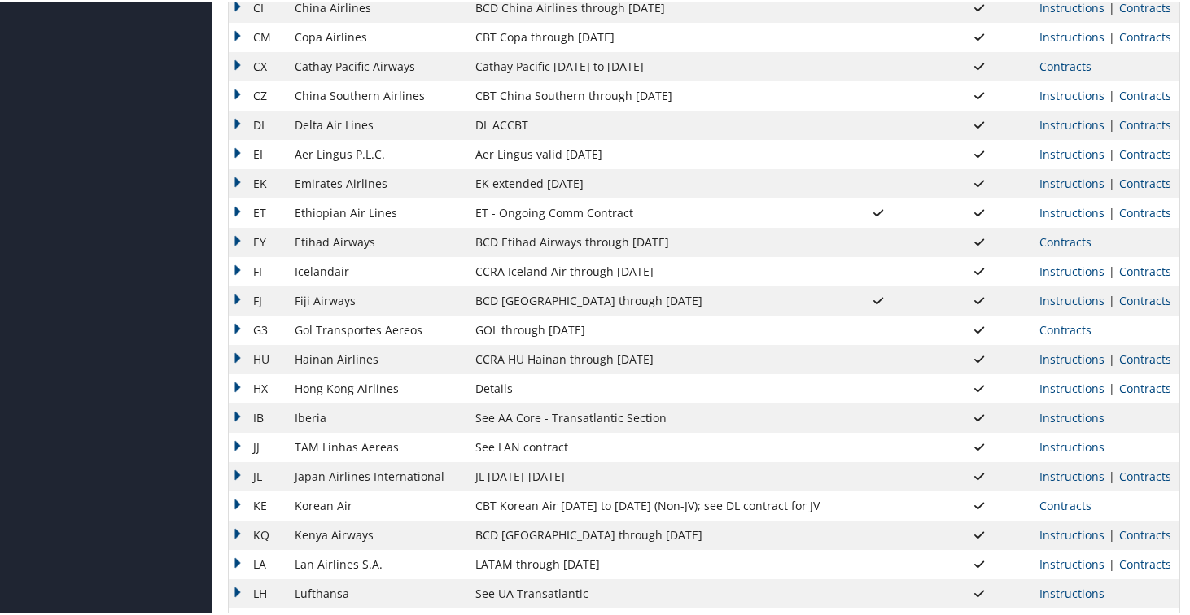
click at [234, 181] on td "EK" at bounding box center [258, 182] width 58 height 29
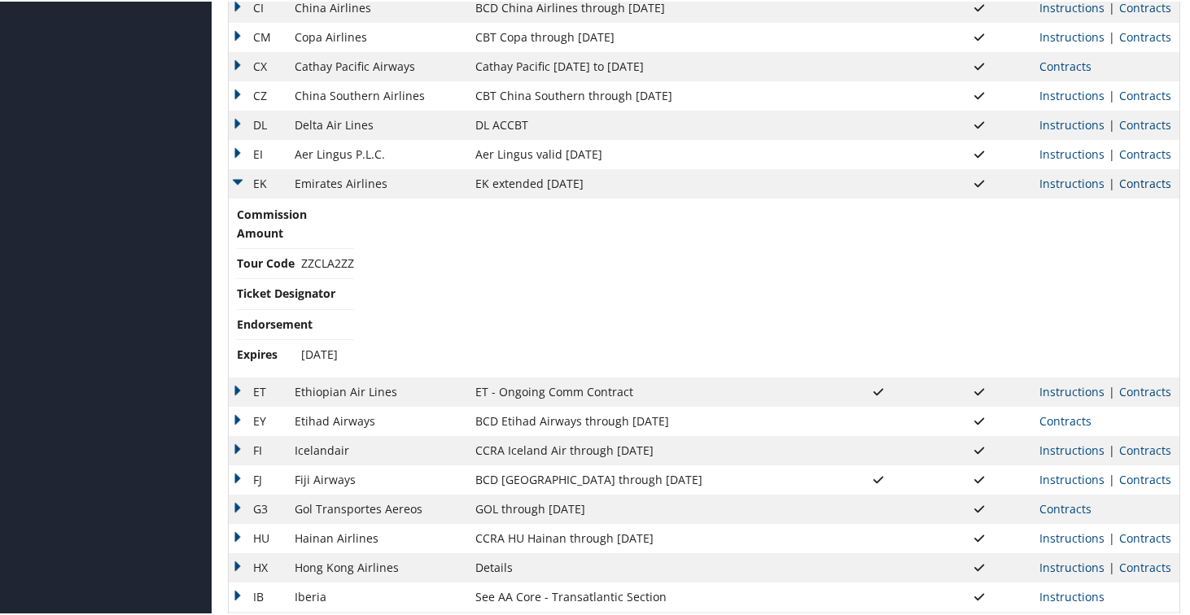
click at [1134, 188] on link "Contracts" at bounding box center [1145, 181] width 52 height 15
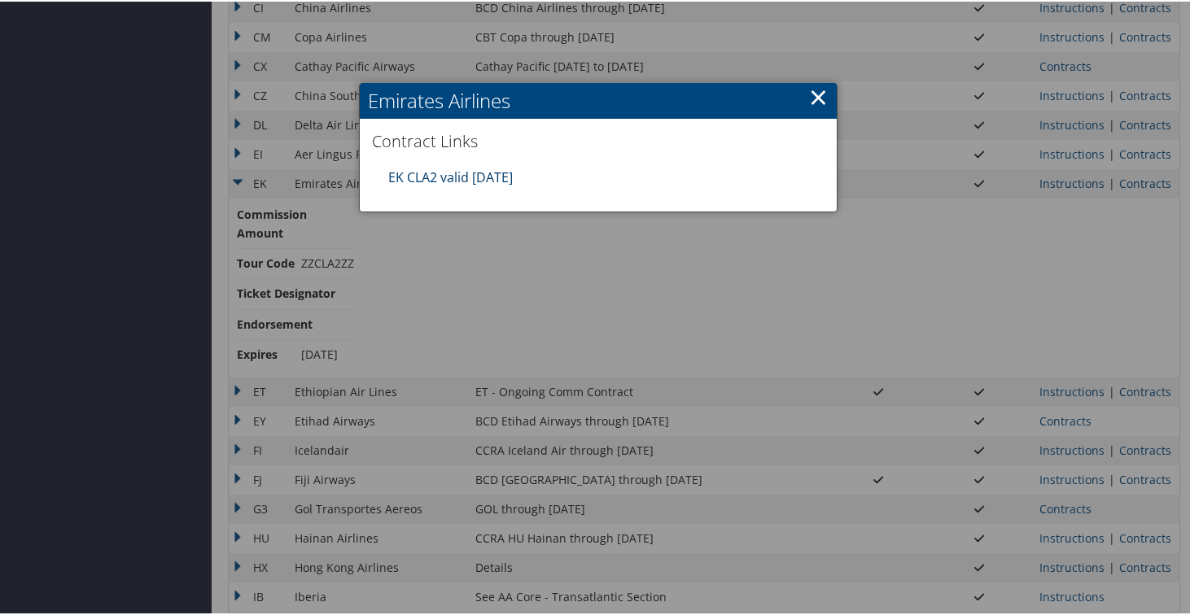
click at [485, 182] on link "EK CLA2 valid [DATE]" at bounding box center [450, 176] width 125 height 18
click at [432, 348] on div at bounding box center [598, 307] width 1196 height 615
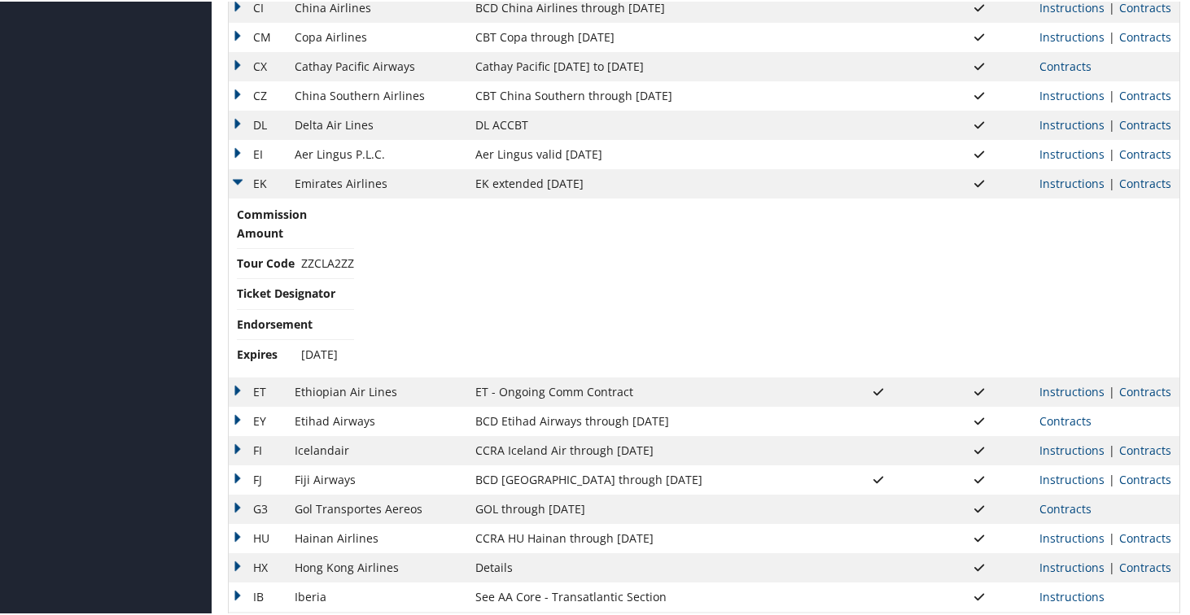
click at [238, 179] on td "EK" at bounding box center [258, 182] width 58 height 29
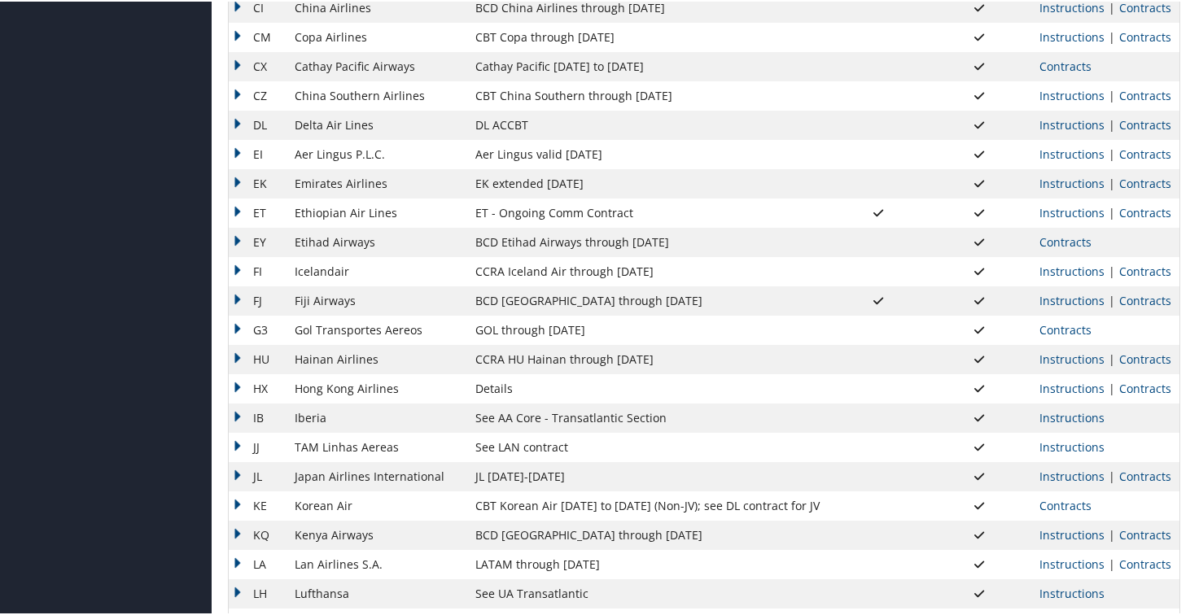
click at [235, 216] on td "ET" at bounding box center [258, 211] width 58 height 29
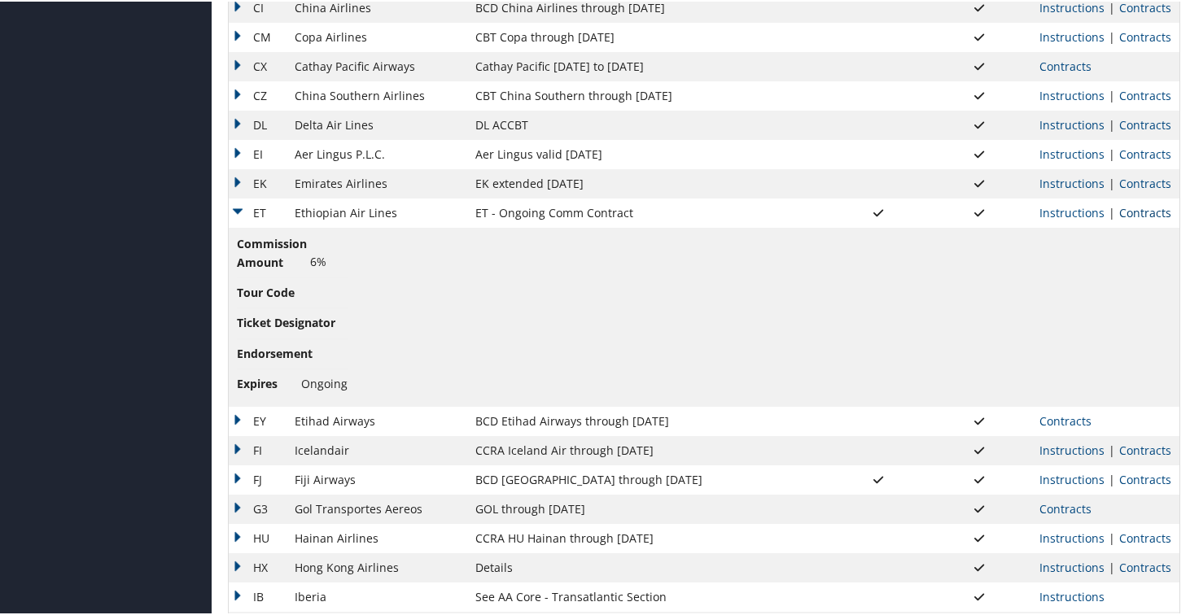
click at [1129, 217] on link "Contracts" at bounding box center [1145, 210] width 52 height 15
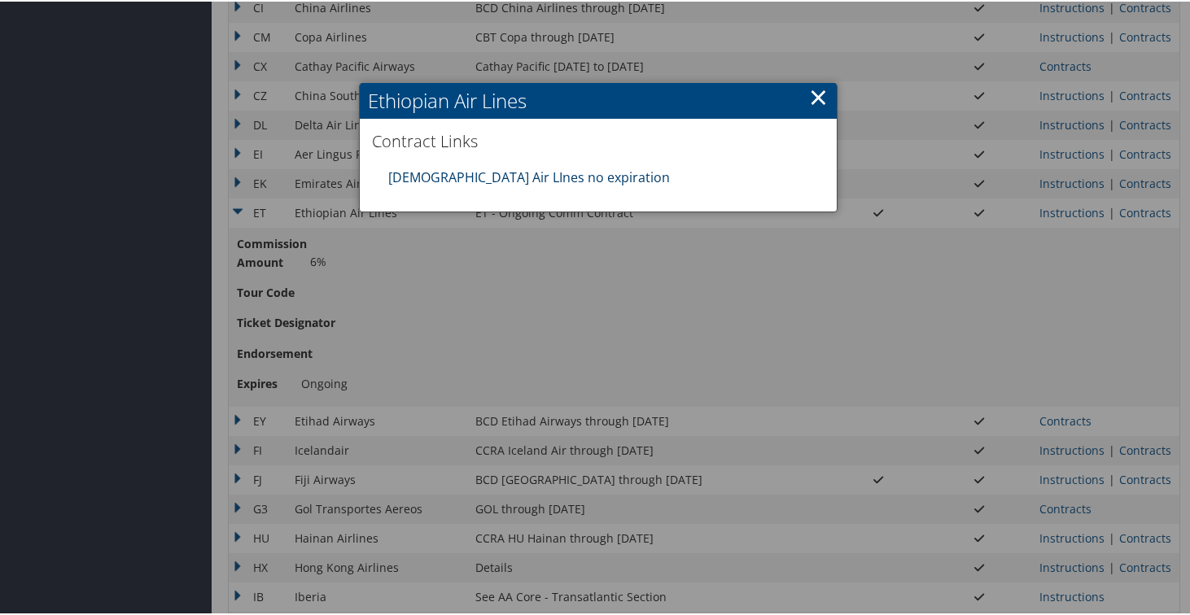
click at [526, 180] on link "[DEMOGRAPHIC_DATA] Air LInes no expiration" at bounding box center [529, 176] width 282 height 18
click at [816, 95] on link "×" at bounding box center [818, 95] width 19 height 33
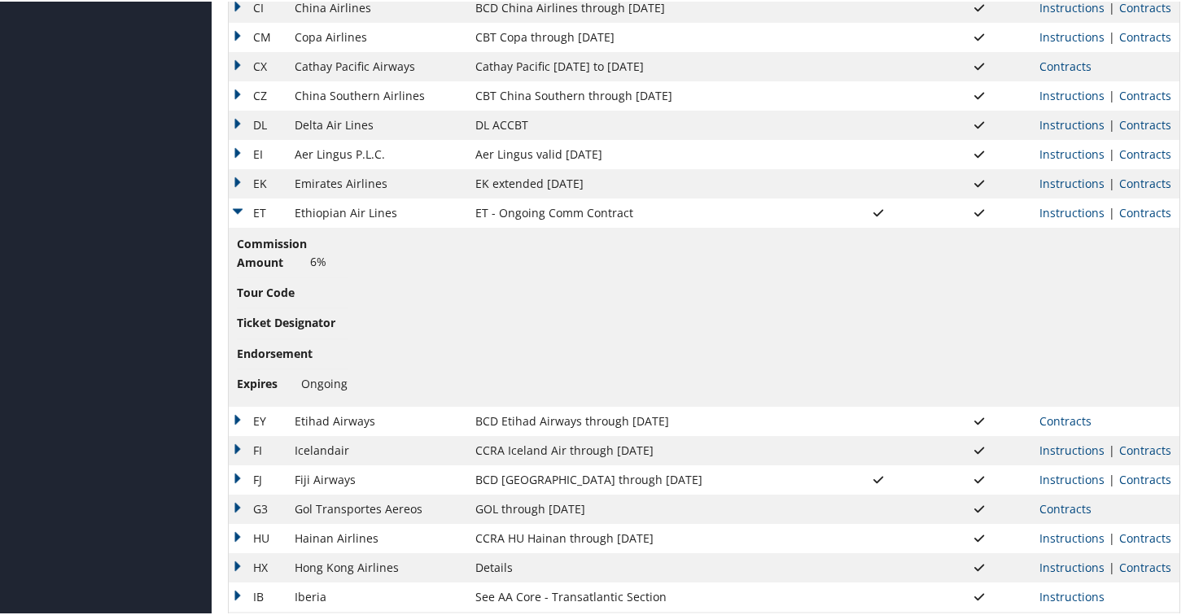
click at [240, 207] on td "ET" at bounding box center [258, 211] width 58 height 29
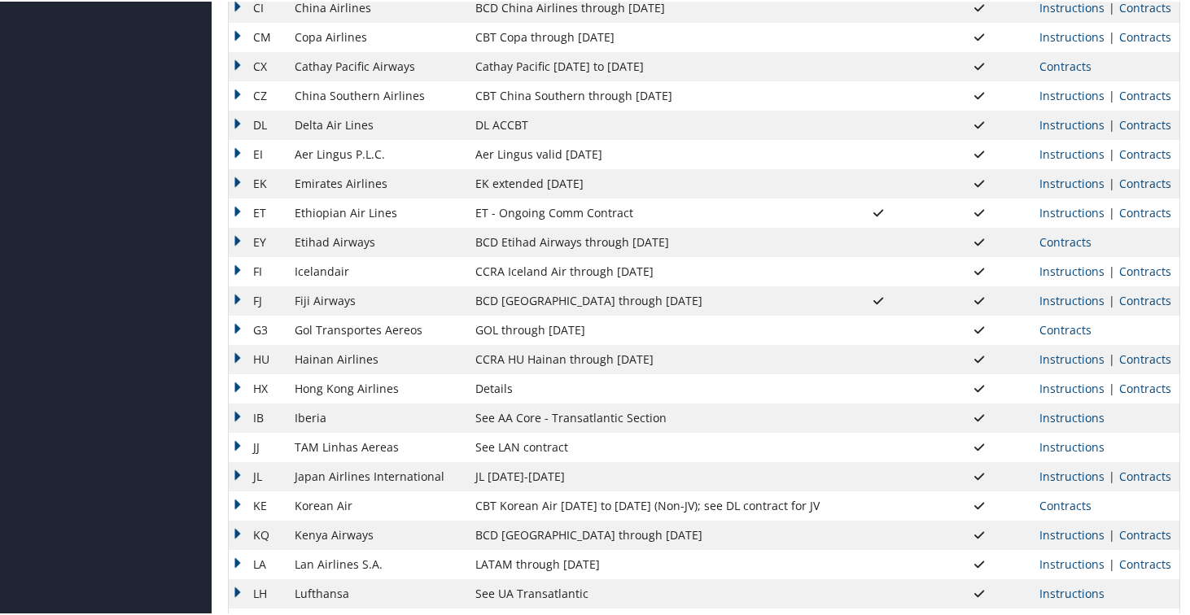
click at [234, 240] on td "EY" at bounding box center [258, 240] width 58 height 29
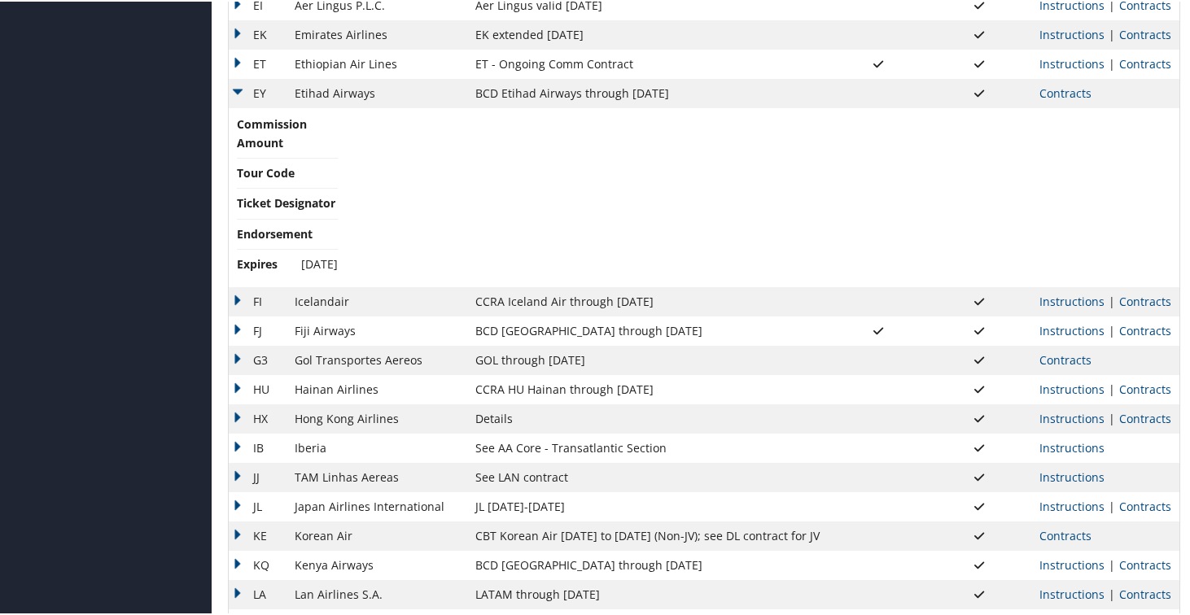
scroll to position [696, 0]
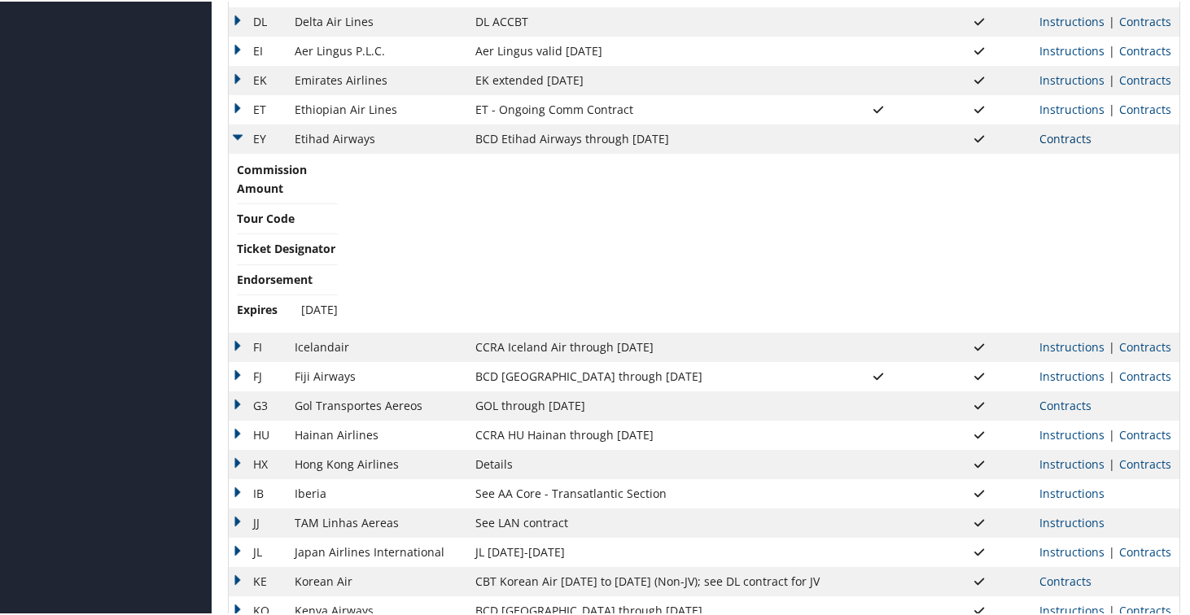
click at [1063, 143] on link "Contracts" at bounding box center [1065, 136] width 52 height 15
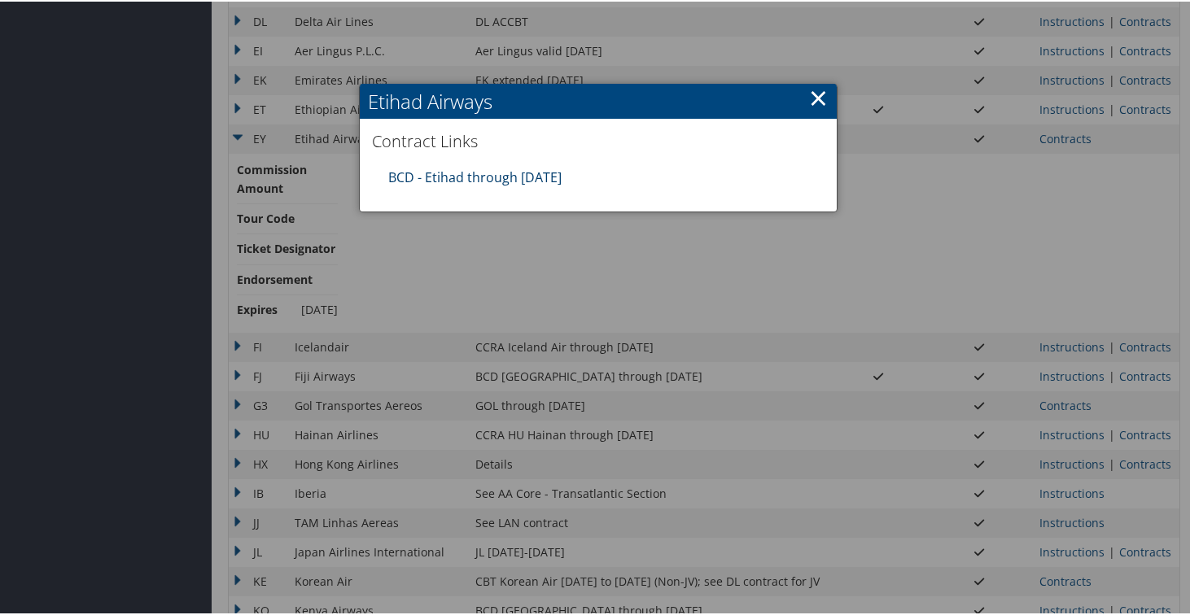
click at [522, 181] on link "BCD - Etihad through [DATE]" at bounding box center [474, 176] width 173 height 18
click at [817, 96] on link "×" at bounding box center [818, 96] width 19 height 33
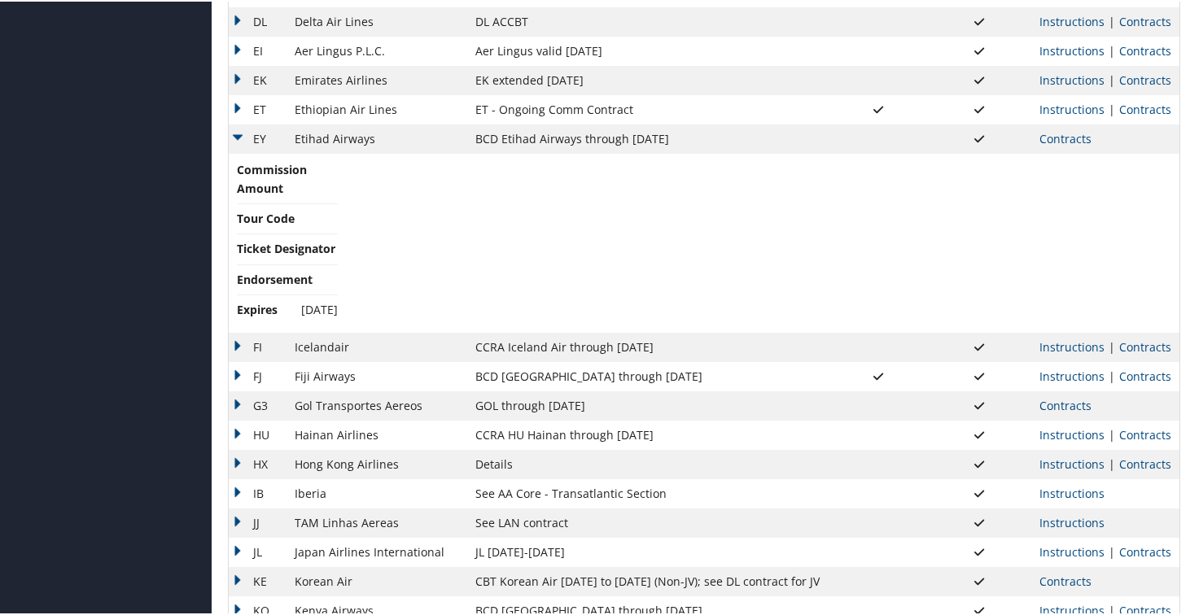
click at [239, 133] on td "EY" at bounding box center [258, 137] width 58 height 29
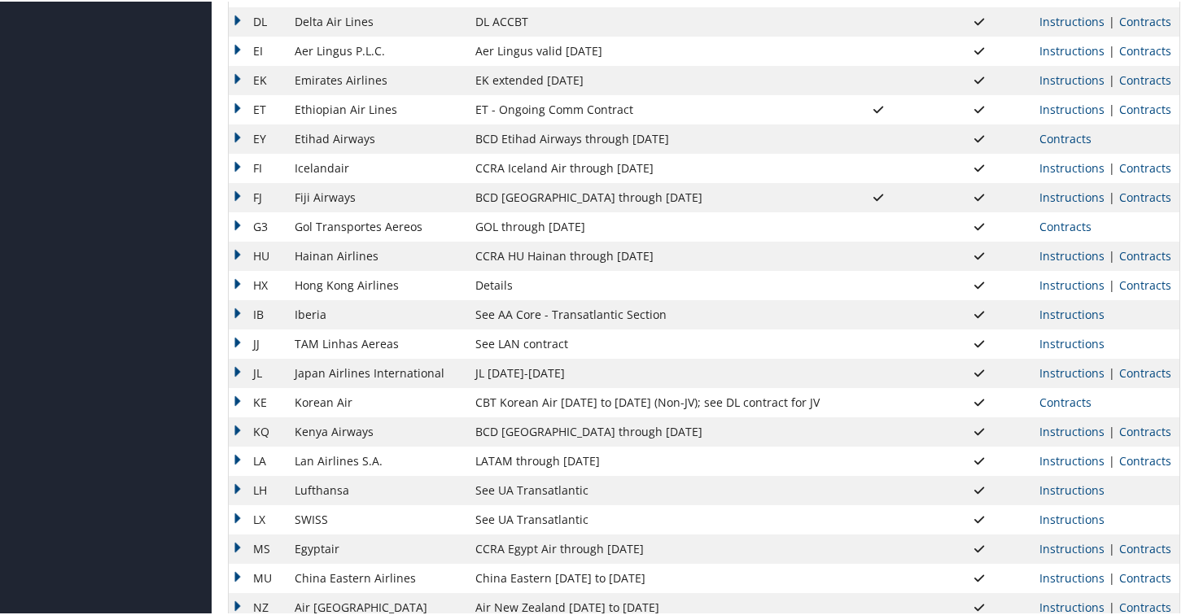
click at [238, 167] on td "FI" at bounding box center [258, 166] width 58 height 29
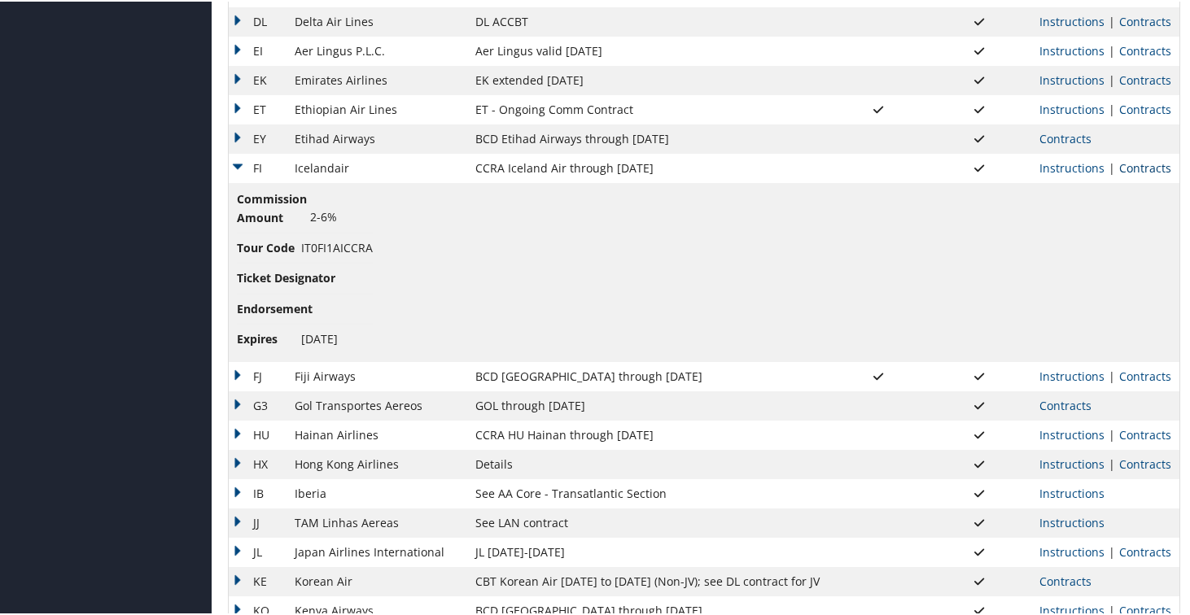
click at [1119, 166] on link "Contracts" at bounding box center [1145, 166] width 52 height 15
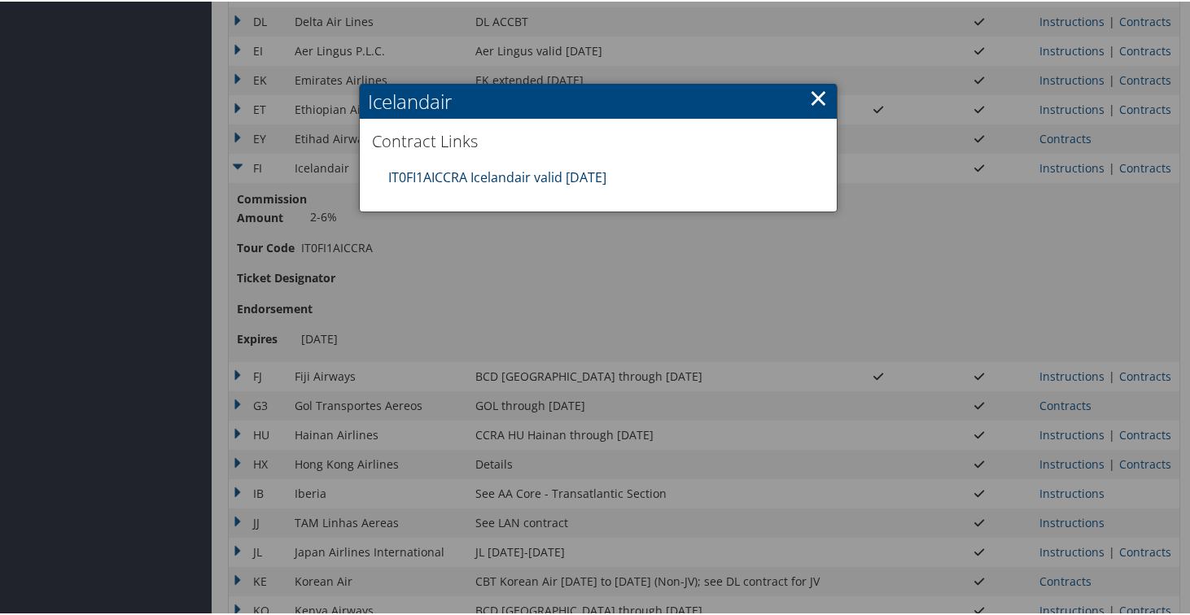
click at [444, 173] on link "IT0FI1AICCRA Icelandair valid [DATE]" at bounding box center [497, 176] width 218 height 18
click at [814, 90] on link "×" at bounding box center [818, 96] width 19 height 33
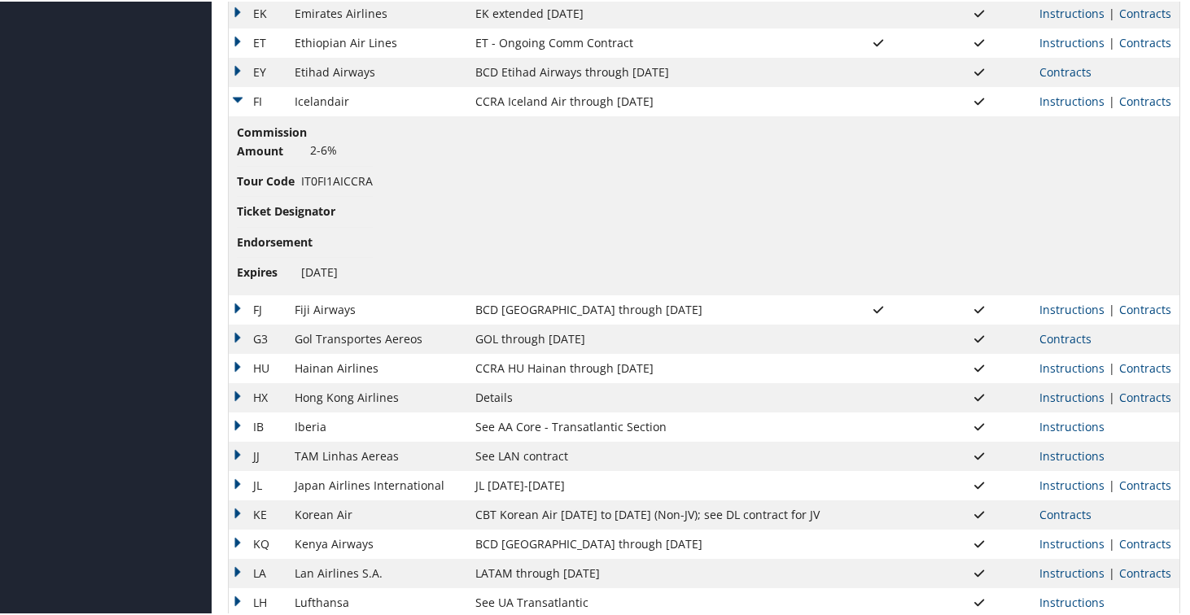
scroll to position [786, 0]
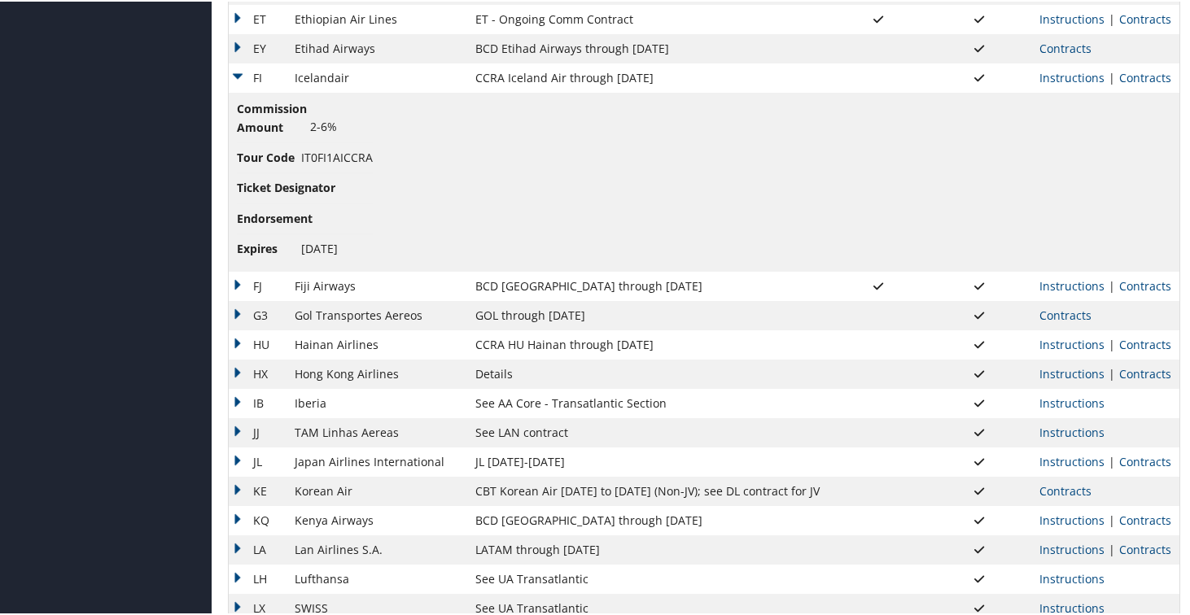
click at [239, 77] on td "FI" at bounding box center [258, 76] width 58 height 29
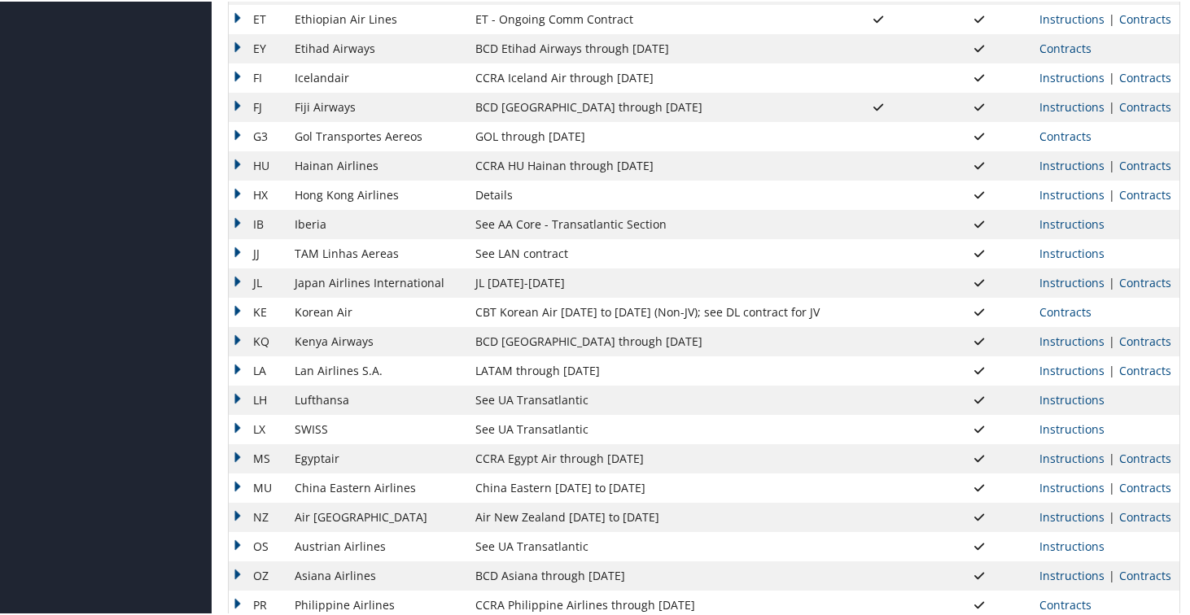
click at [235, 104] on td "FJ" at bounding box center [258, 105] width 58 height 29
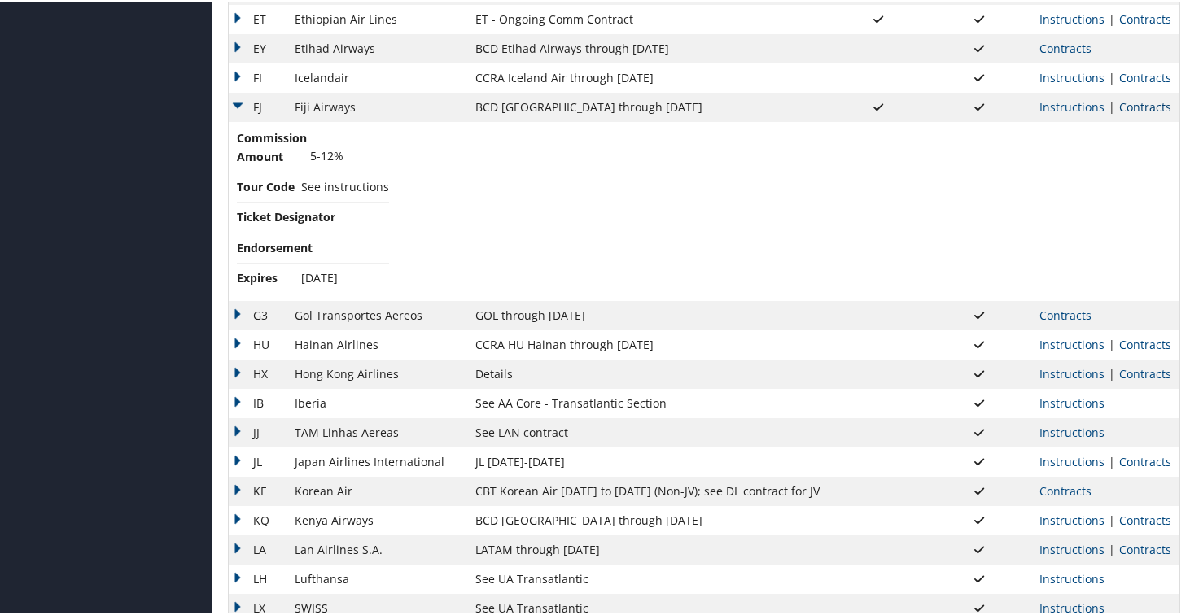
click at [1125, 106] on link "Contracts" at bounding box center [1145, 105] width 52 height 15
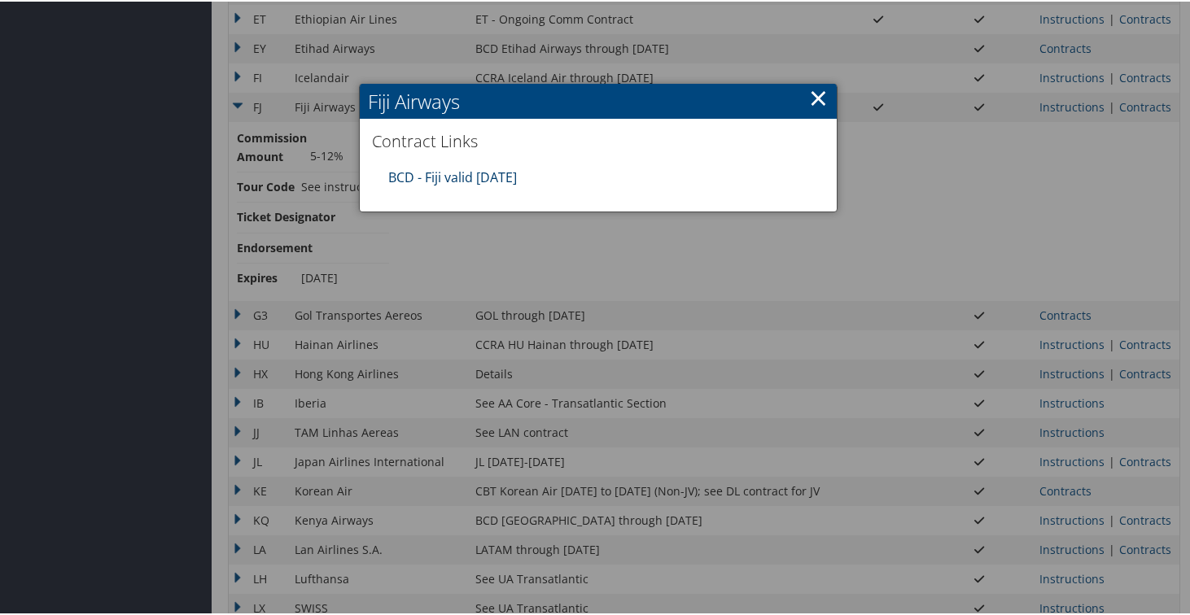
click at [502, 175] on link "BCD - Fiji valid [DATE]" at bounding box center [452, 176] width 129 height 18
click at [813, 95] on link "×" at bounding box center [818, 96] width 19 height 33
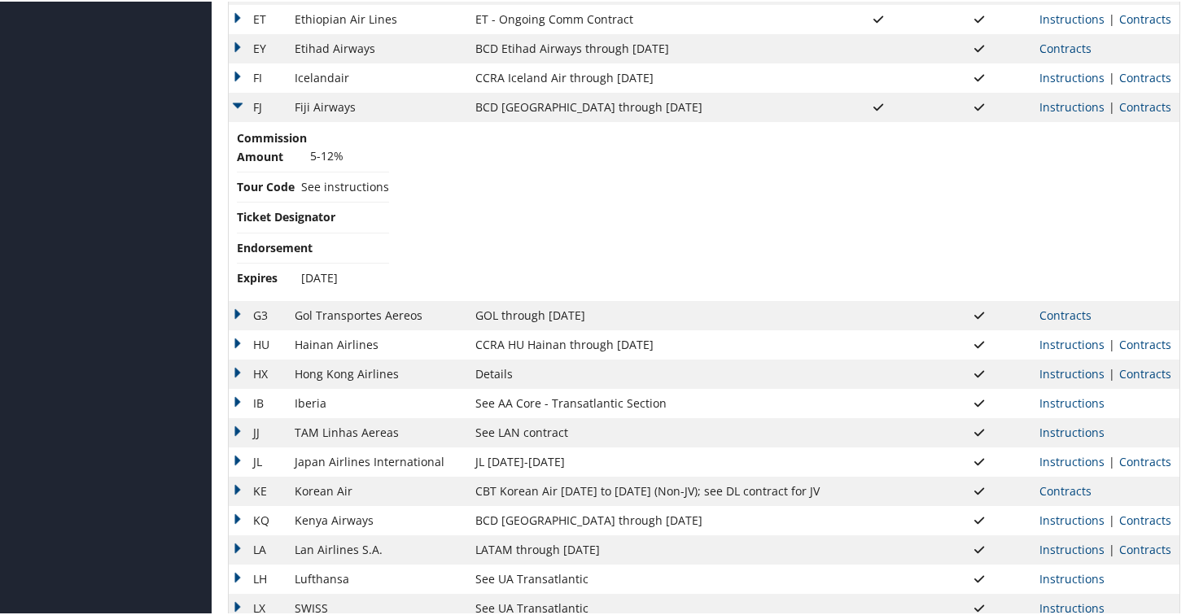
click at [234, 106] on td "FJ" at bounding box center [258, 105] width 58 height 29
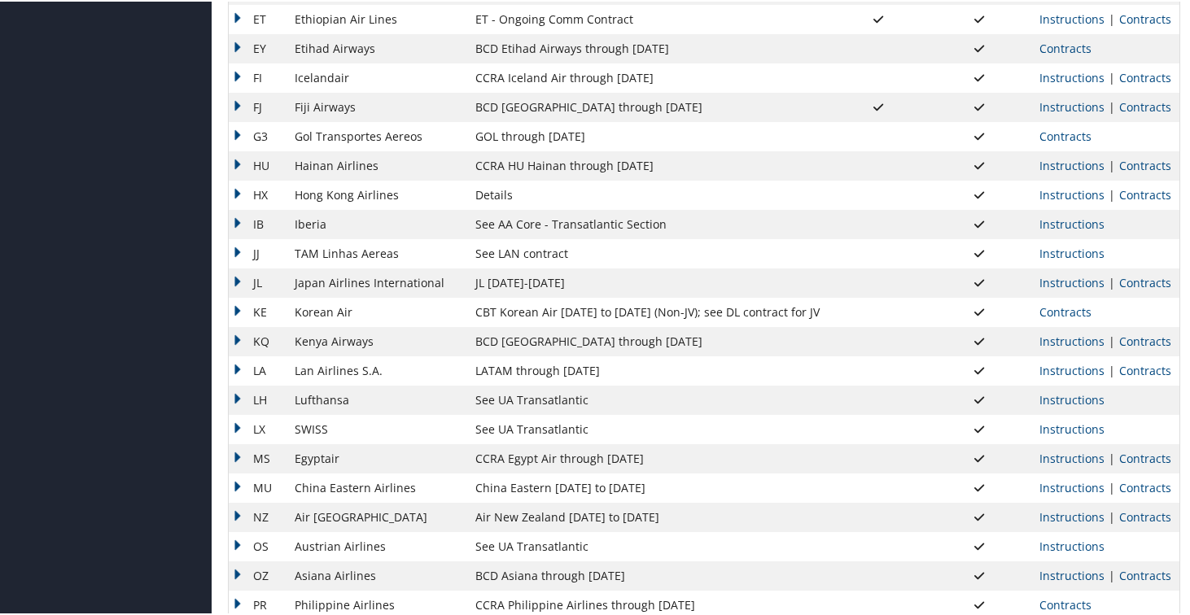
click at [235, 135] on td "G3" at bounding box center [258, 134] width 58 height 29
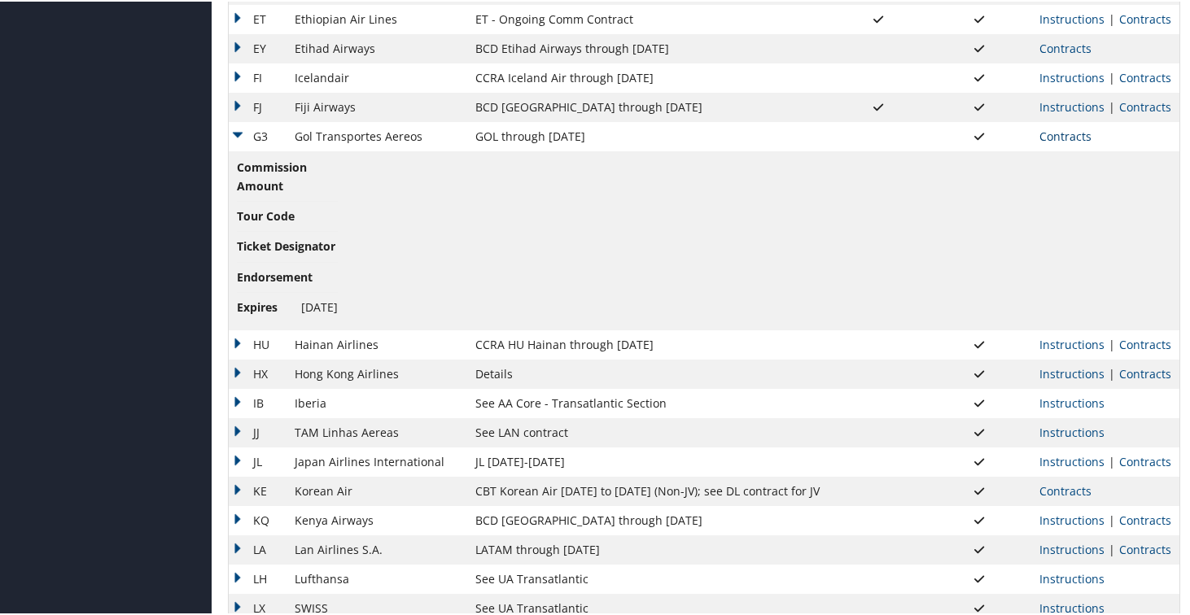
click at [1058, 135] on link "Contracts" at bounding box center [1065, 134] width 52 height 15
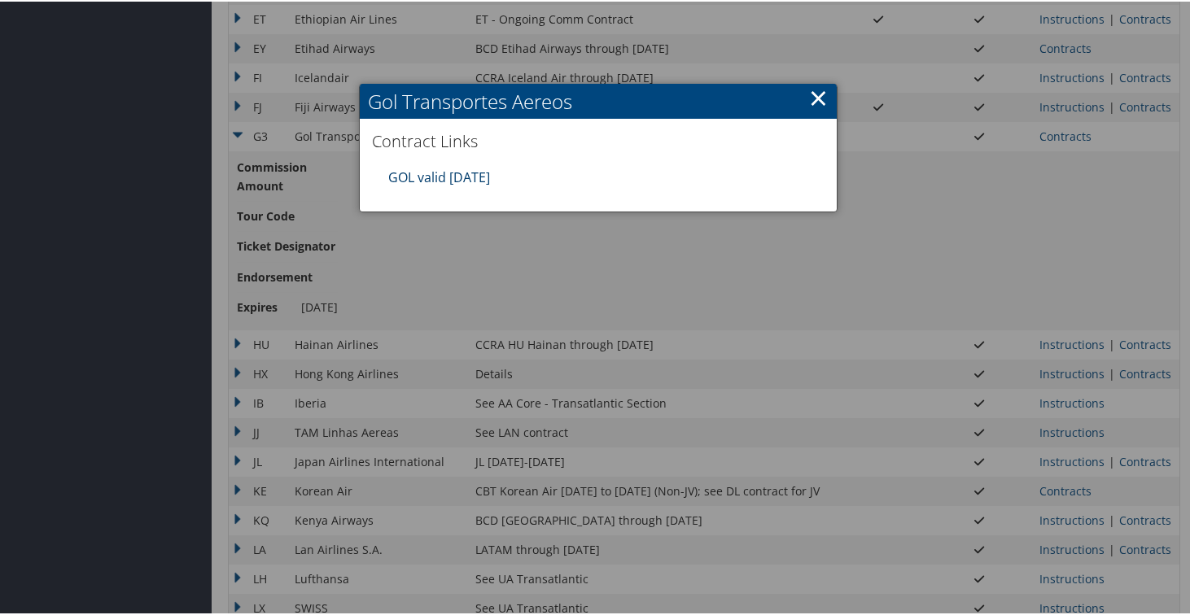
click at [457, 177] on link "GOL valid [DATE]" at bounding box center [439, 176] width 102 height 18
click at [812, 92] on link "×" at bounding box center [818, 96] width 19 height 33
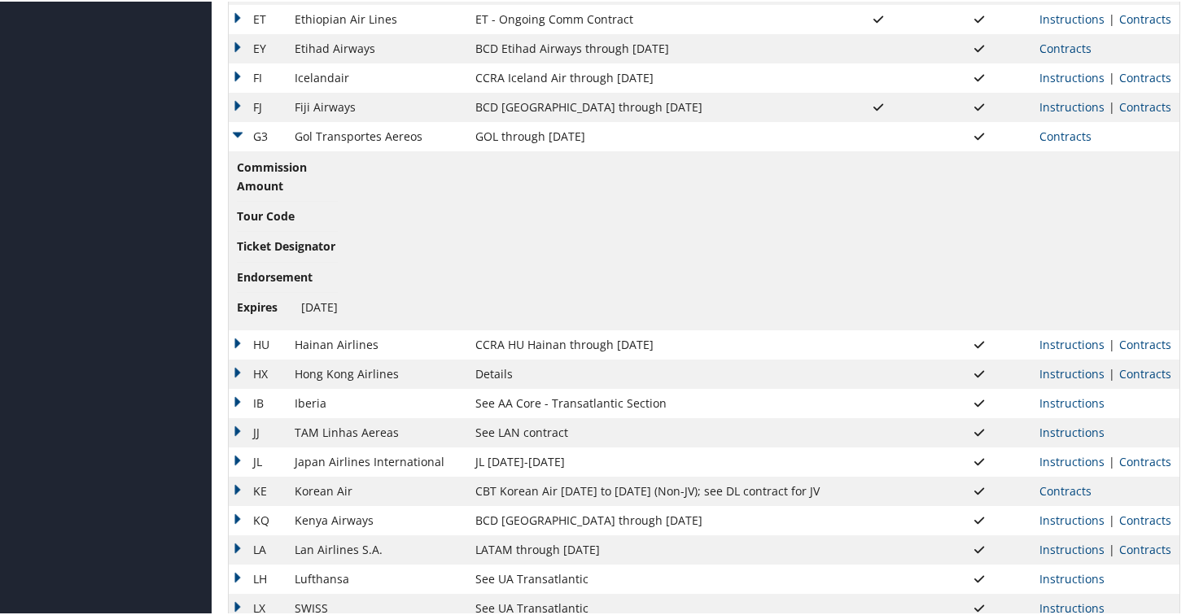
click at [235, 132] on td "G3" at bounding box center [258, 134] width 58 height 29
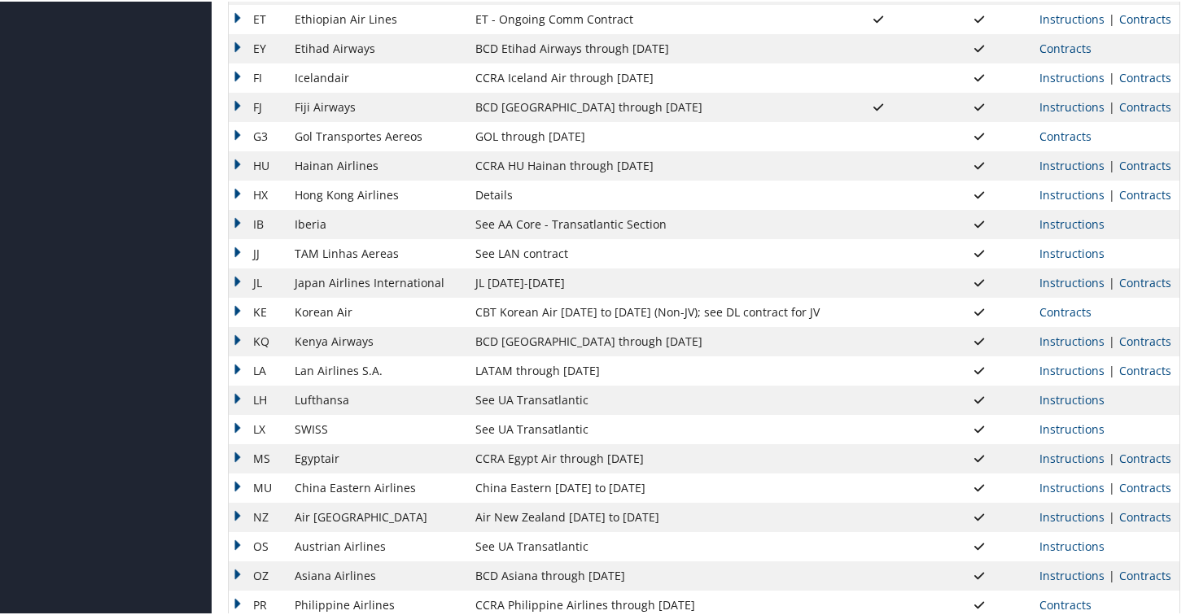
click at [236, 164] on td "HU" at bounding box center [258, 164] width 58 height 29
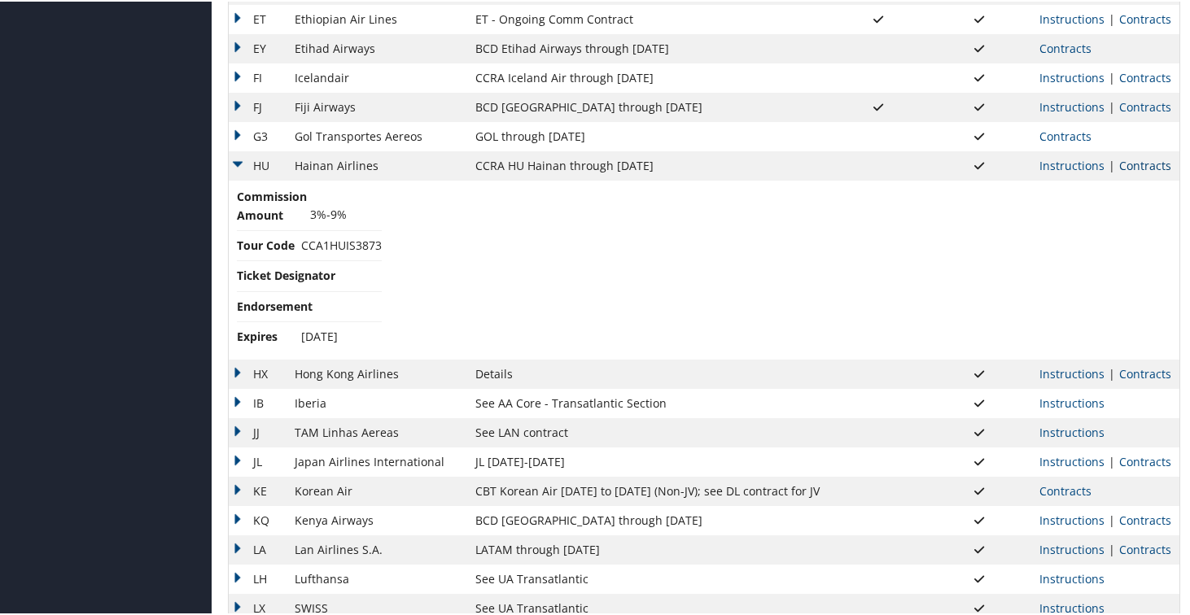
click at [1127, 171] on link "Contracts" at bounding box center [1145, 163] width 52 height 15
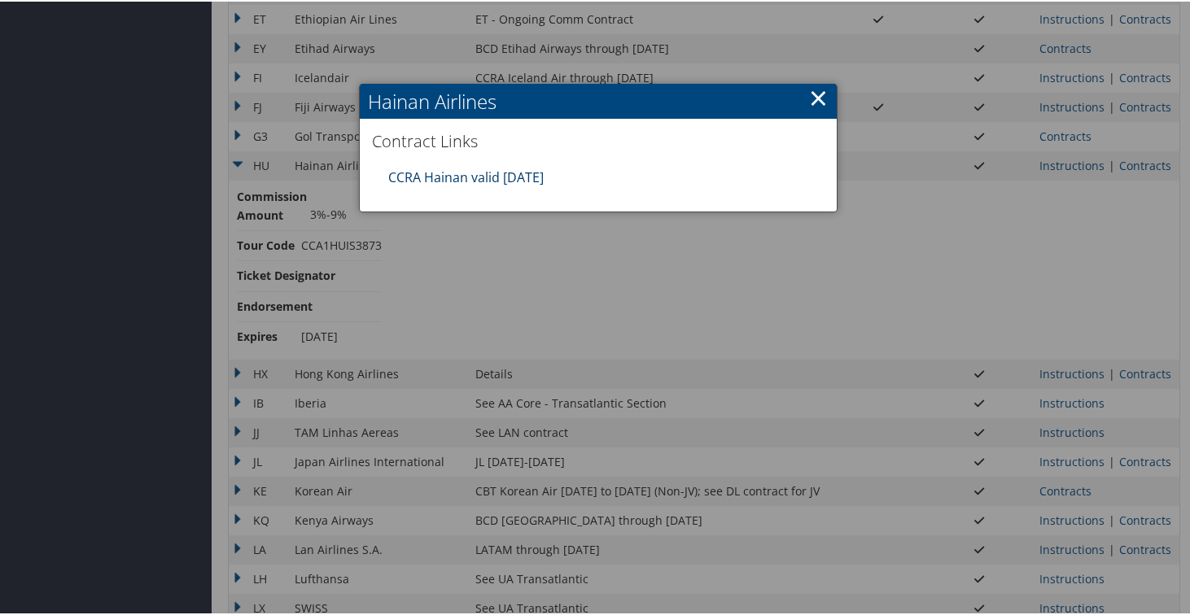
click at [476, 179] on link "CCRA Hainan valid [DATE]" at bounding box center [465, 176] width 155 height 18
click at [819, 96] on link "×" at bounding box center [818, 96] width 19 height 33
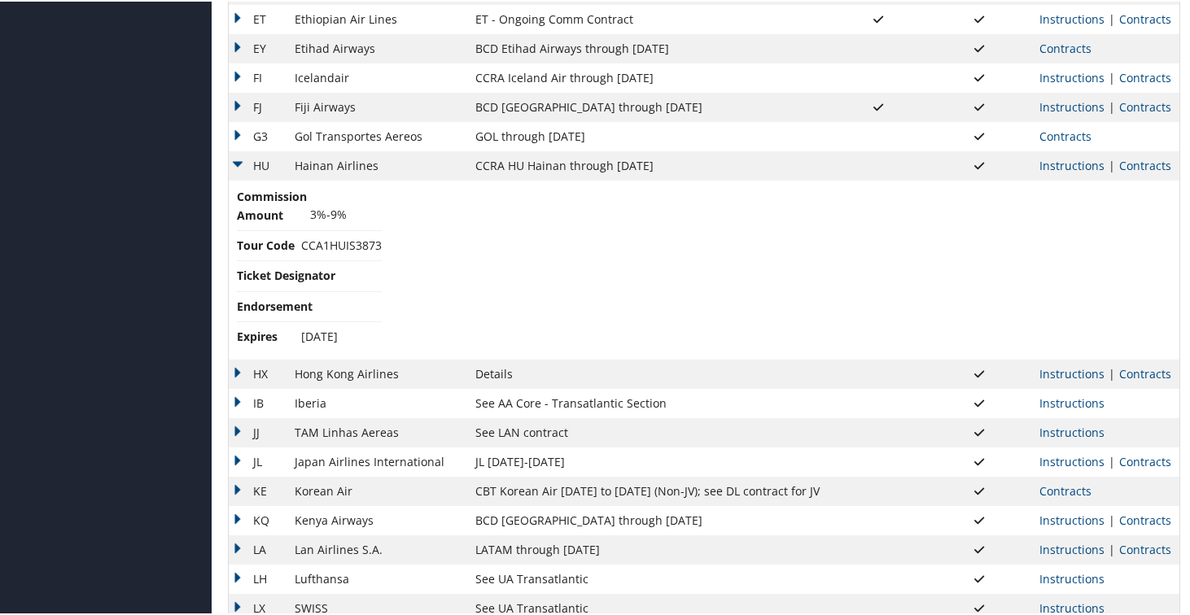
click at [242, 159] on td "HU" at bounding box center [258, 164] width 58 height 29
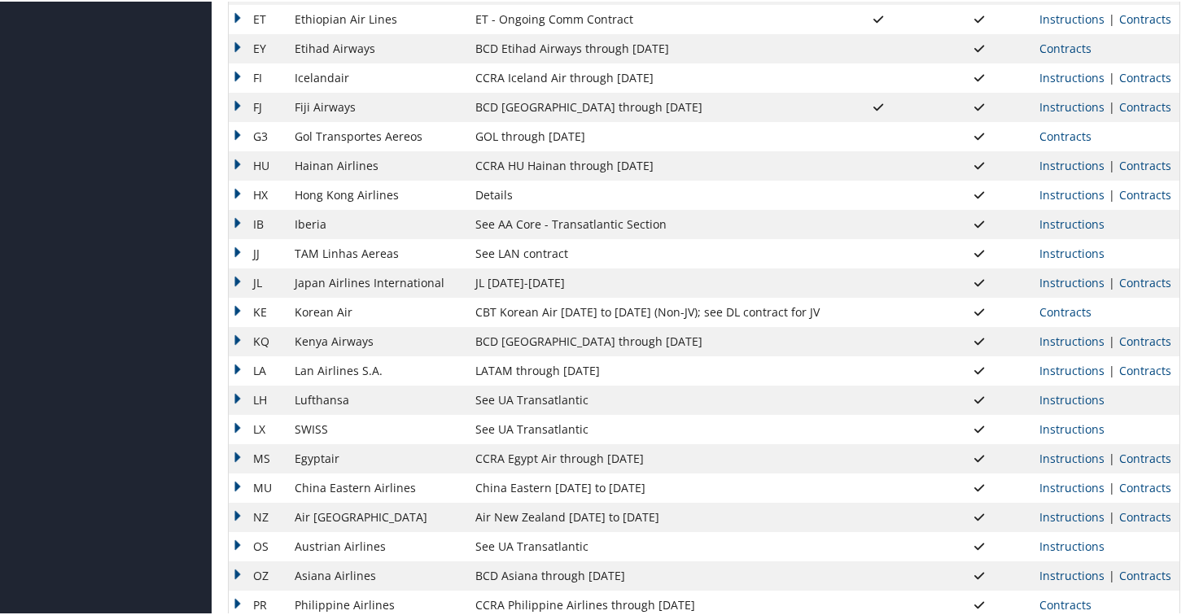
click at [238, 195] on td "HX" at bounding box center [258, 193] width 58 height 29
